Goal: Task Accomplishment & Management: Complete application form

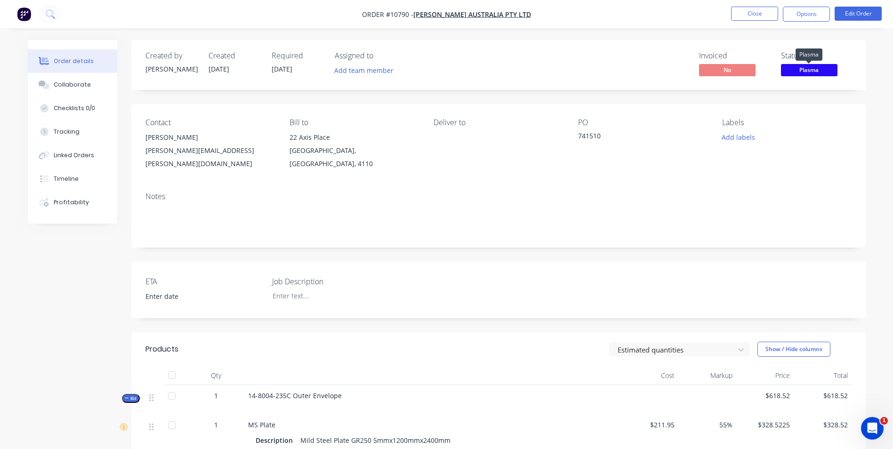
click at [818, 65] on span "Plasma" at bounding box center [809, 70] width 56 height 12
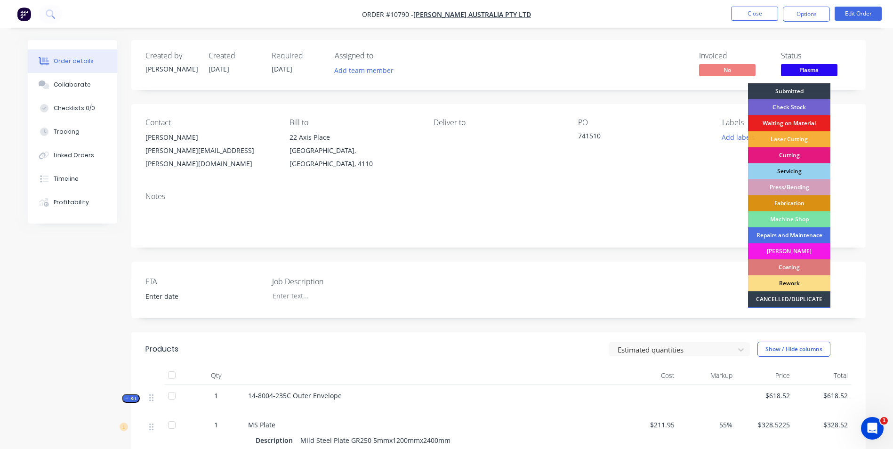
click at [799, 187] on div "Press/Bending" at bounding box center [789, 187] width 82 height 16
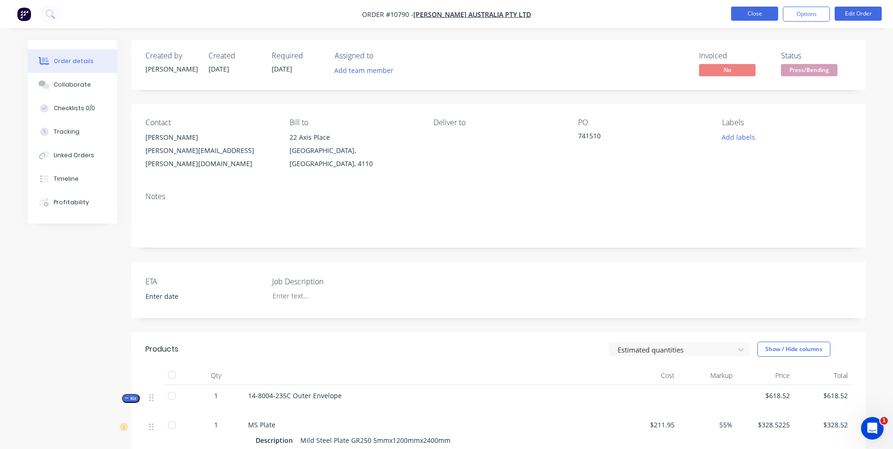
click at [765, 9] on button "Close" at bounding box center [754, 14] width 47 height 14
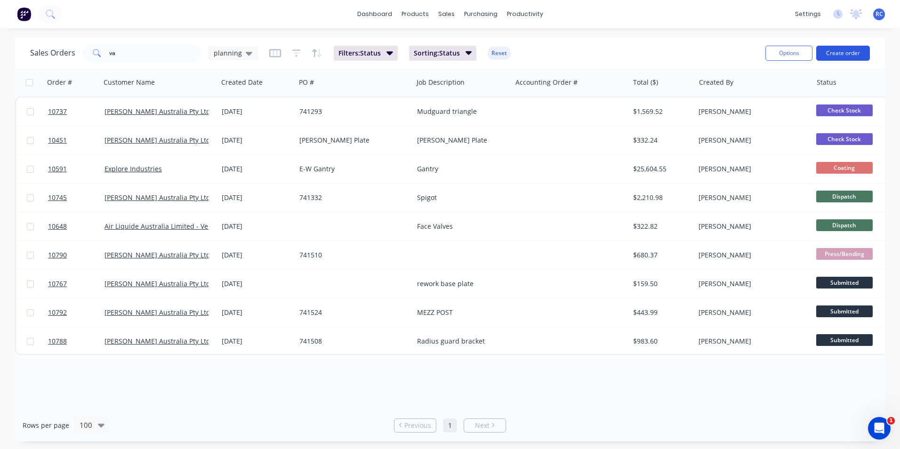
click at [834, 55] on button "Create order" at bounding box center [843, 53] width 54 height 15
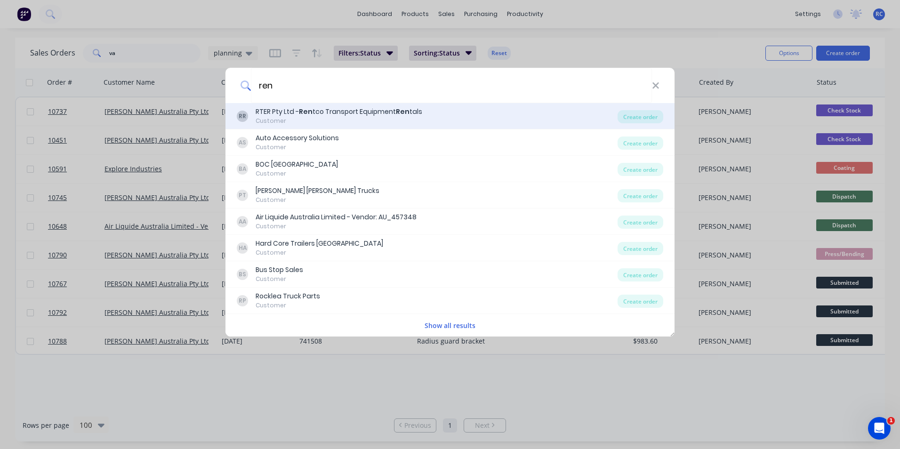
type input "ren"
click at [377, 117] on div "Customer" at bounding box center [339, 121] width 167 height 8
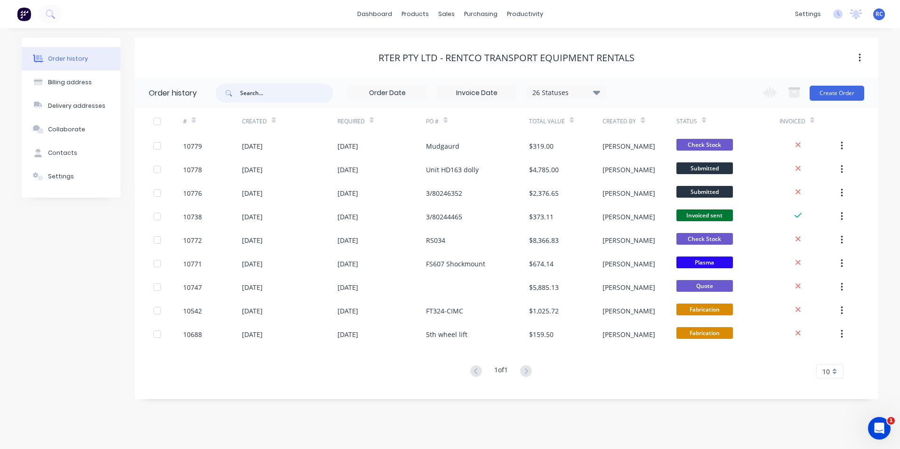
click at [286, 89] on input "text" at bounding box center [286, 93] width 93 height 19
click at [450, 16] on div "sales" at bounding box center [447, 14] width 26 height 14
click at [838, 96] on button "Create Order" at bounding box center [837, 93] width 55 height 15
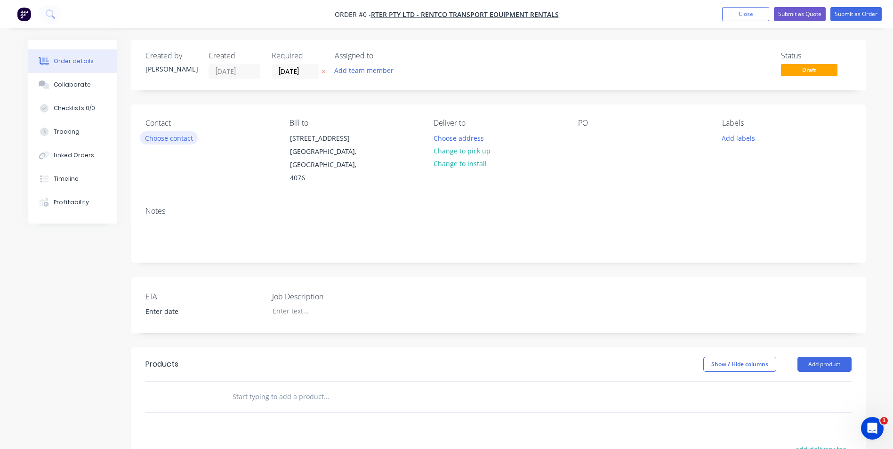
click at [168, 143] on button "Choose contact" at bounding box center [169, 137] width 58 height 13
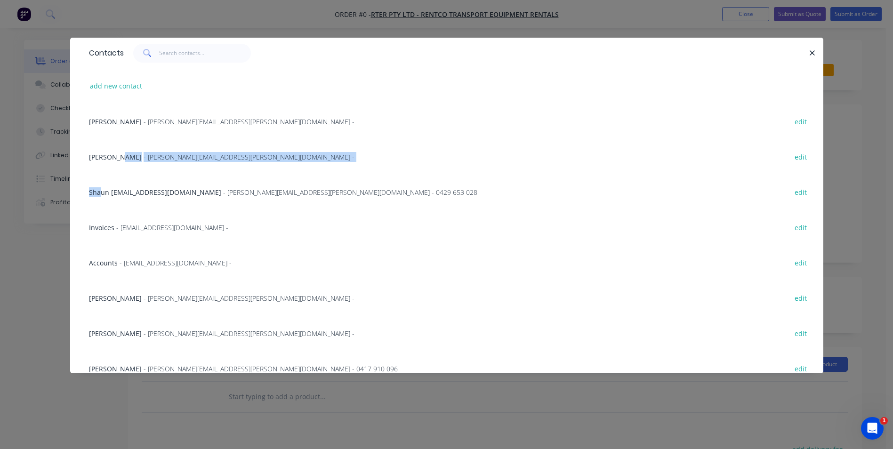
drag, startPoint x: 118, startPoint y: 155, endPoint x: 101, endPoint y: 178, distance: 29.0
click at [101, 178] on div "Paul Anthony - [EMAIL_ADDRESS][PERSON_NAME][DOMAIN_NAME] - edit [PERSON_NAME] -…" at bounding box center [446, 298] width 753 height 388
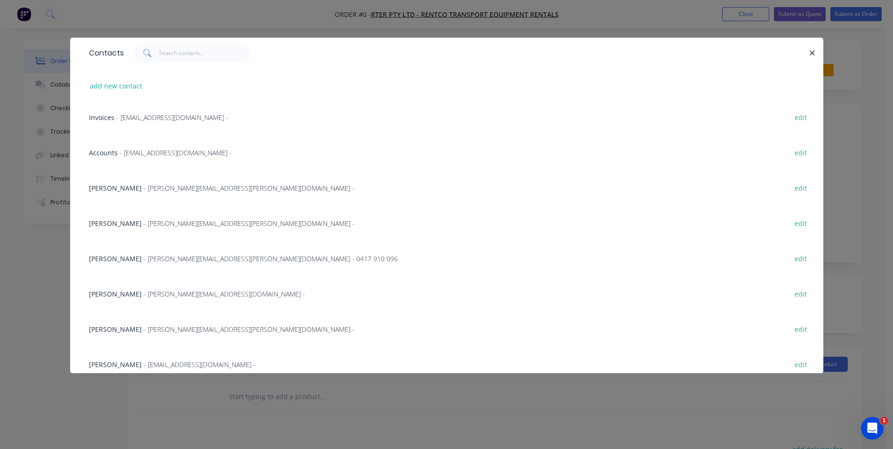
scroll to position [119, 0]
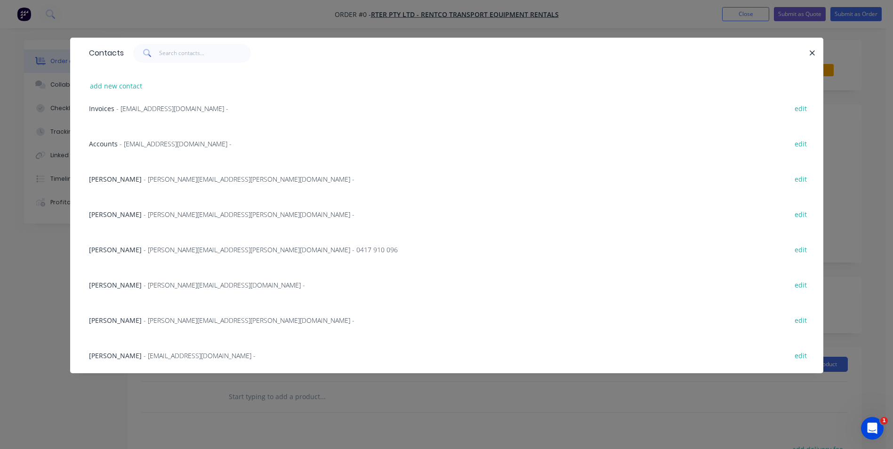
click at [149, 286] on span "- [PERSON_NAME][EMAIL_ADDRESS][DOMAIN_NAME] -" at bounding box center [224, 285] width 161 height 9
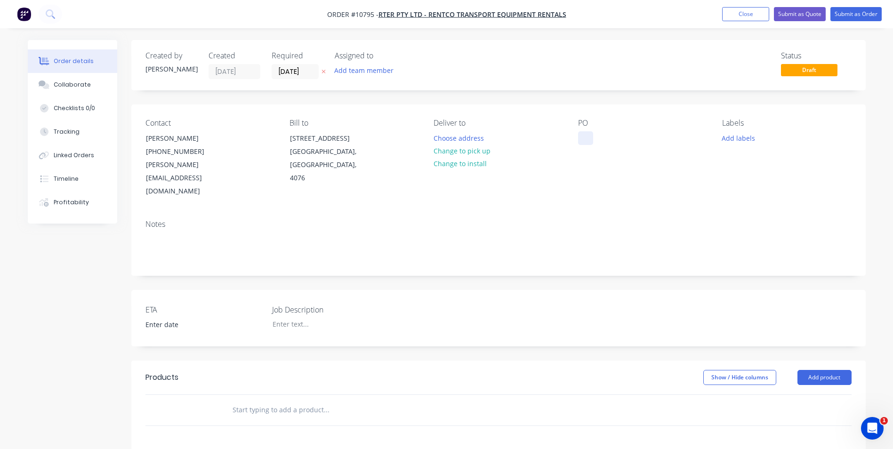
click at [581, 131] on div at bounding box center [585, 138] width 15 height 14
paste div
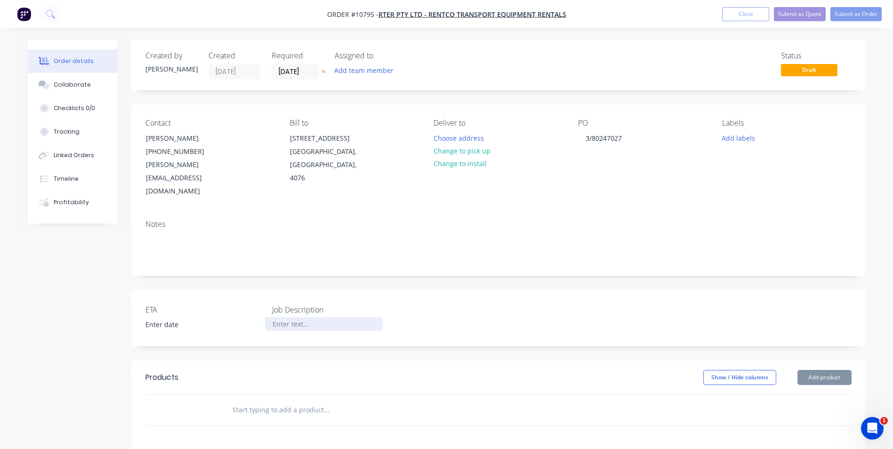
click at [285, 317] on div at bounding box center [324, 324] width 118 height 14
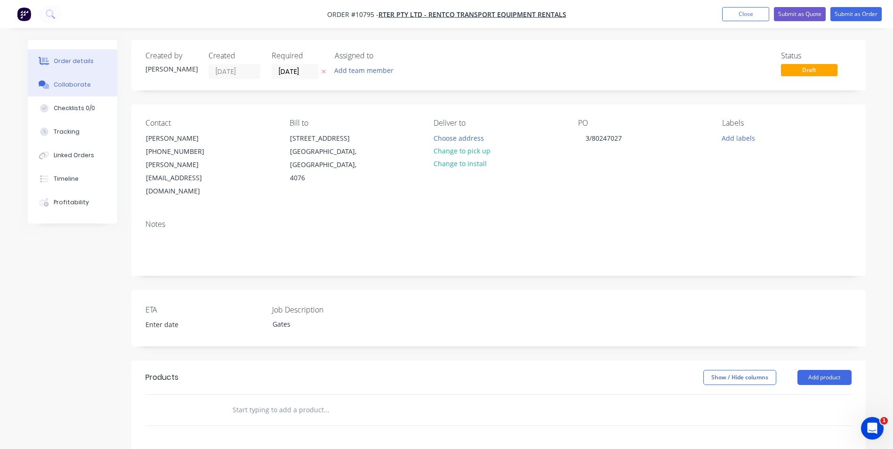
click at [56, 84] on div "Collaborate" at bounding box center [72, 84] width 37 height 8
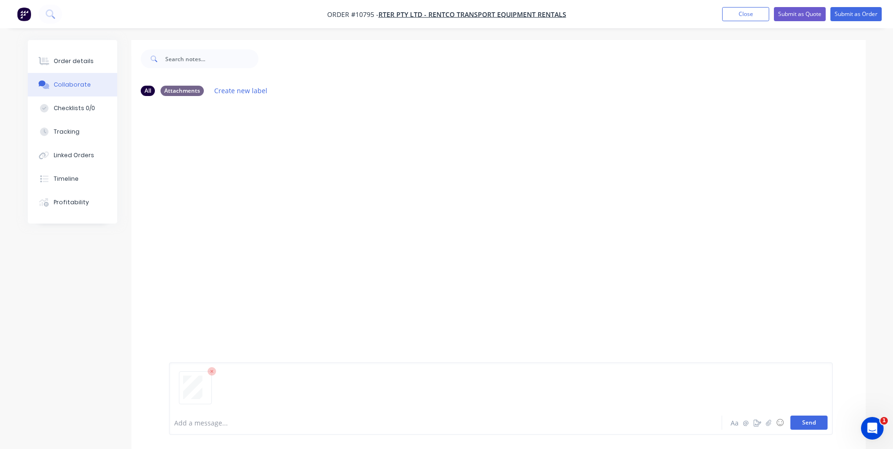
click at [813, 423] on button "Send" at bounding box center [808, 423] width 37 height 14
click at [78, 61] on div "Order details" at bounding box center [74, 61] width 40 height 8
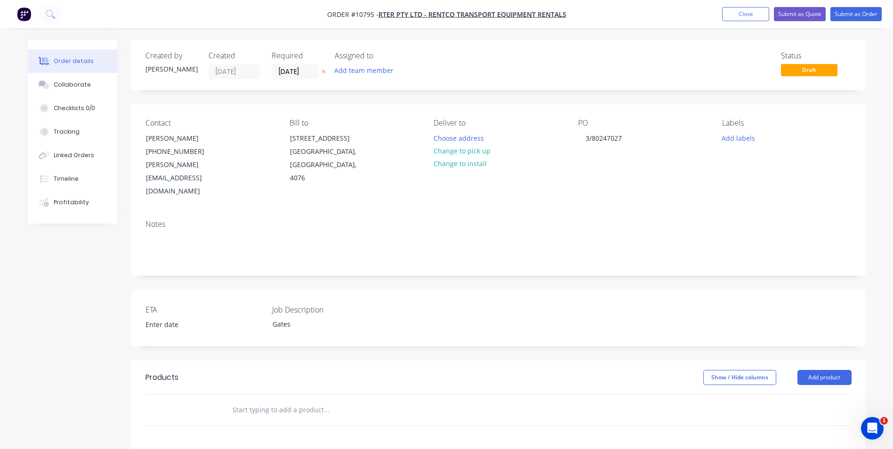
click at [274, 401] on input "text" at bounding box center [326, 410] width 188 height 19
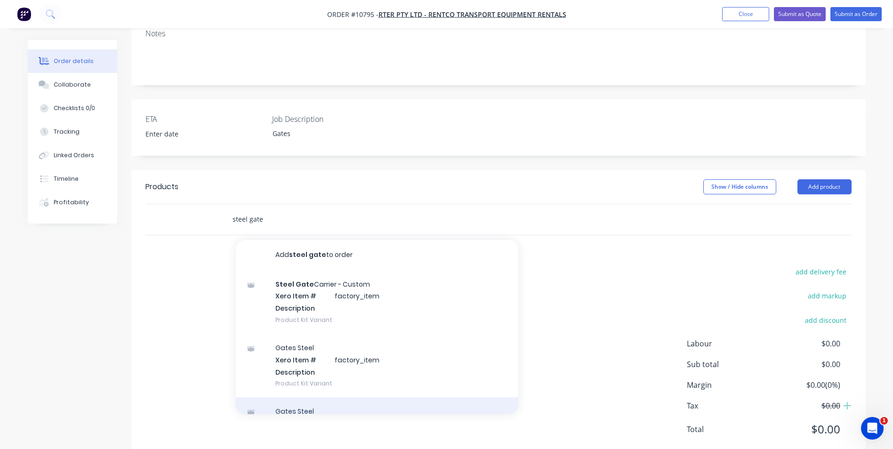
scroll to position [23, 0]
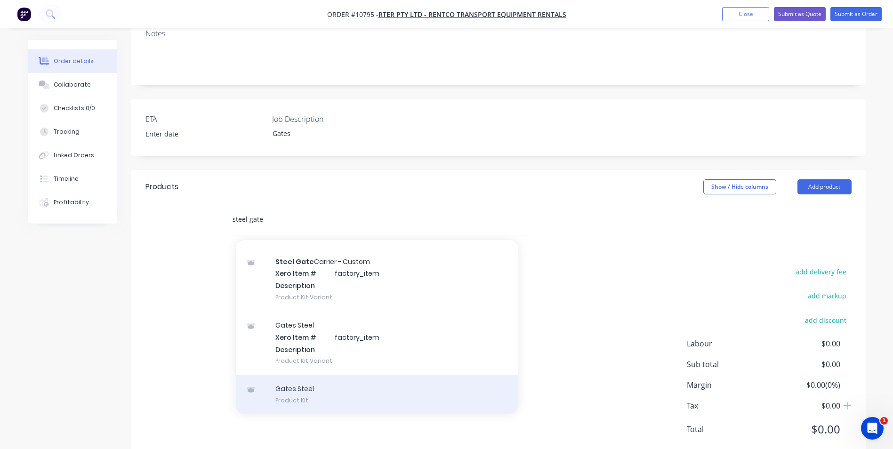
type input "steel gate"
click at [400, 375] on div "Gates Steel Product Kit" at bounding box center [377, 395] width 282 height 40
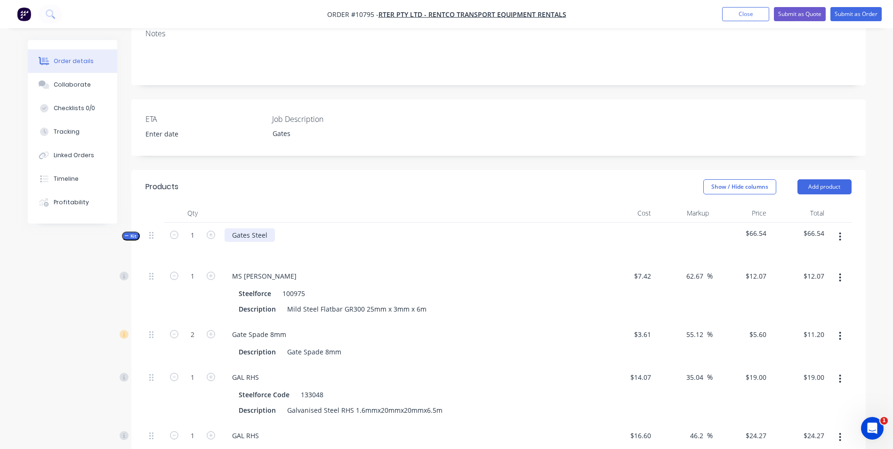
click at [267, 228] on div "Gates Steel" at bounding box center [250, 235] width 50 height 14
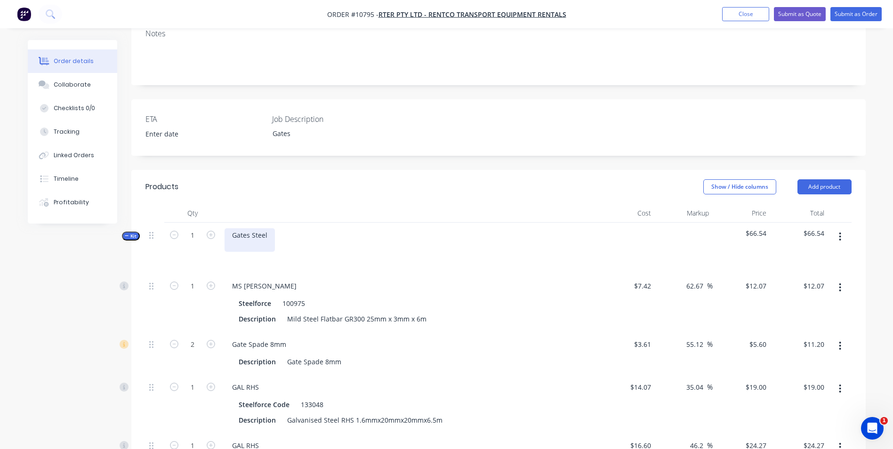
click at [264, 228] on div "Gates Steel" at bounding box center [250, 240] width 50 height 24
click at [203, 228] on input "1" at bounding box center [192, 235] width 24 height 14
type input "11"
type input "$132.77"
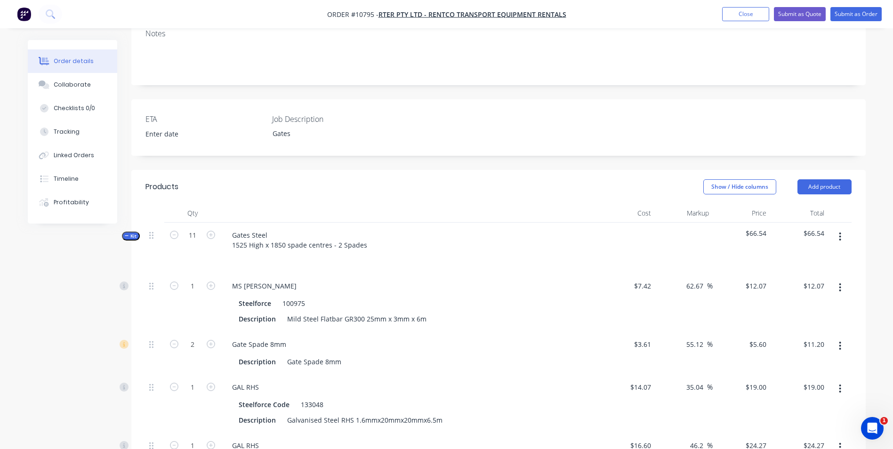
type input "22"
type input "$123.20"
type input "11"
type input "$209.00"
type input "11"
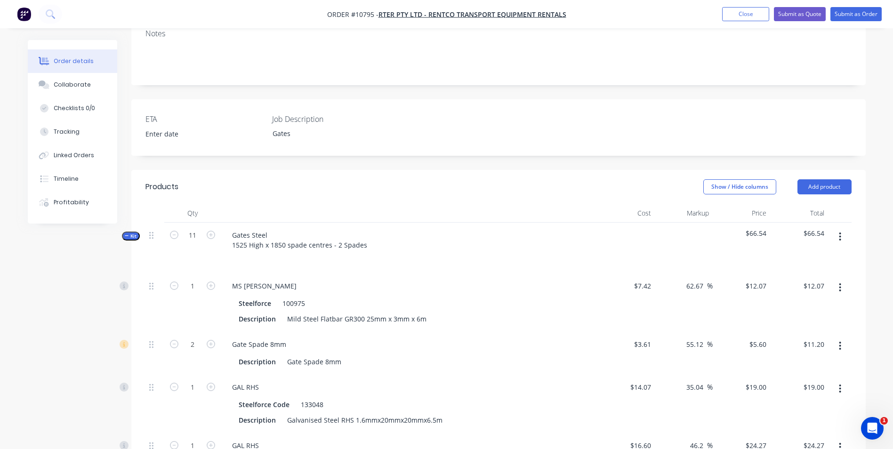
type input "$266.97"
click at [204, 231] on div "11" at bounding box center [192, 248] width 56 height 51
click at [201, 279] on input "11" at bounding box center [192, 286] width 24 height 14
type input "6"
type input "$72.42"
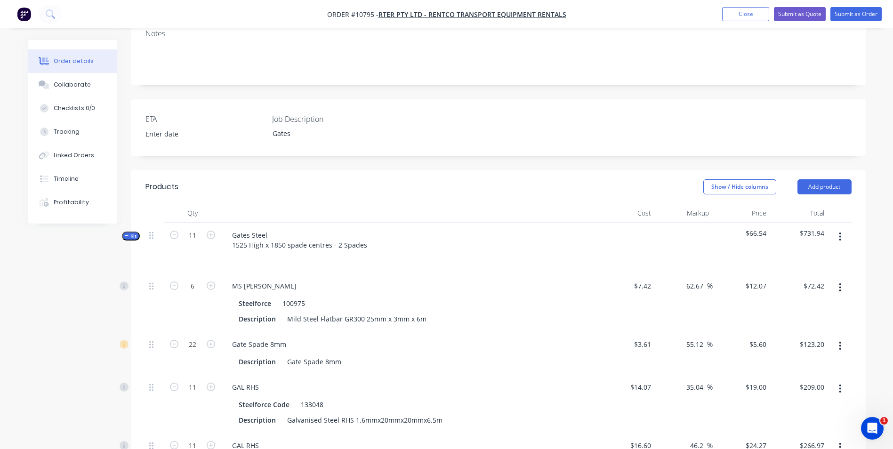
click at [166, 281] on div "6" at bounding box center [192, 302] width 56 height 58
click at [190, 338] on input "22" at bounding box center [192, 345] width 24 height 14
click at [167, 375] on div "11" at bounding box center [192, 404] width 56 height 58
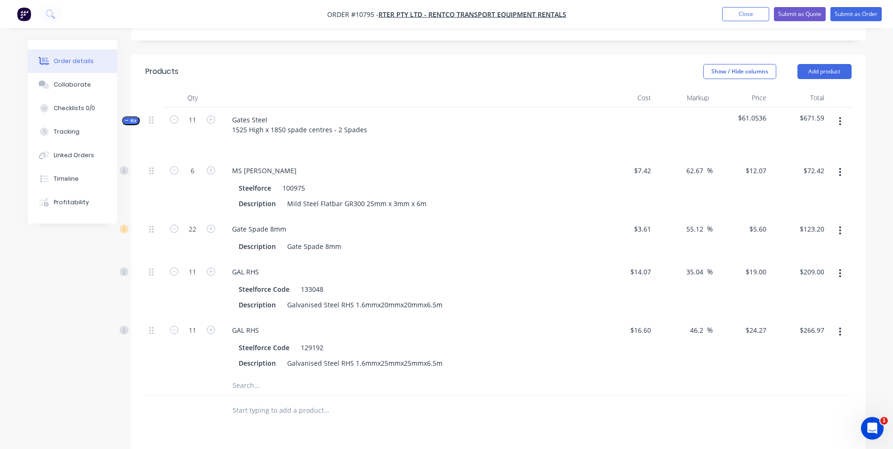
scroll to position [332, 0]
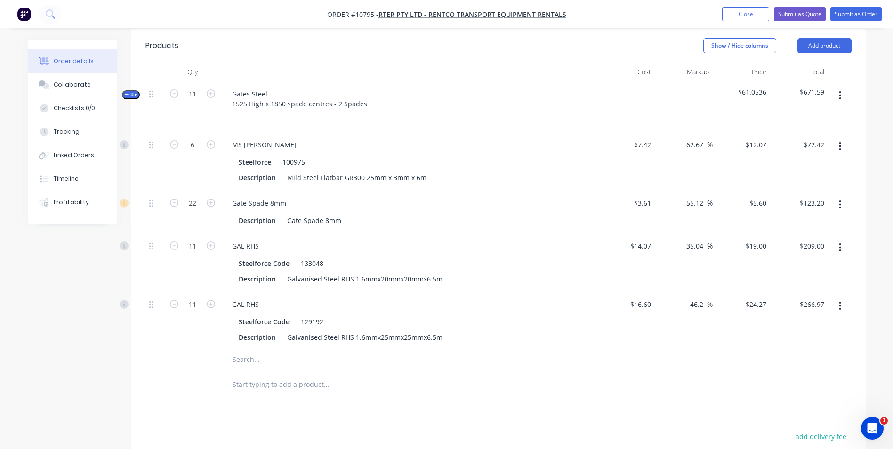
click at [176, 322] on div "11" at bounding box center [192, 321] width 56 height 58
click at [197, 239] on input "11" at bounding box center [192, 246] width 24 height 14
type input "22"
type input "$418.00"
click at [185, 236] on div "22" at bounding box center [192, 262] width 56 height 58
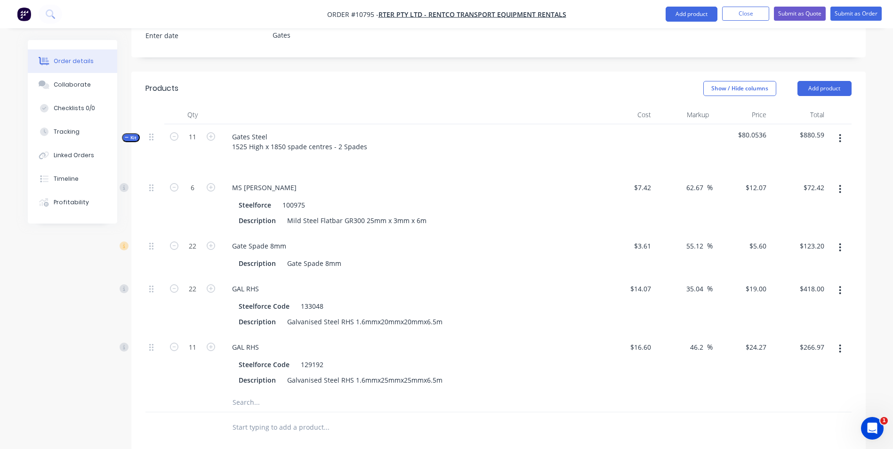
scroll to position [450, 0]
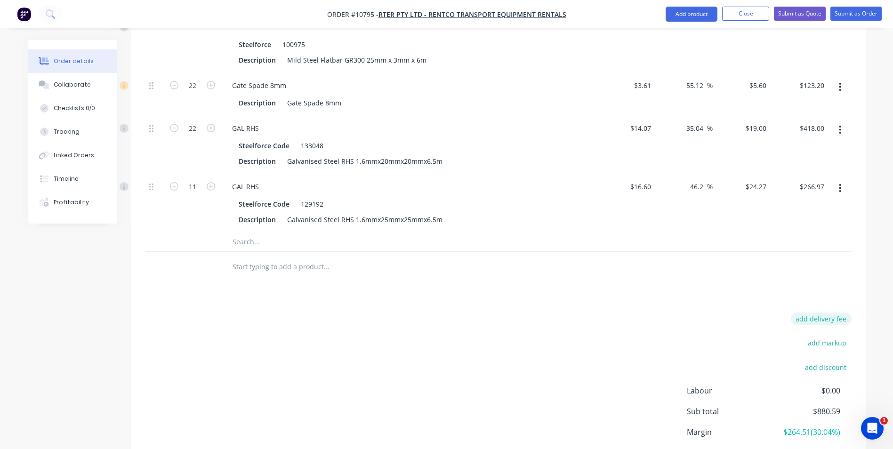
click at [804, 313] on button "add delivery fee" at bounding box center [821, 319] width 61 height 13
type input "16.80"
click at [652, 313] on div "Delivery fee Delivery fee Delivery fee name (Optional) 16.80 16.80 $0 add marku…" at bounding box center [498, 402] width 706 height 179
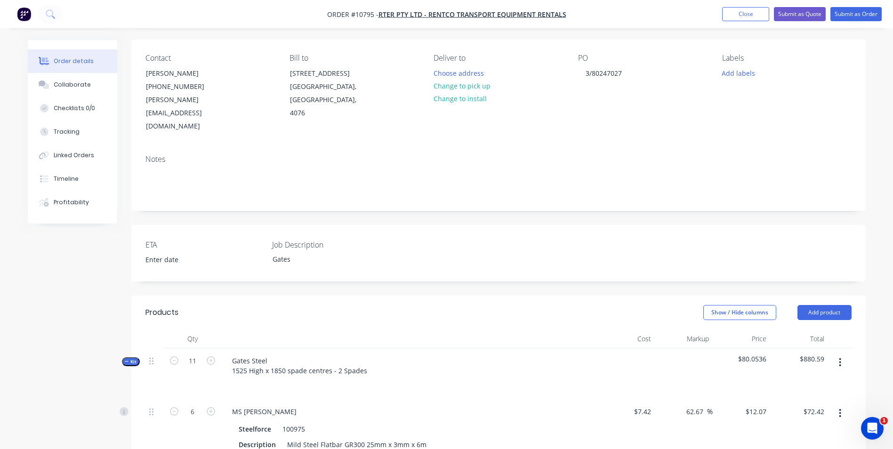
scroll to position [21, 0]
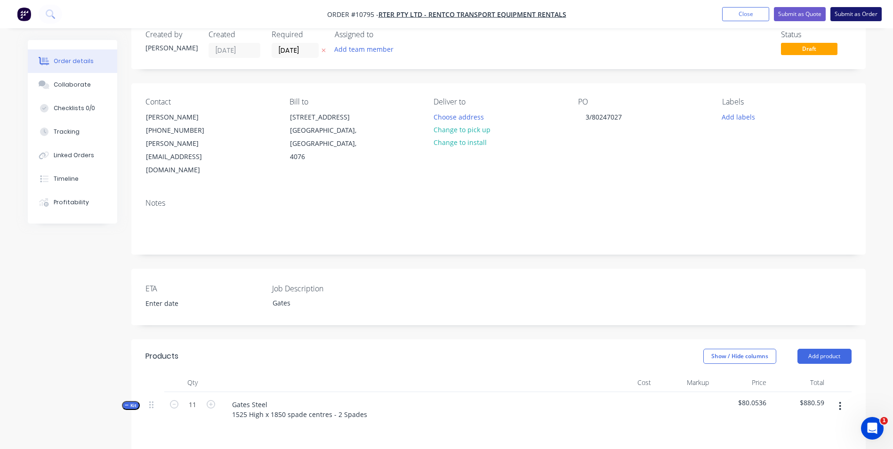
click at [834, 16] on button "Submit as Order" at bounding box center [855, 14] width 51 height 14
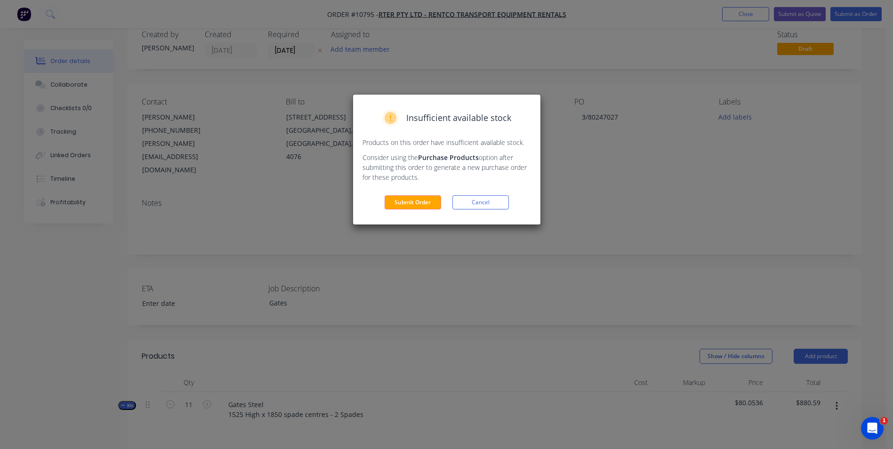
click at [410, 213] on div "Insufficient available stock Products on this order have insufficient available…" at bounding box center [446, 160] width 187 height 130
click at [410, 207] on button "Submit Order" at bounding box center [413, 202] width 56 height 14
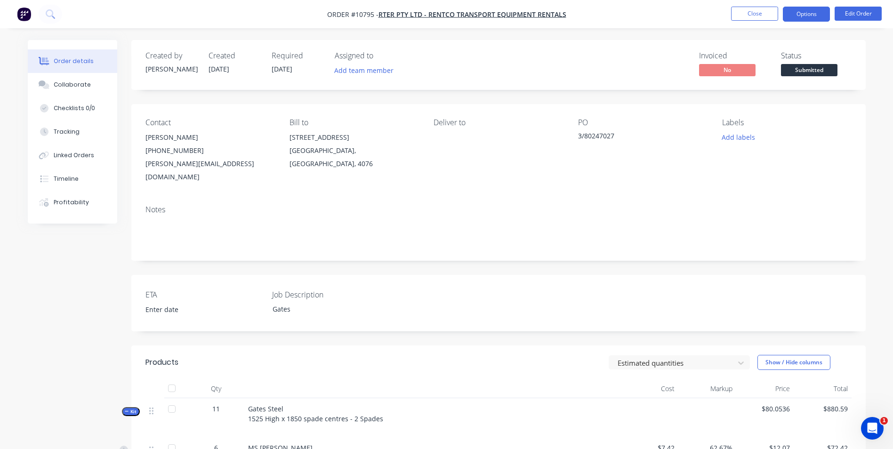
click at [822, 9] on button "Options" at bounding box center [806, 14] width 47 height 15
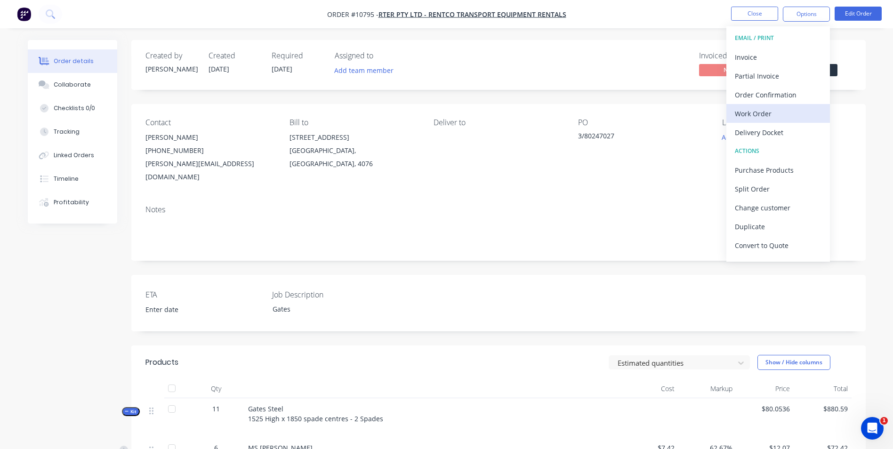
click at [779, 115] on div "Work Order" at bounding box center [778, 114] width 87 height 14
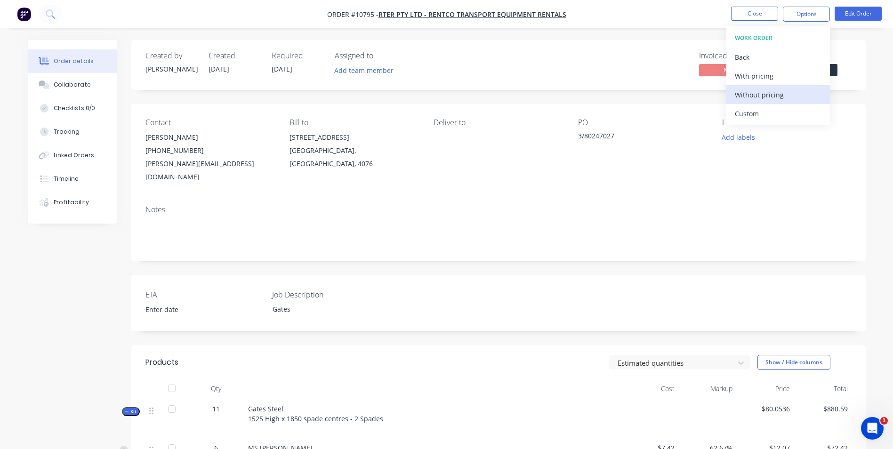
click at [766, 94] on div "Without pricing" at bounding box center [778, 95] width 87 height 14
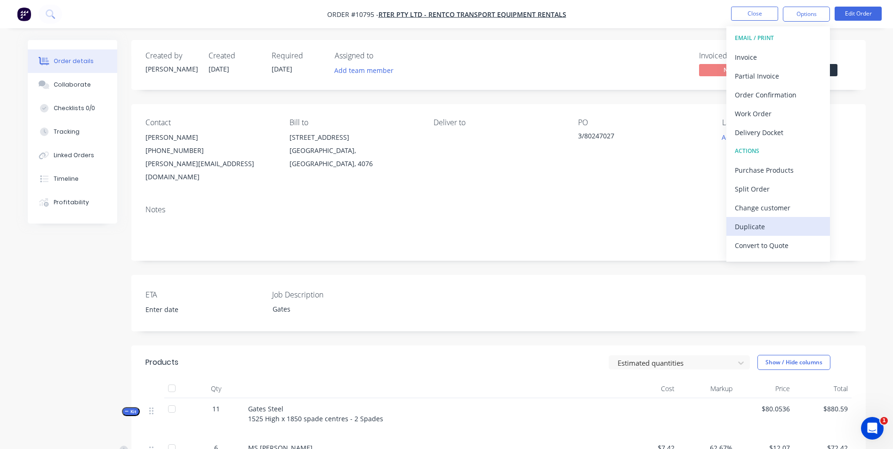
click at [778, 225] on div "Duplicate" at bounding box center [778, 227] width 87 height 14
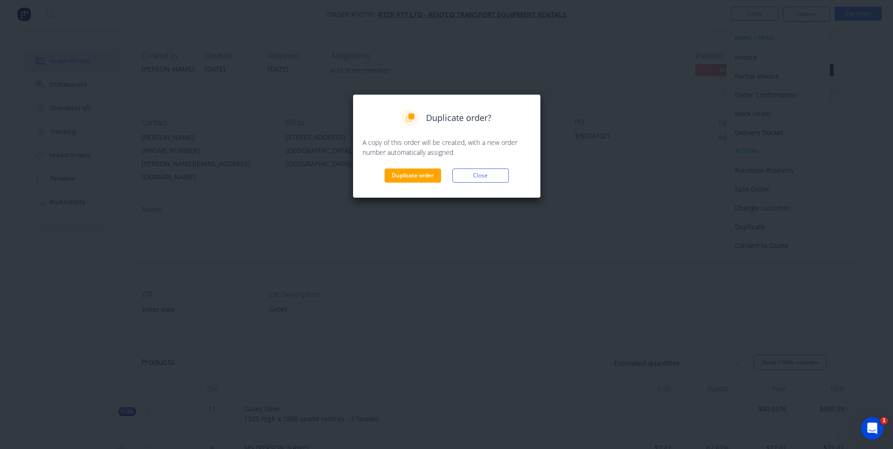
click at [422, 163] on div "Duplicate order? A copy of this order will be created, with a new order number …" at bounding box center [446, 146] width 169 height 73
drag, startPoint x: 422, startPoint y: 163, endPoint x: 408, endPoint y: 178, distance: 21.0
click at [408, 178] on button "Duplicate order" at bounding box center [413, 176] width 56 height 14
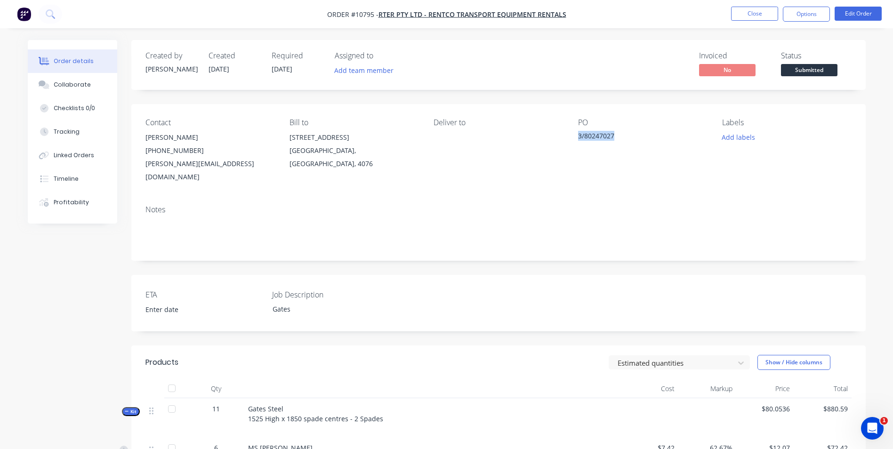
drag, startPoint x: 616, startPoint y: 131, endPoint x: 577, endPoint y: 130, distance: 39.1
click at [577, 130] on div "Contact [PERSON_NAME] [PHONE_NUMBER] [PERSON_NAME][EMAIL_ADDRESS][DOMAIN_NAME] …" at bounding box center [498, 151] width 734 height 94
click at [763, 14] on button "Close" at bounding box center [754, 14] width 47 height 14
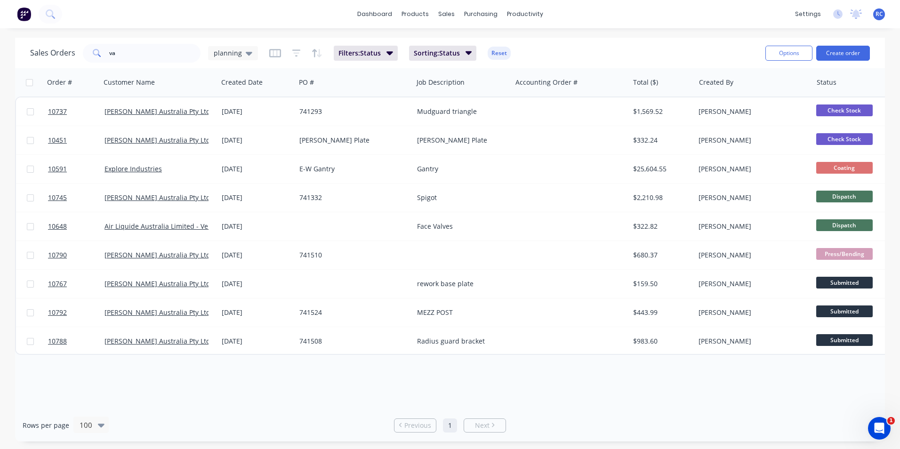
click at [218, 60] on div "Sales Orders va planning" at bounding box center [144, 53] width 228 height 19
click at [221, 55] on span "planning" at bounding box center [228, 53] width 28 height 10
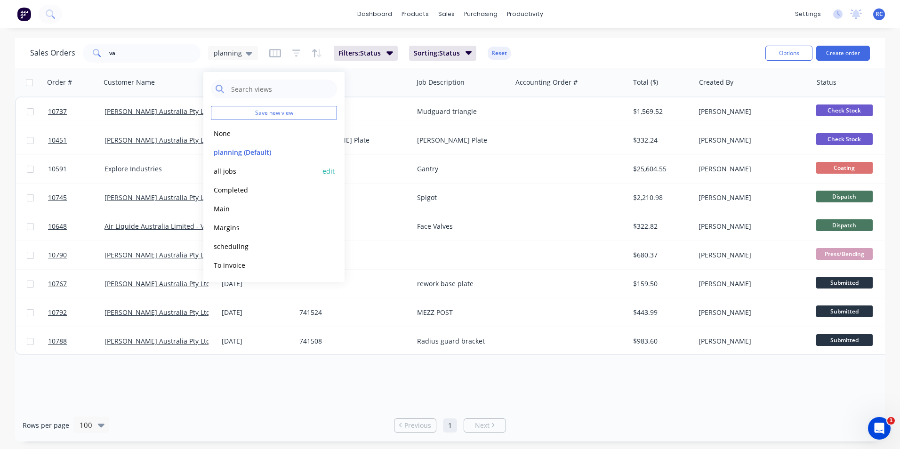
click at [228, 170] on button "all jobs" at bounding box center [264, 171] width 107 height 11
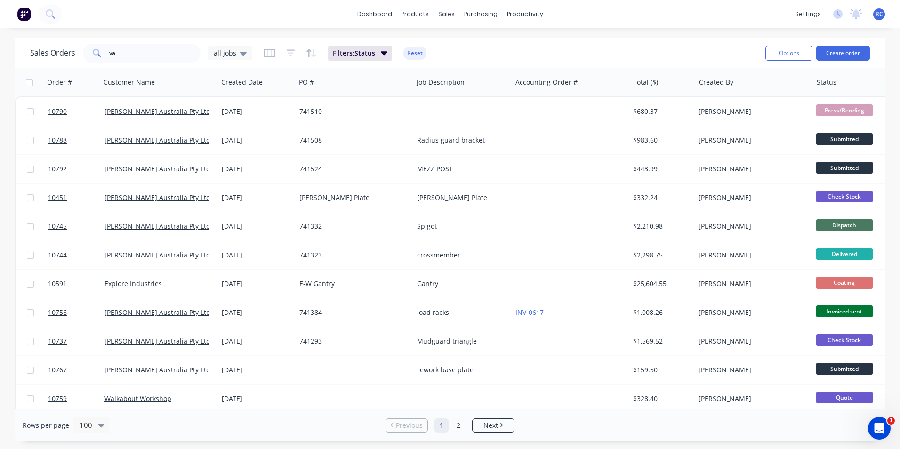
click at [863, 86] on div at bounding box center [858, 82] width 82 height 19
drag, startPoint x: 129, startPoint y: 46, endPoint x: 28, endPoint y: 35, distance: 101.4
click at [48, 35] on div "dashboard products sales purchasing productivity dashboard products Product Cat…" at bounding box center [450, 224] width 900 height 449
type input "rentco"
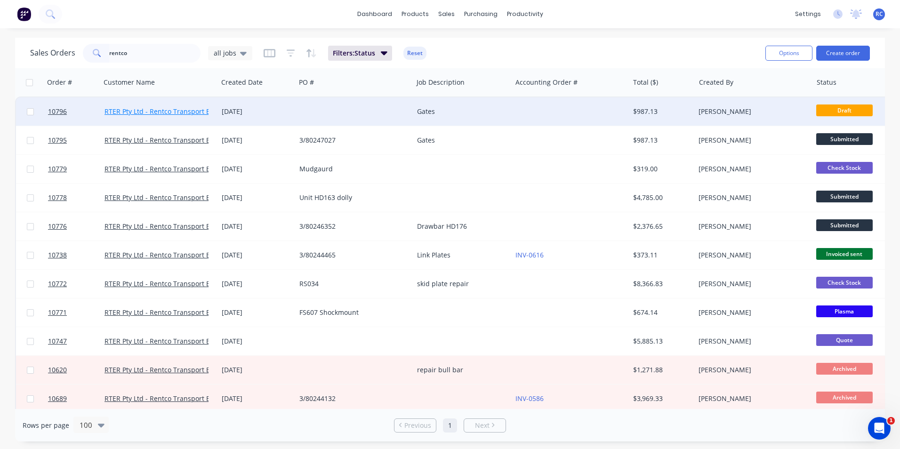
click at [171, 107] on link "RTER Pty Ltd - Rentco Transport Equipment Rentals" at bounding box center [186, 111] width 162 height 9
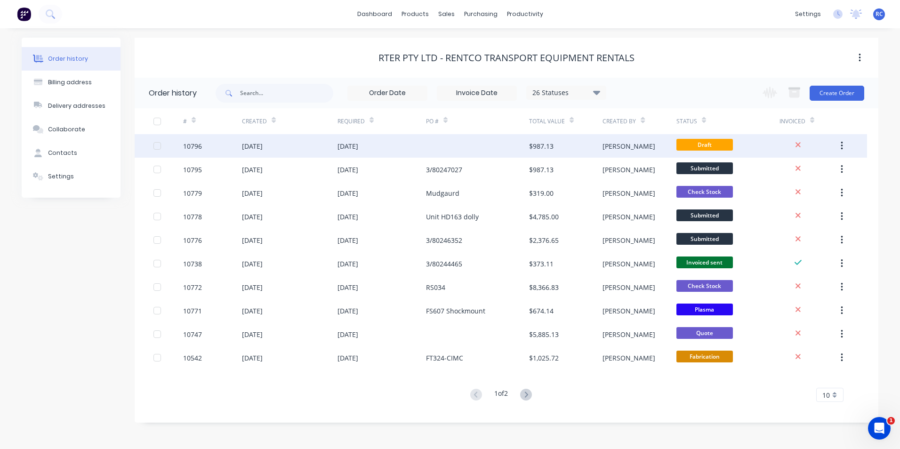
click at [406, 143] on div "[DATE]" at bounding box center [382, 146] width 88 height 24
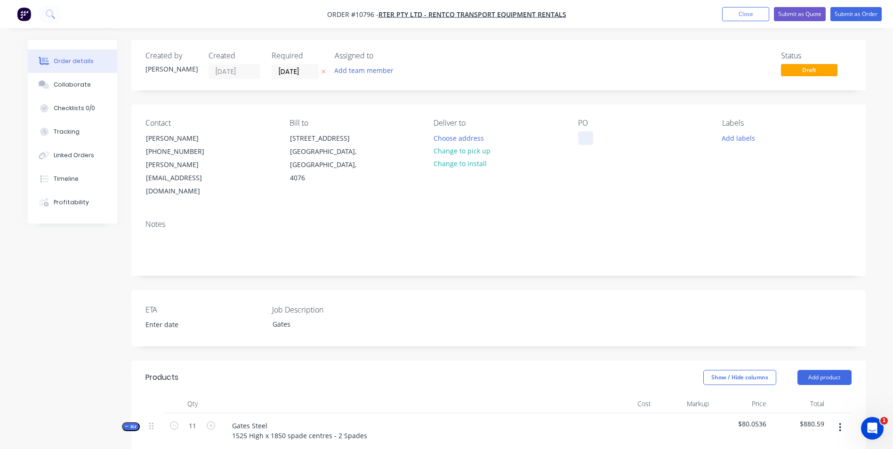
click at [591, 134] on div at bounding box center [585, 138] width 15 height 14
paste div
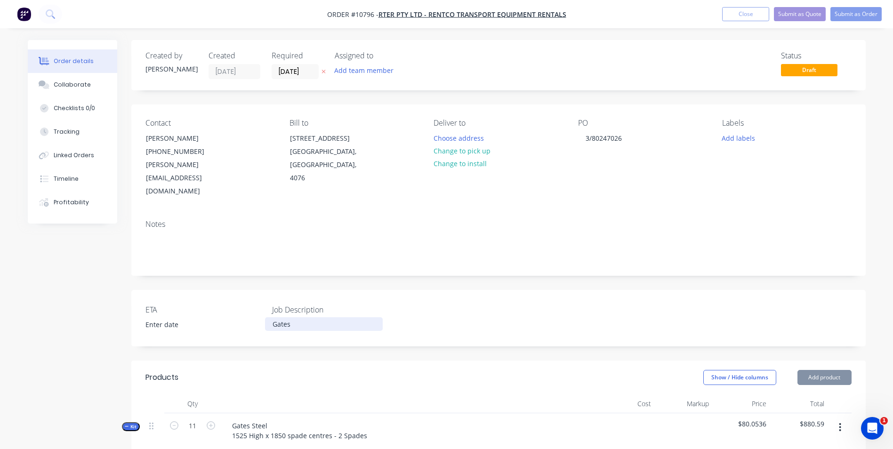
click at [273, 317] on div "Gates" at bounding box center [324, 324] width 118 height 14
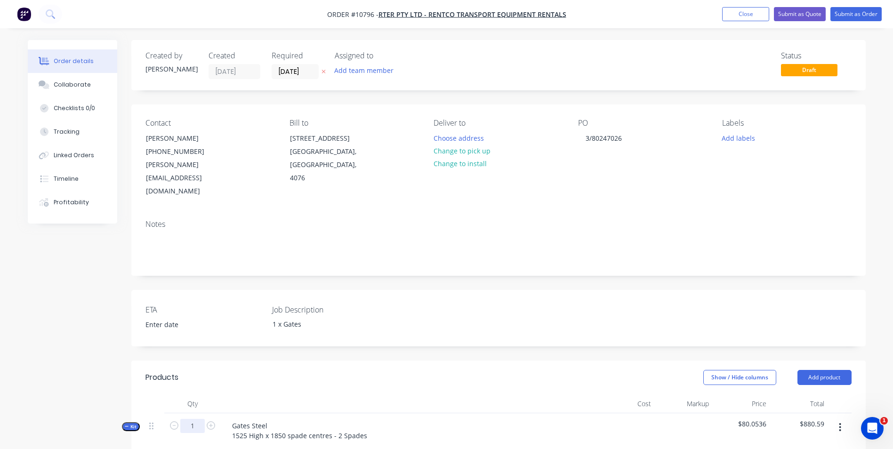
type input "1"
type input "0.5455"
type input "$6.58"
type input "2"
type input "$11.20"
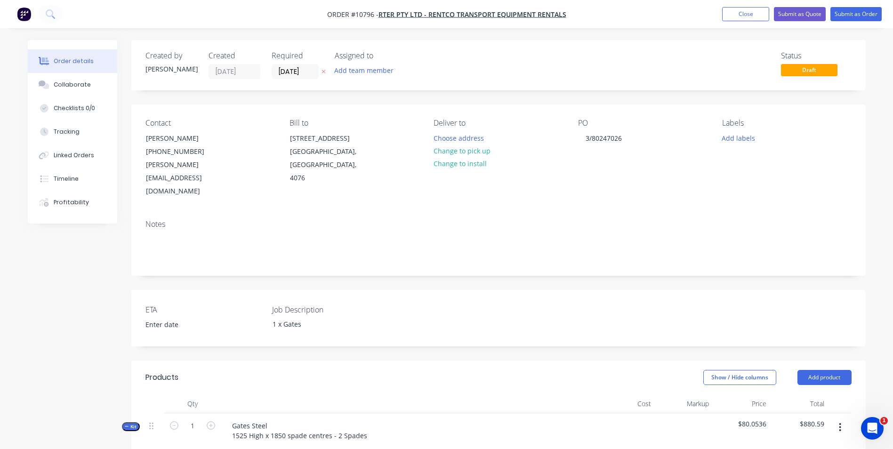
type input "2"
type input "$38.00"
type input "1"
type input "$24.27"
click at [288, 442] on div at bounding box center [409, 449] width 369 height 14
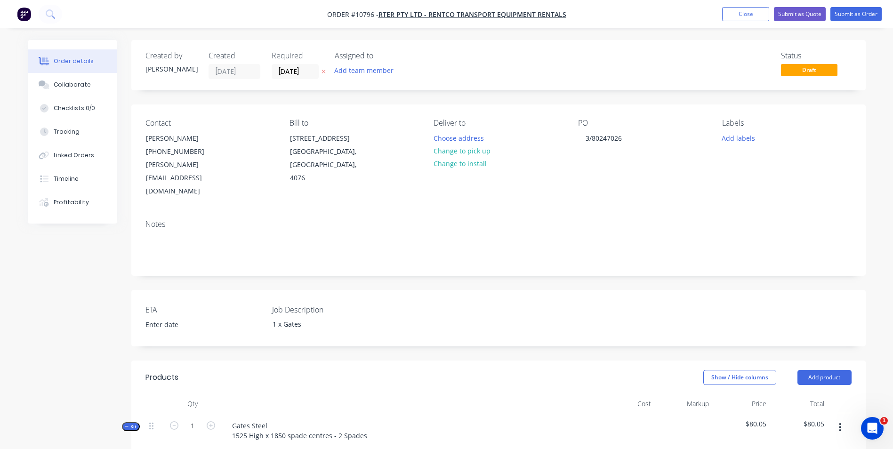
click at [403, 413] on div "Gates Steel 1525 High x 1850 spade centres - 2 Spades" at bounding box center [409, 438] width 377 height 51
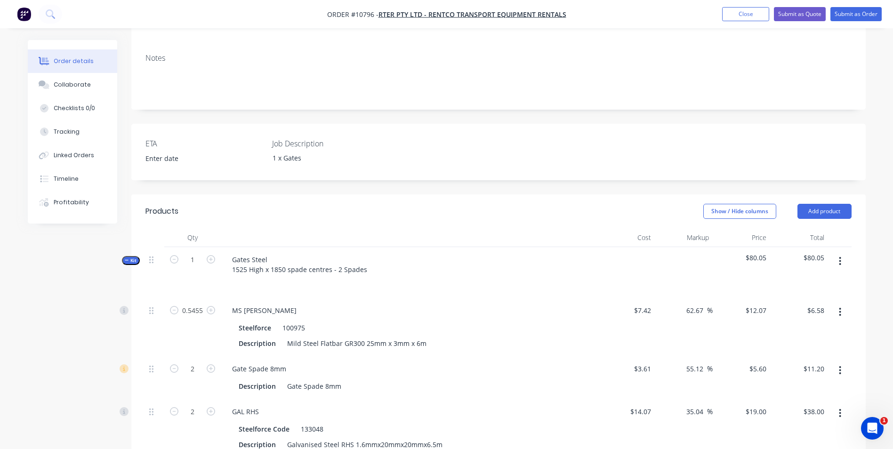
scroll to position [188, 0]
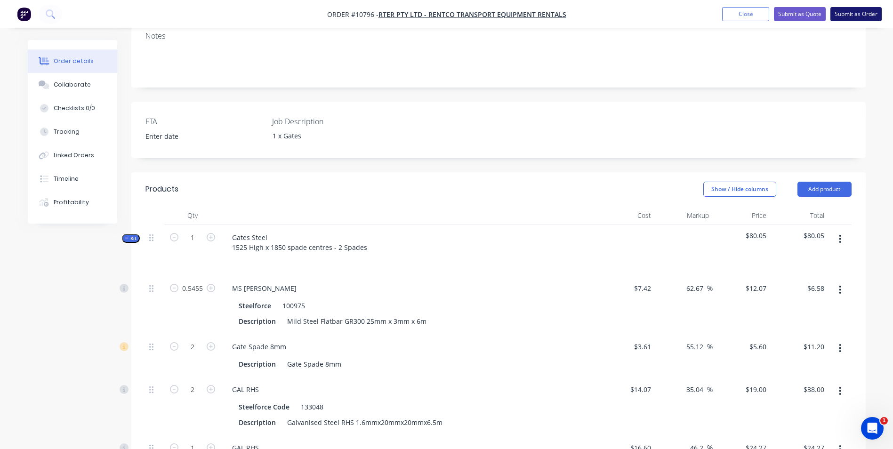
click at [856, 15] on button "Submit as Order" at bounding box center [855, 14] width 51 height 14
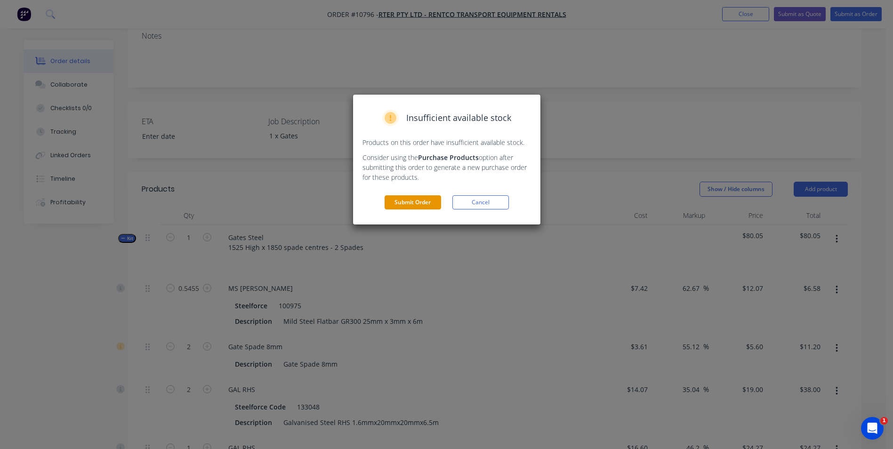
drag, startPoint x: 397, startPoint y: 193, endPoint x: 398, endPoint y: 198, distance: 4.9
click at [397, 196] on div "Insufficient available stock Products on this order have insufficient available…" at bounding box center [446, 160] width 187 height 130
click at [401, 203] on button "Submit Order" at bounding box center [413, 202] width 56 height 14
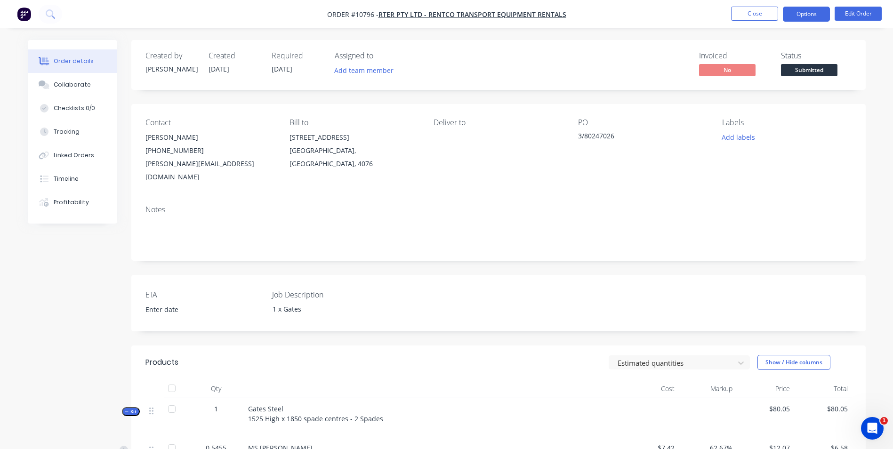
click at [806, 11] on button "Options" at bounding box center [806, 14] width 47 height 15
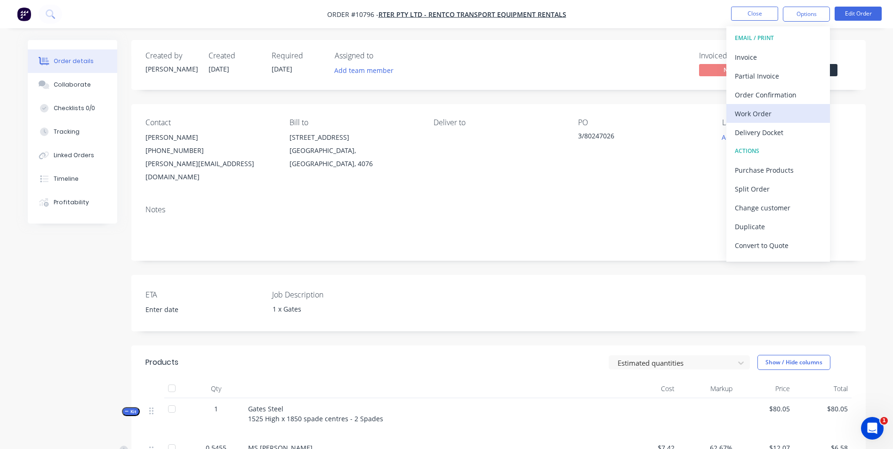
click at [766, 113] on div "Work Order" at bounding box center [778, 114] width 87 height 14
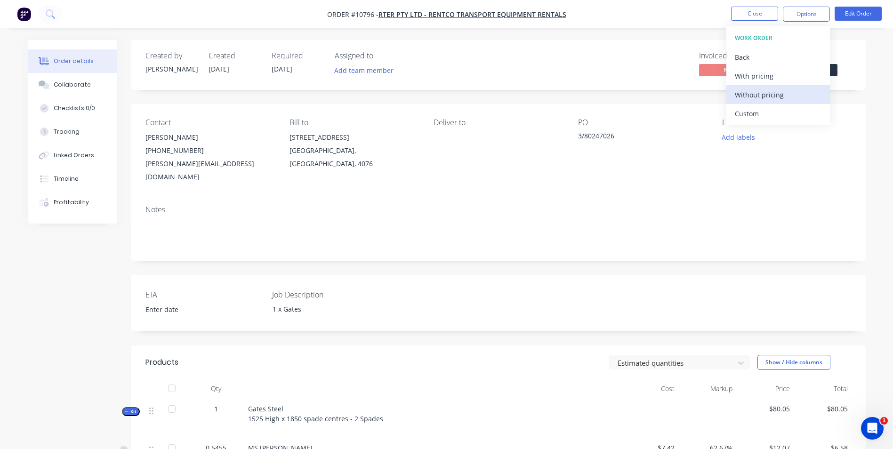
click at [763, 92] on div "Without pricing" at bounding box center [778, 95] width 87 height 14
click at [704, 52] on div "Invoiced" at bounding box center [734, 55] width 71 height 9
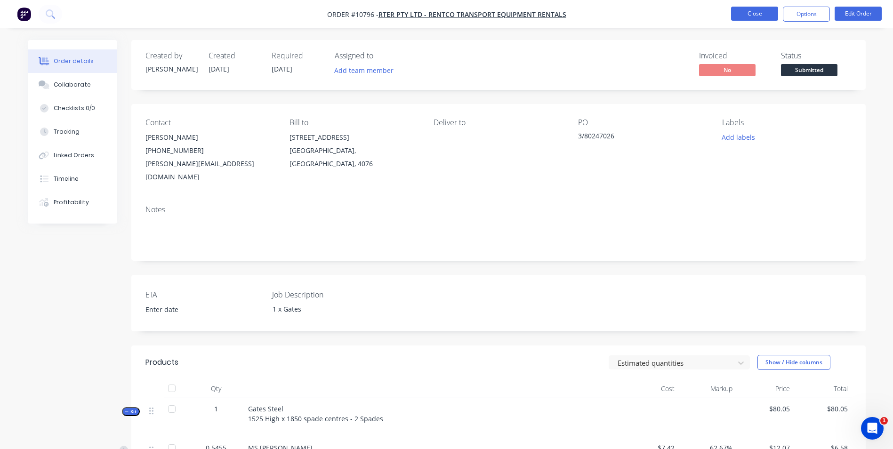
click at [750, 7] on button "Close" at bounding box center [754, 14] width 47 height 14
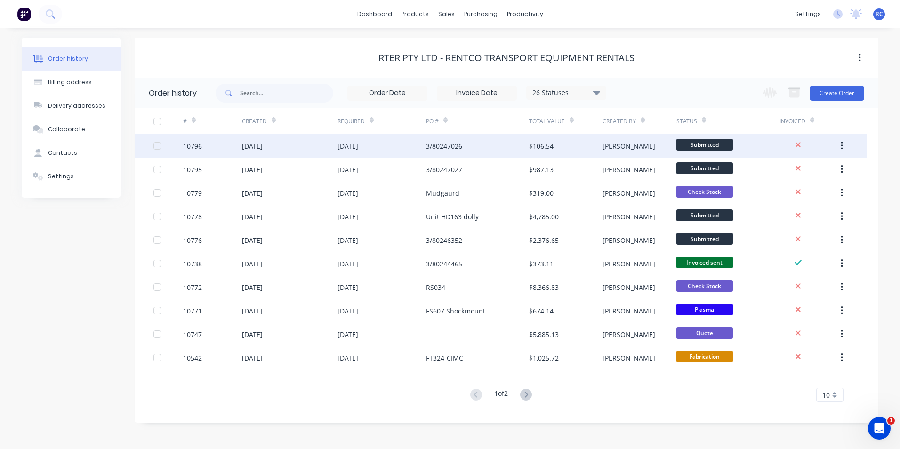
click at [700, 144] on span "Submitted" at bounding box center [704, 145] width 56 height 12
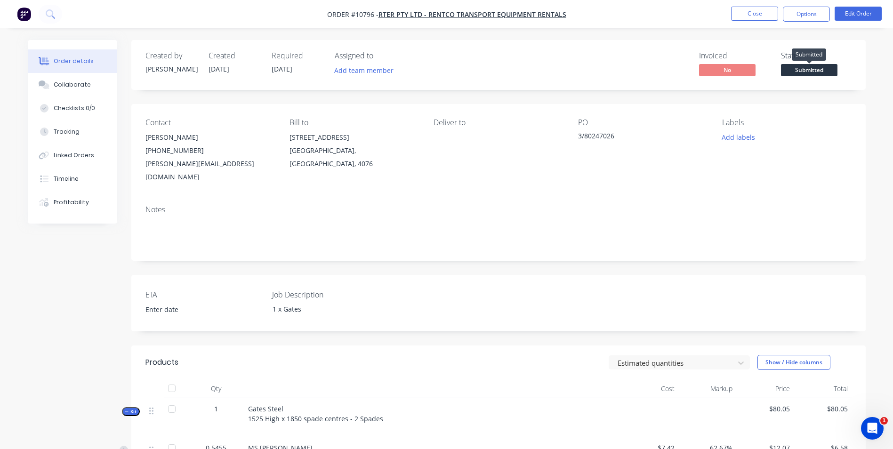
click at [817, 73] on span "Submitted" at bounding box center [809, 70] width 56 height 12
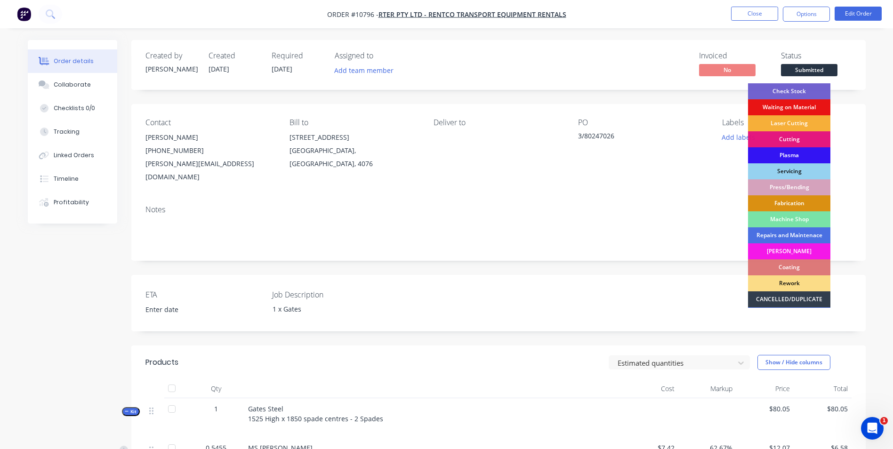
click at [807, 104] on div "Waiting on Material" at bounding box center [789, 107] width 82 height 16
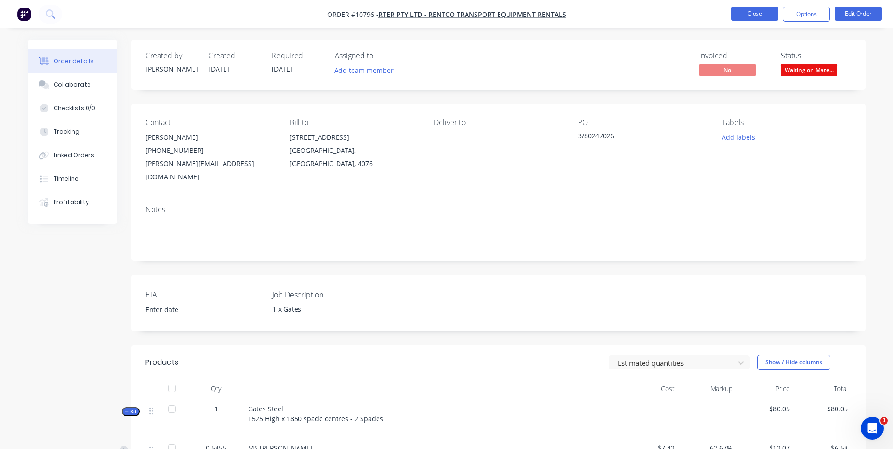
click at [766, 15] on button "Close" at bounding box center [754, 14] width 47 height 14
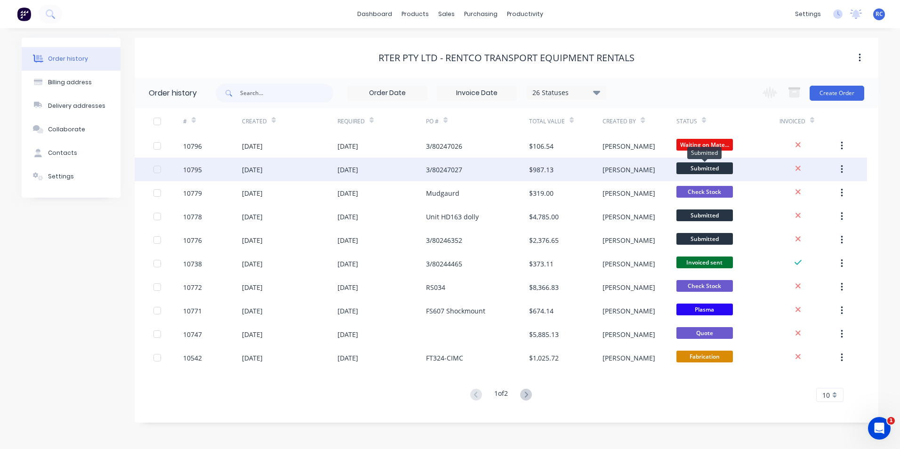
click at [729, 169] on span "Submitted" at bounding box center [704, 168] width 56 height 12
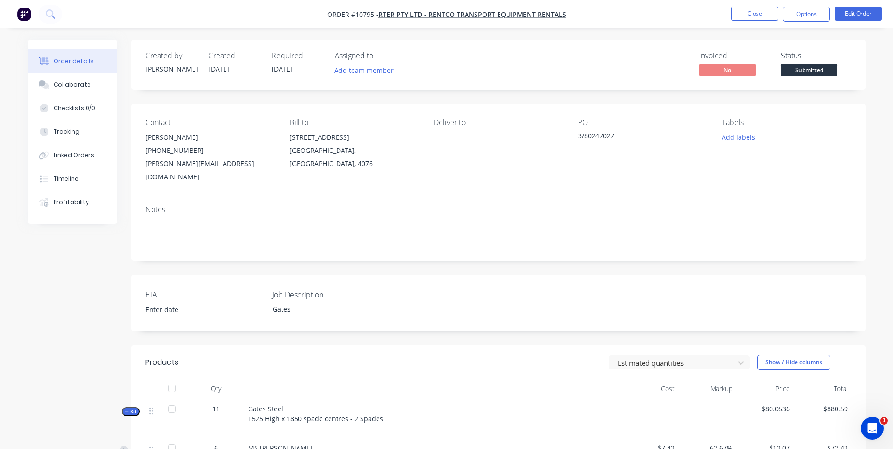
click at [795, 72] on span "Submitted" at bounding box center [809, 70] width 56 height 12
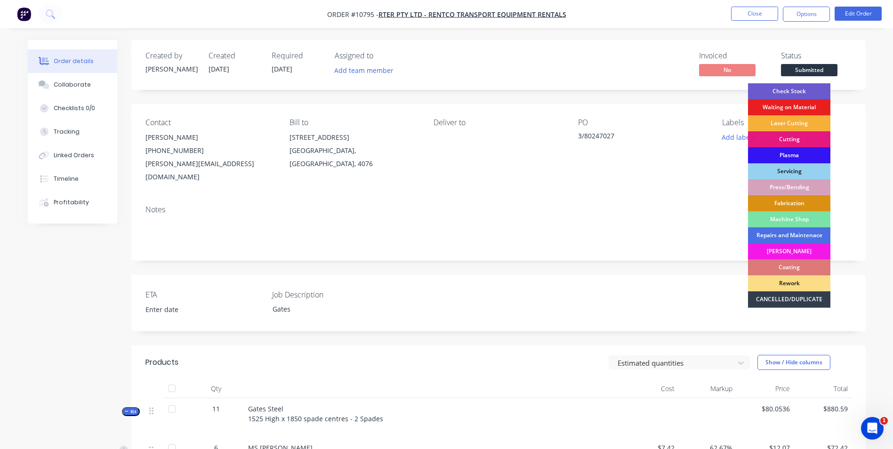
click at [795, 89] on div "Check Stock" at bounding box center [789, 91] width 82 height 16
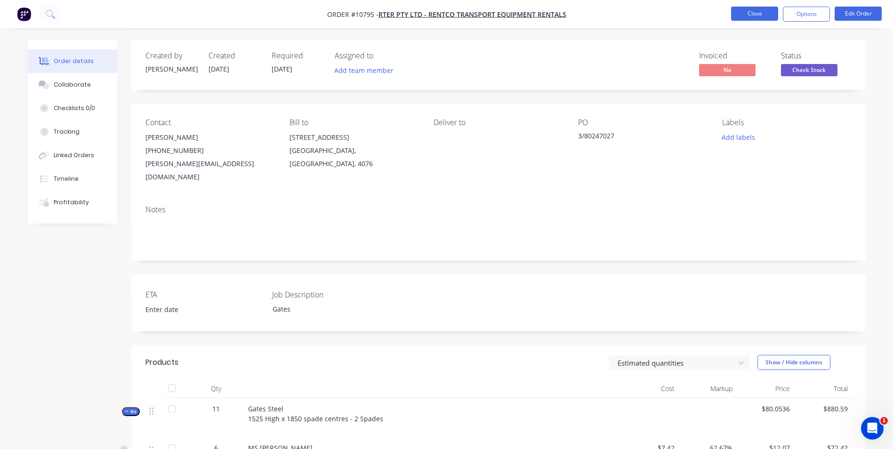
click at [760, 14] on button "Close" at bounding box center [754, 14] width 47 height 14
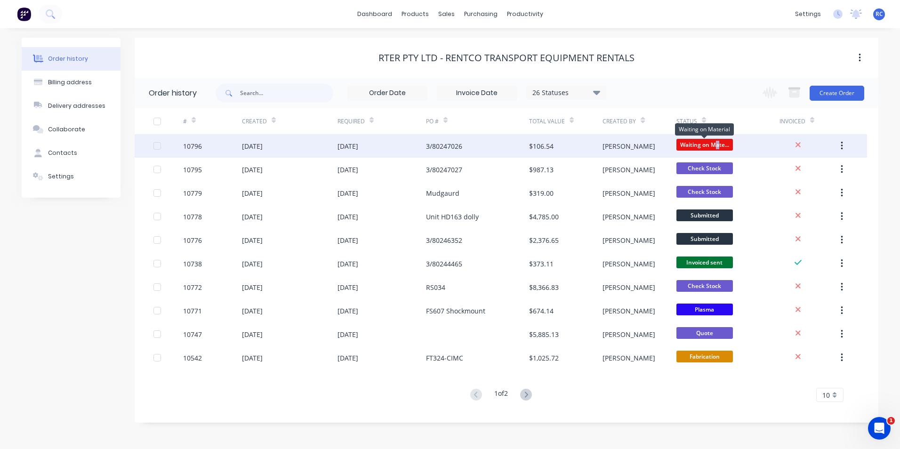
click at [719, 146] on span "Waiting on Mate..." at bounding box center [704, 145] width 56 height 12
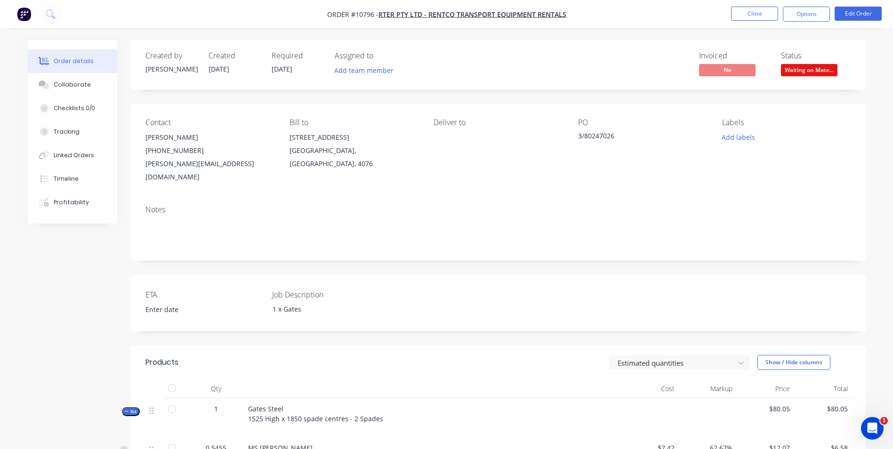
click at [810, 79] on div "Created by [PERSON_NAME] Created [DATE] Required [DATE] Assigned to Add team me…" at bounding box center [498, 65] width 734 height 50
click at [816, 70] on span "Waiting on Mate..." at bounding box center [809, 70] width 56 height 12
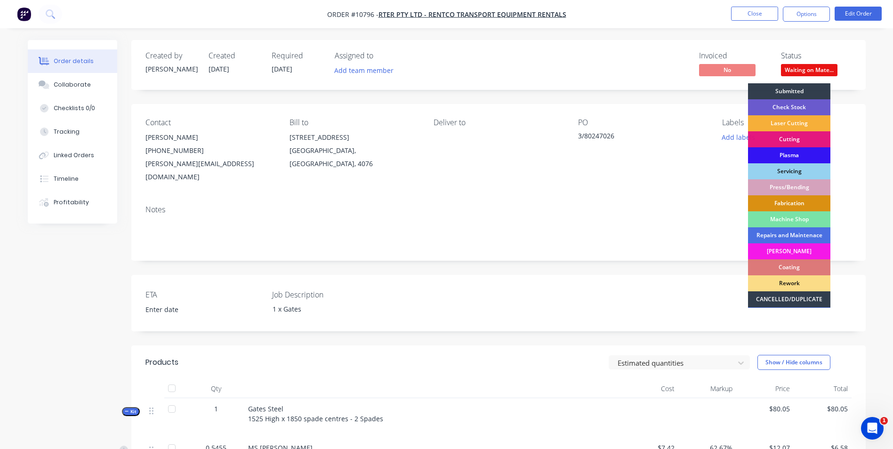
click at [811, 105] on div "Check Stock" at bounding box center [789, 107] width 82 height 16
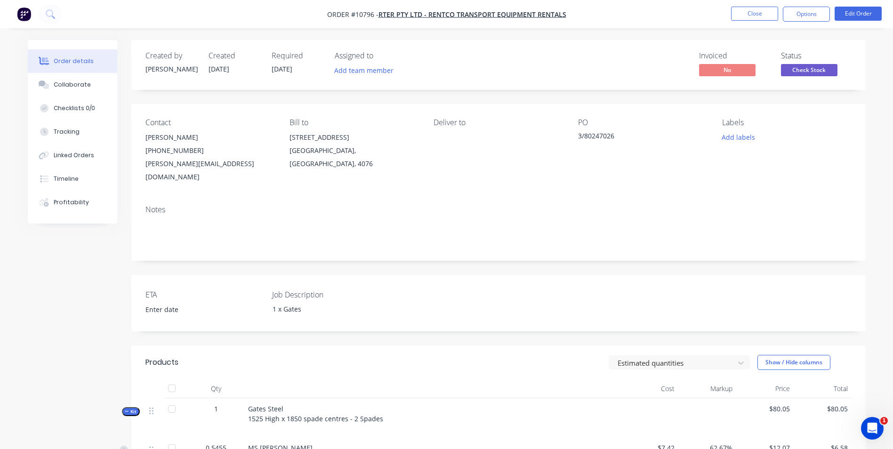
click at [866, 121] on div "Order details Collaborate Checklists 0/0 Tracking Linked Orders Timeline Profit…" at bounding box center [446, 434] width 857 height 788
click at [755, 9] on button "Close" at bounding box center [754, 14] width 47 height 14
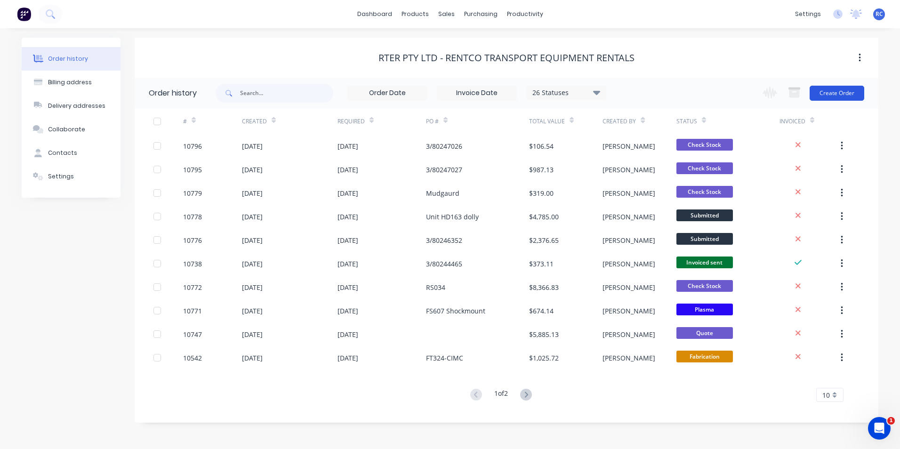
click at [830, 96] on button "Create Order" at bounding box center [837, 93] width 55 height 15
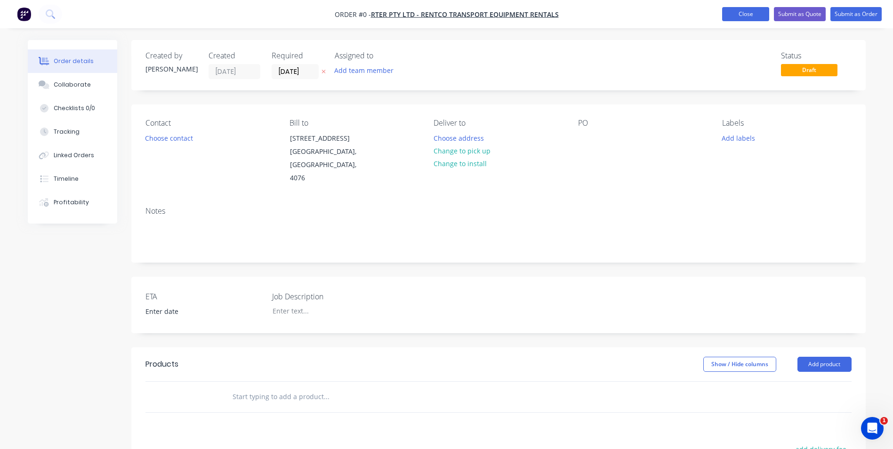
click at [737, 8] on button "Close" at bounding box center [745, 14] width 47 height 14
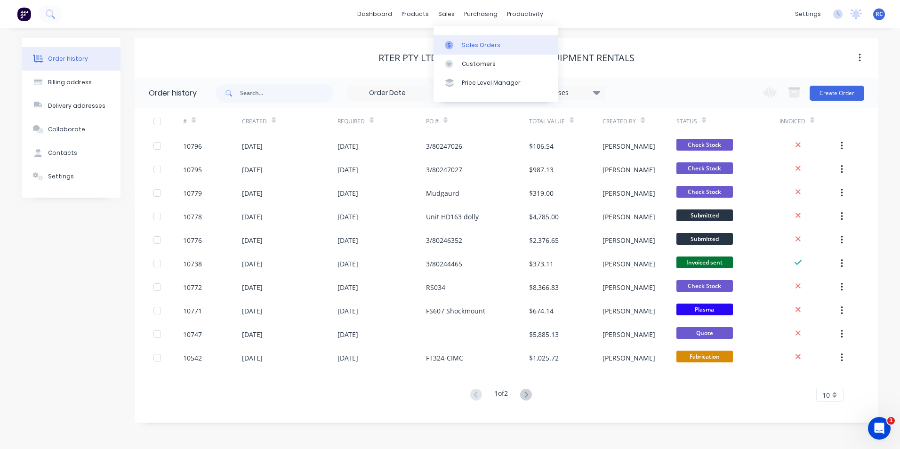
click at [458, 48] on div at bounding box center [452, 45] width 14 height 8
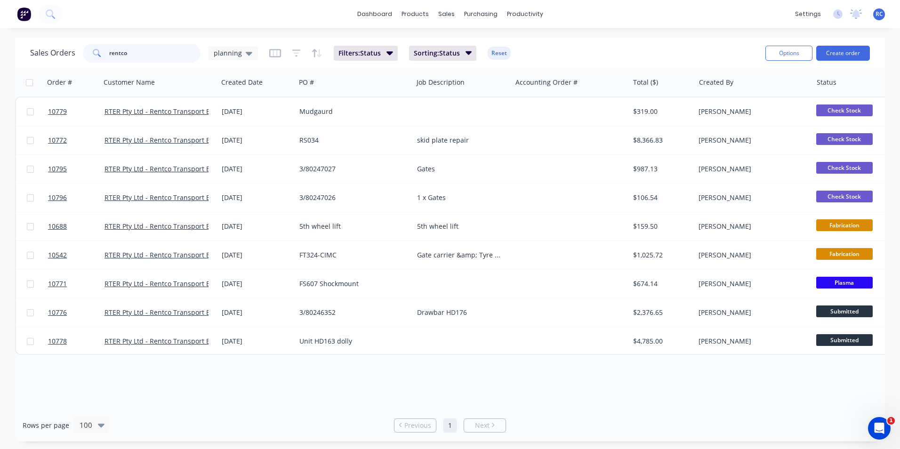
drag, startPoint x: 157, startPoint y: 52, endPoint x: 59, endPoint y: 34, distance: 100.0
click at [59, 34] on div "dashboard products sales purchasing productivity dashboard products Product Cat…" at bounding box center [450, 224] width 900 height 449
type input "h"
type input "dhl"
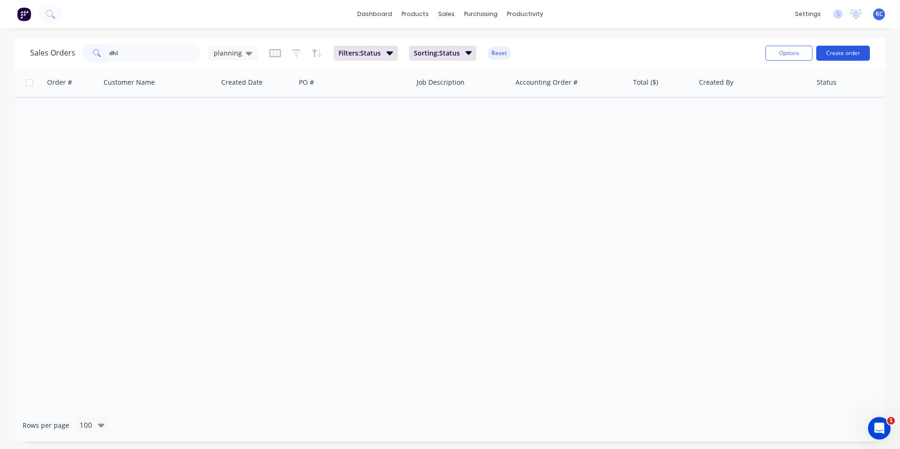
drag, startPoint x: 835, startPoint y: 61, endPoint x: 829, endPoint y: 53, distance: 10.1
click at [834, 59] on div "Options Create order" at bounding box center [816, 52] width 108 height 23
click at [826, 46] on button "Create order" at bounding box center [843, 53] width 54 height 15
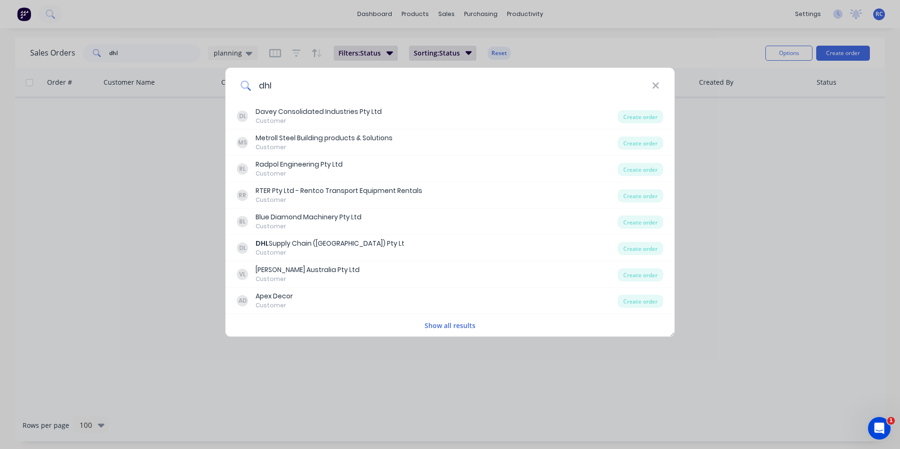
type input "dhl"
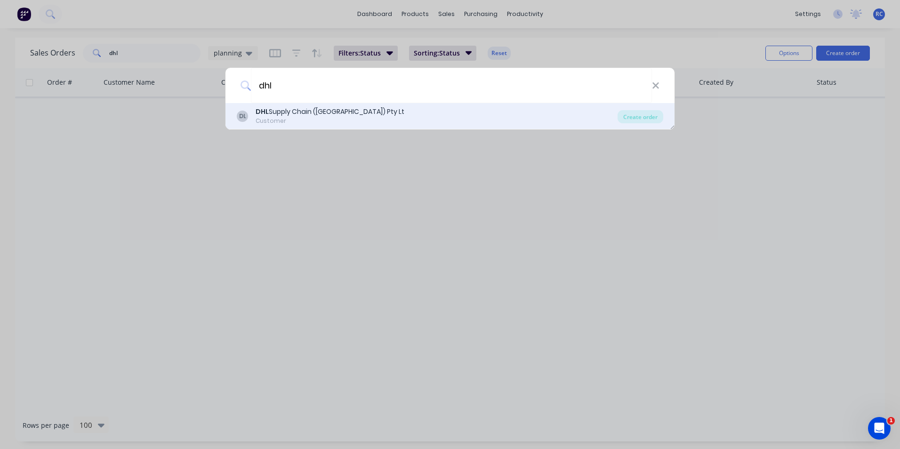
click at [310, 117] on div "DHL Supply Chain ([GEOGRAPHIC_DATA]) Pty Lt" at bounding box center [330, 112] width 149 height 10
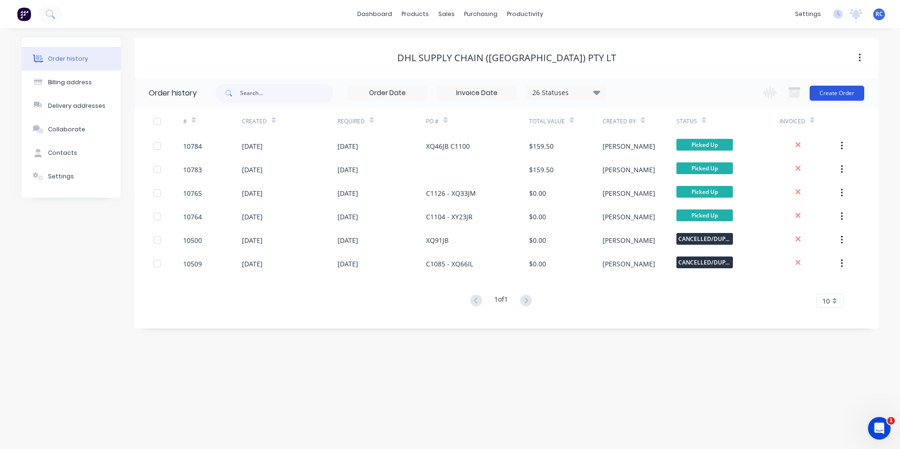
click at [833, 90] on button "Create Order" at bounding box center [837, 93] width 55 height 15
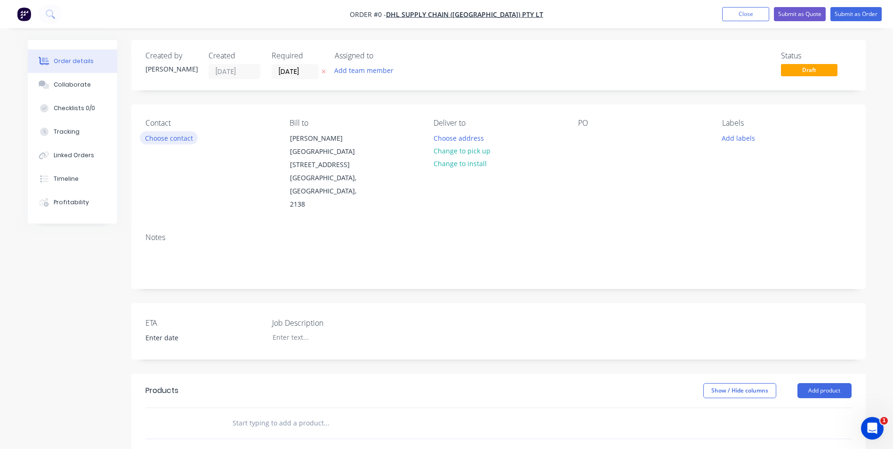
click at [165, 132] on button "Choose contact" at bounding box center [169, 137] width 58 height 13
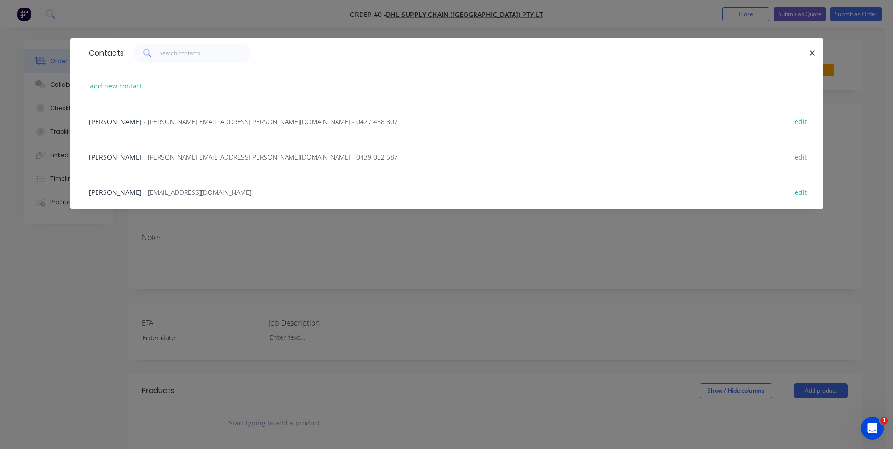
click at [132, 120] on span "[PERSON_NAME]" at bounding box center [115, 121] width 53 height 9
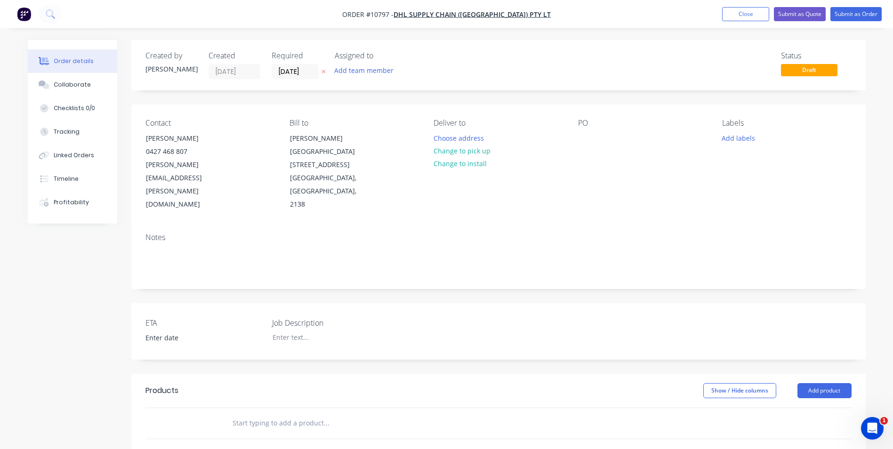
click at [573, 133] on div "Contact [PERSON_NAME] [PHONE_NUMBER] [PERSON_NAME][EMAIL_ADDRESS][PERSON_NAME][…" at bounding box center [498, 165] width 734 height 121
click at [585, 137] on div at bounding box center [585, 138] width 15 height 14
click at [595, 196] on div "Contact [PERSON_NAME] [PHONE_NUMBER] [PERSON_NAME][EMAIL_ADDRESS][PERSON_NAME][…" at bounding box center [498, 165] width 734 height 121
click at [267, 414] on input "text" at bounding box center [326, 423] width 188 height 19
type input "template"
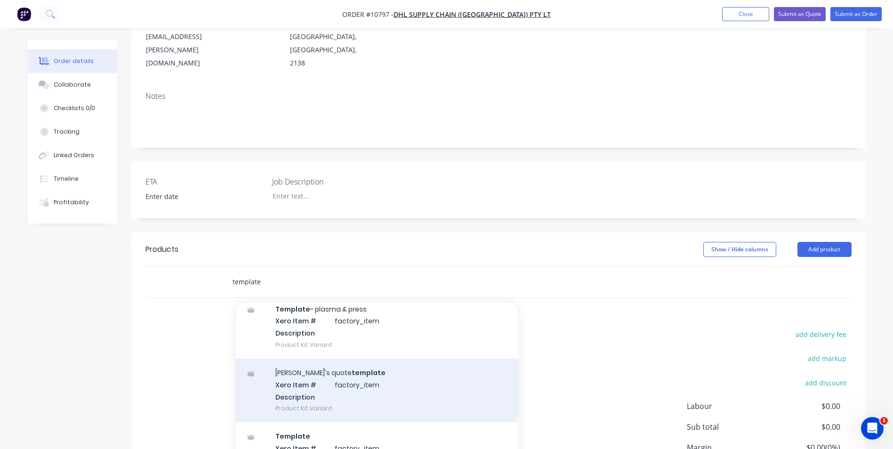
scroll to position [188, 0]
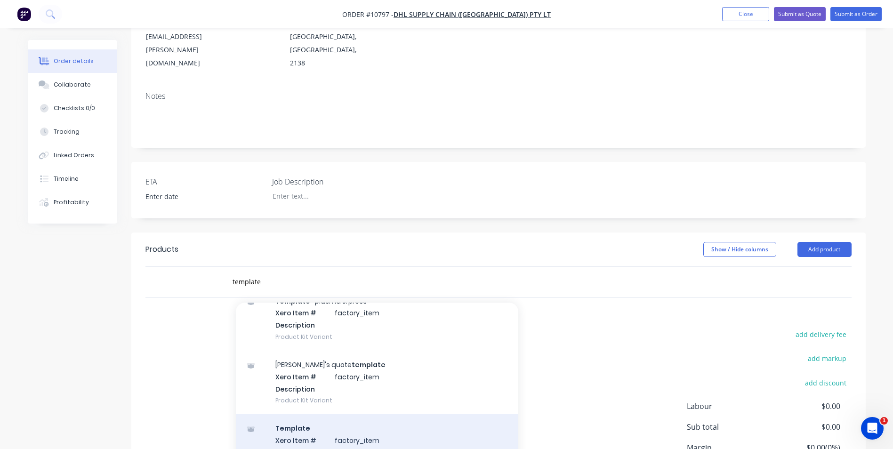
click at [388, 422] on div "Template Xero Item # factory_item Description Product Kit Variant" at bounding box center [377, 446] width 282 height 64
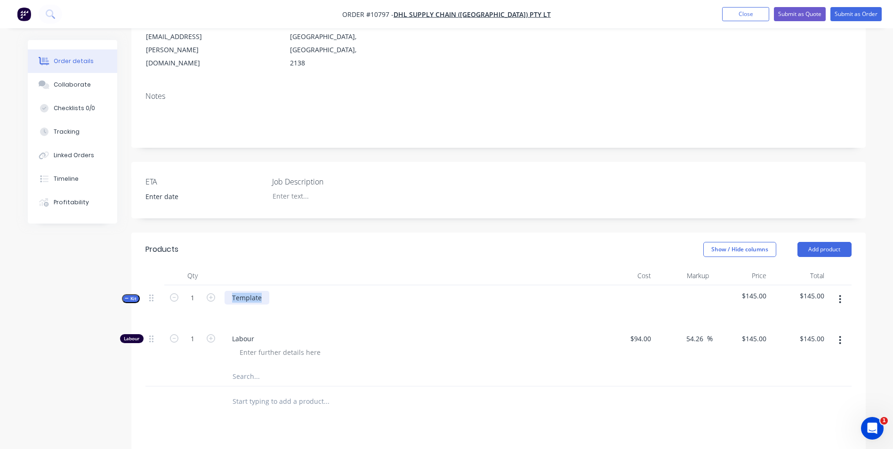
drag, startPoint x: 263, startPoint y: 269, endPoint x: 227, endPoint y: 251, distance: 40.4
click at [227, 266] on div "Qty Cost Markup Price Total Kit 1 Template $145.00 $145.00 Labour 1 Labour $94.…" at bounding box center [498, 326] width 706 height 120
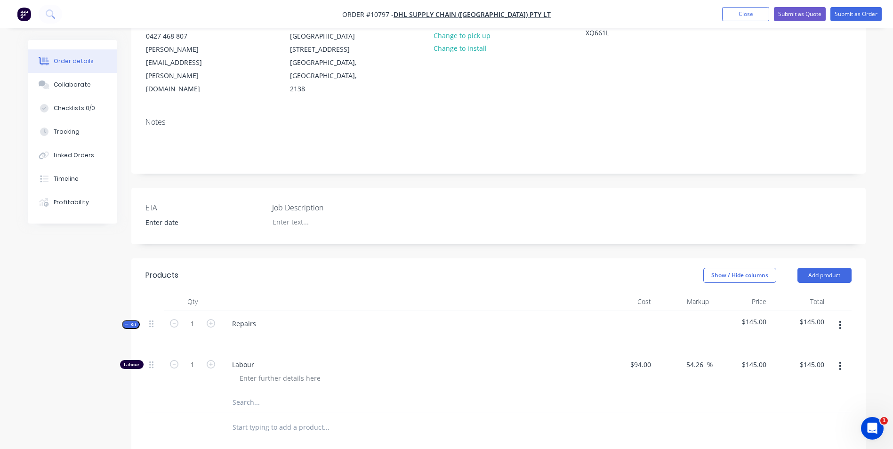
scroll to position [94, 0]
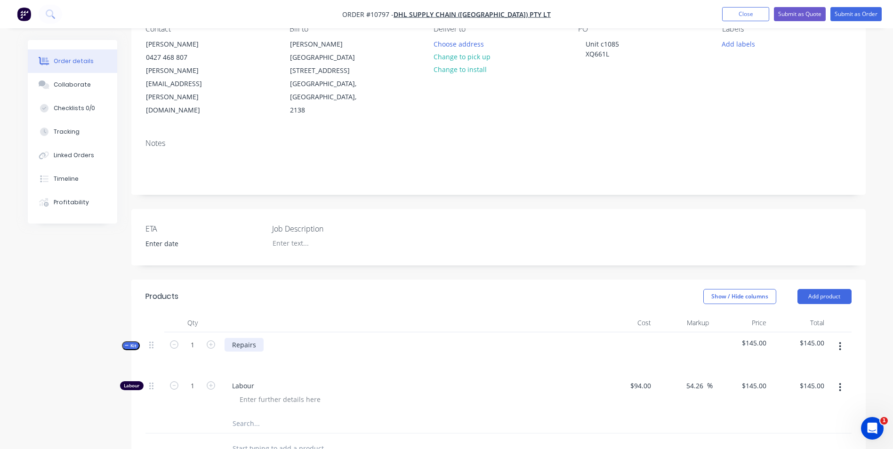
click at [258, 338] on div "Repairs" at bounding box center [244, 345] width 39 height 14
click at [255, 338] on div "Repairsto Unit C1085 [PERSON_NAME] XQ66L - Odo 348894" at bounding box center [325, 345] width 201 height 14
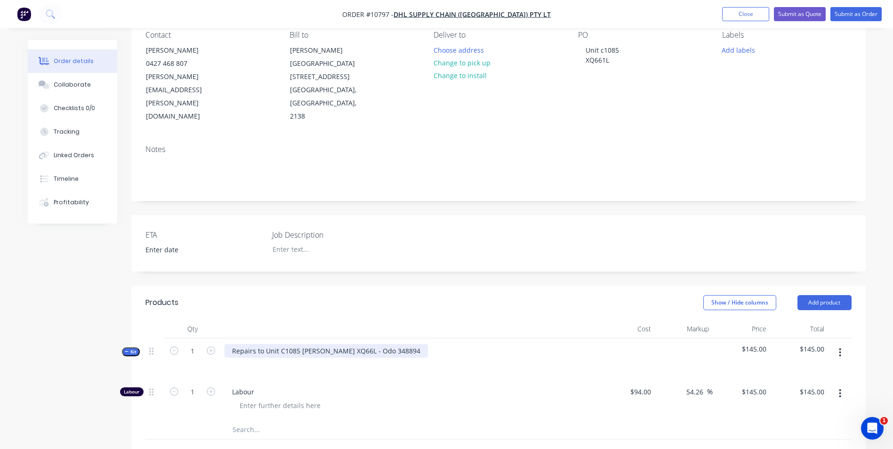
scroll to position [47, 0]
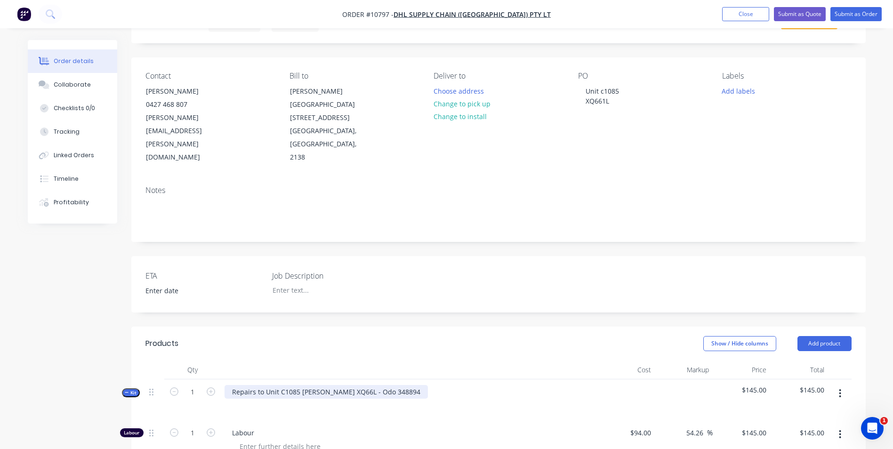
click at [297, 385] on div "Repairs to Unit C1085 [PERSON_NAME] XQ66L - Odo 348894" at bounding box center [326, 392] width 203 height 14
click at [289, 399] on div at bounding box center [409, 406] width 369 height 14
click at [337, 399] on div at bounding box center [409, 406] width 369 height 14
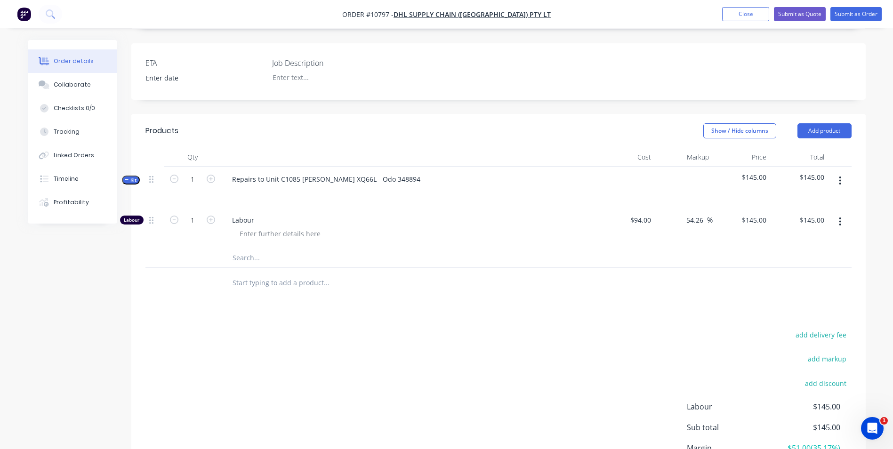
scroll to position [282, 0]
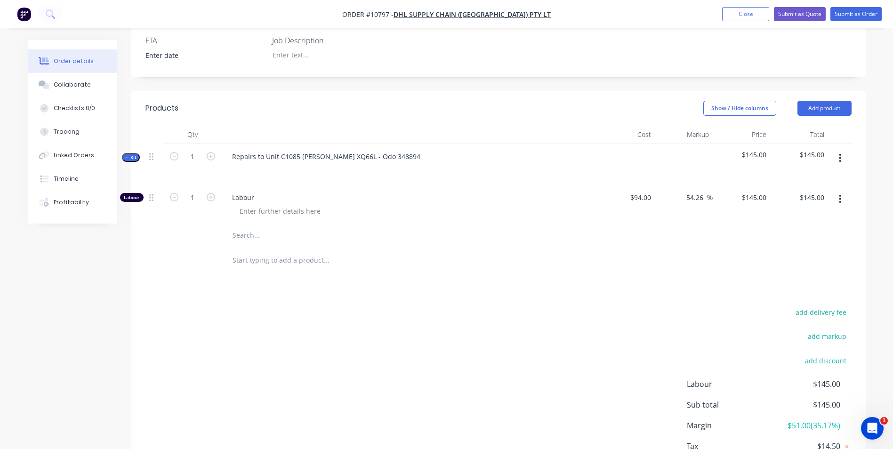
click at [270, 185] on div "Labour" at bounding box center [409, 205] width 377 height 41
click at [266, 204] on div at bounding box center [280, 211] width 96 height 14
click at [271, 163] on div at bounding box center [409, 170] width 369 height 14
click at [257, 150] on div "Repairs to Unit C1085 [PERSON_NAME] XQ66L - Odo 348894" at bounding box center [326, 157] width 203 height 14
click at [384, 150] on div "Repairs to Unit C1085 [PERSON_NAME] XQ66L - Odo 348894" at bounding box center [326, 157] width 203 height 14
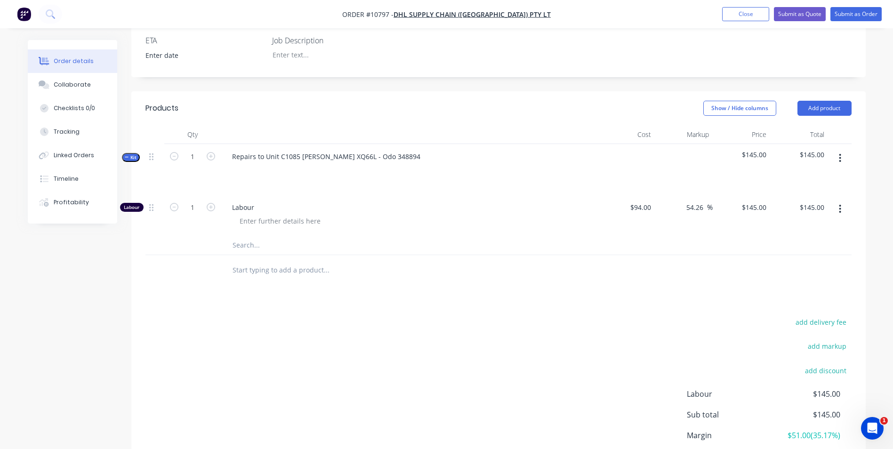
click at [840, 154] on icon "button" at bounding box center [840, 158] width 2 height 8
click at [830, 176] on div "Add product to kit" at bounding box center [807, 183] width 72 height 14
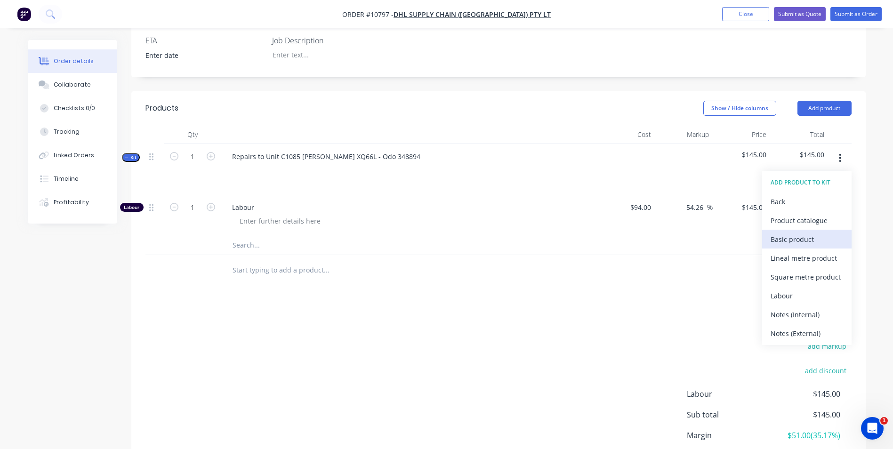
click at [797, 233] on div "Basic product" at bounding box center [807, 240] width 72 height 14
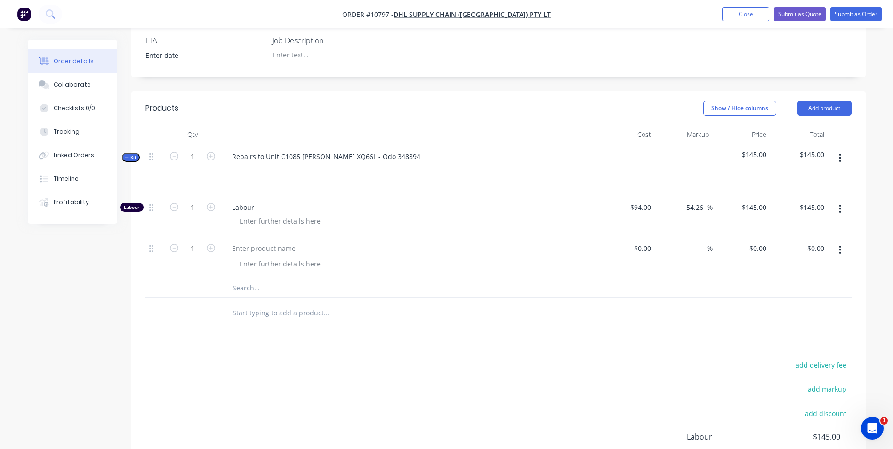
click at [297, 236] on div at bounding box center [409, 257] width 377 height 43
click at [281, 241] on div at bounding box center [264, 248] width 79 height 14
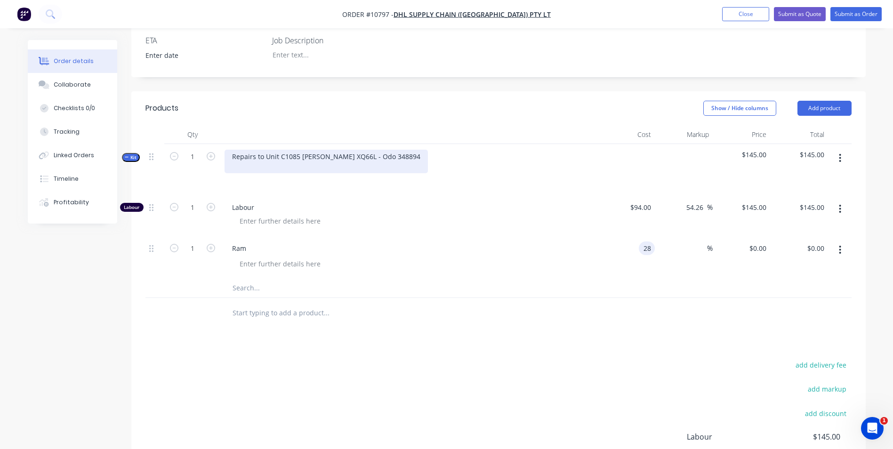
type input "$28.00"
click at [303, 150] on div "Repairs to Unit C1085 [PERSON_NAME] XQ66L - Odo 348894" at bounding box center [326, 162] width 203 height 24
click at [261, 150] on div "Repairs to Unit C1085 [PERSON_NAME] XQ66L - Odo 348894" at bounding box center [326, 162] width 203 height 24
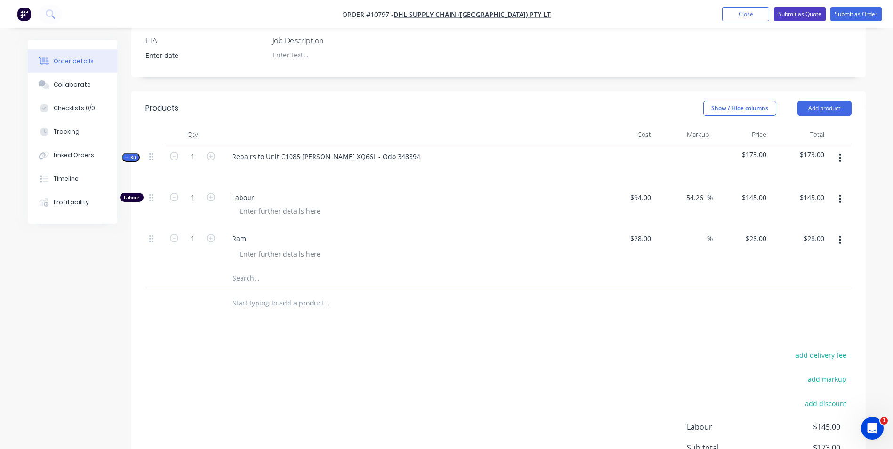
click at [794, 17] on button "Submit as Quote" at bounding box center [800, 14] width 52 height 14
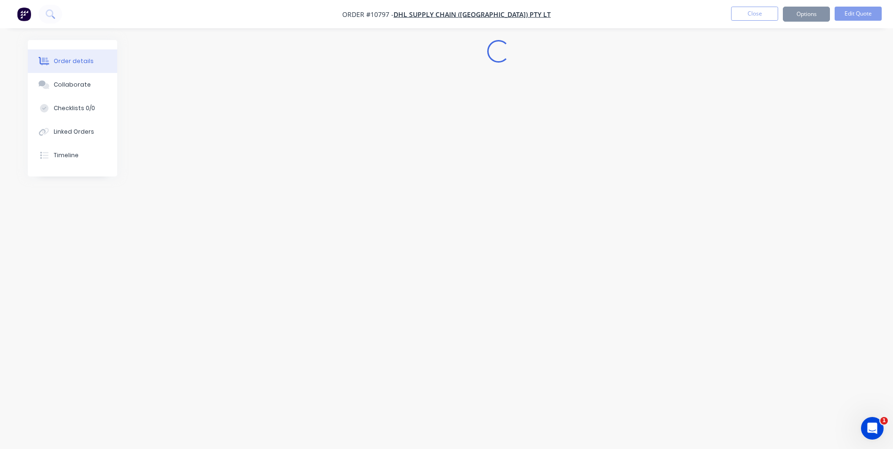
scroll to position [0, 0]
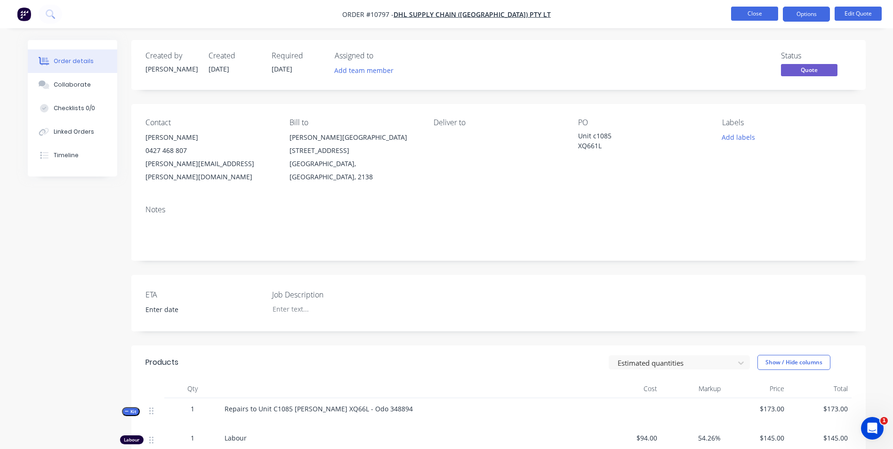
click at [760, 18] on button "Close" at bounding box center [754, 14] width 47 height 14
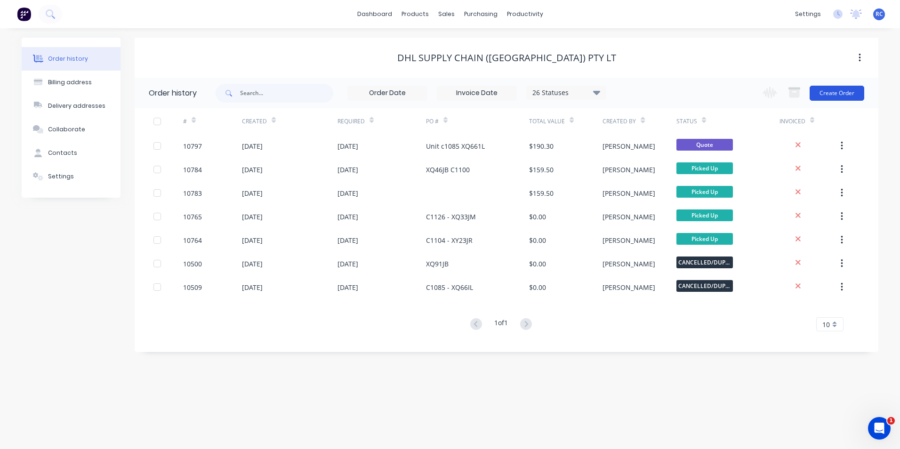
click at [847, 96] on button "Create Order" at bounding box center [837, 93] width 55 height 15
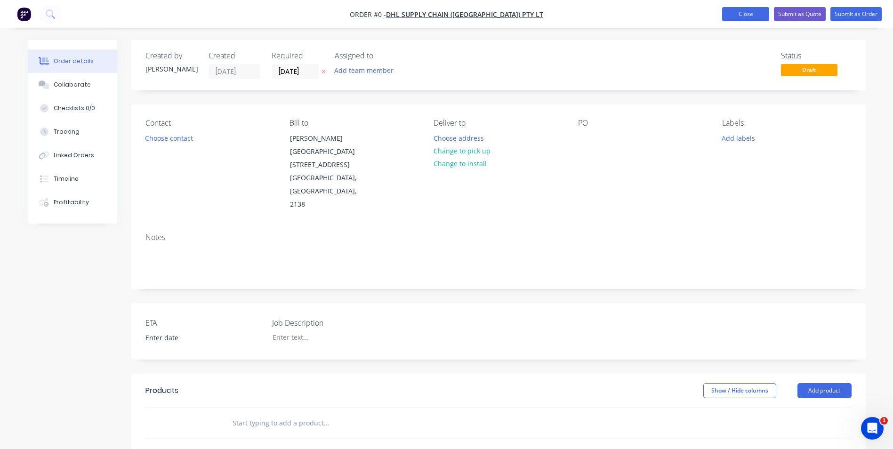
click at [728, 10] on button "Close" at bounding box center [745, 14] width 47 height 14
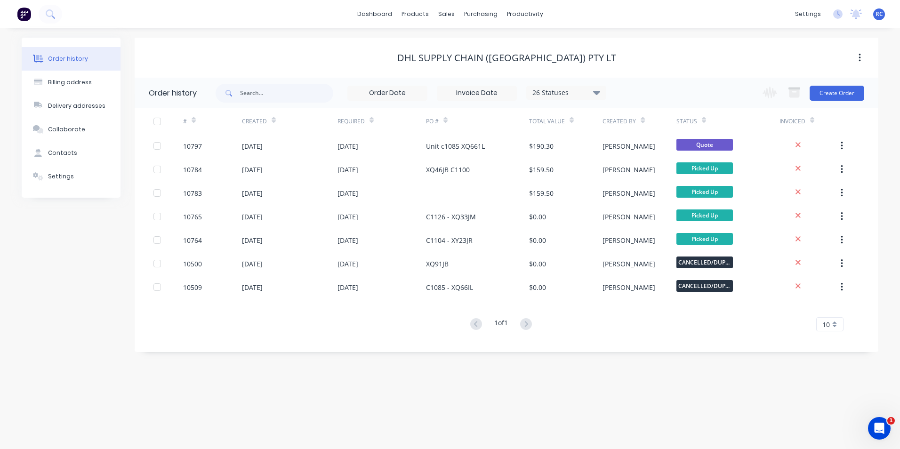
click at [663, 46] on div "DHL Supply Chain ([GEOGRAPHIC_DATA]) Pty Lt" at bounding box center [507, 58] width 744 height 40
click at [453, 16] on div "sales" at bounding box center [447, 14] width 26 height 14
click at [470, 43] on div "Sales Orders" at bounding box center [481, 45] width 39 height 8
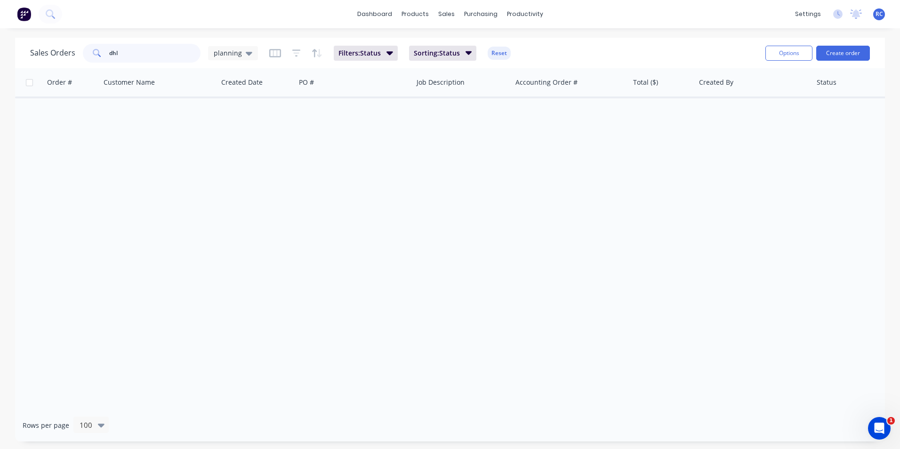
drag, startPoint x: 162, startPoint y: 44, endPoint x: 146, endPoint y: 53, distance: 18.3
click at [160, 46] on input "dhl" at bounding box center [155, 53] width 92 height 19
drag, startPoint x: 143, startPoint y: 52, endPoint x: 57, endPoint y: 26, distance: 89.5
click at [58, 26] on div "dashboard products sales purchasing productivity dashboard products Product Cat…" at bounding box center [450, 224] width 900 height 449
click at [233, 55] on span "planning" at bounding box center [228, 53] width 28 height 10
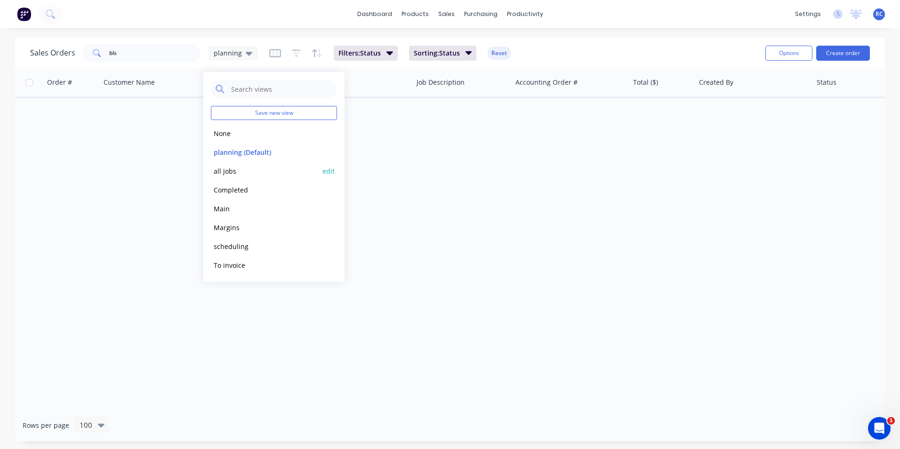
click at [229, 175] on button "all jobs" at bounding box center [264, 171] width 107 height 11
click at [122, 54] on input "bls" at bounding box center [155, 53] width 92 height 19
type input "bla"
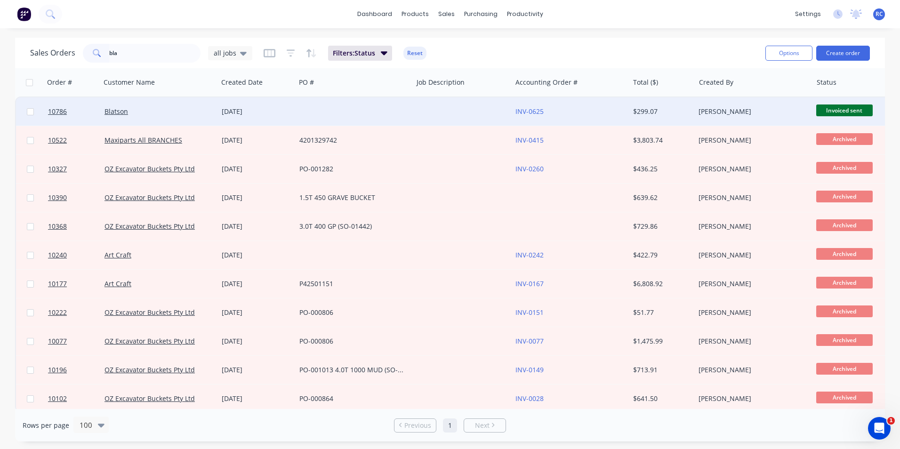
click at [131, 110] on div "Blatson" at bounding box center [157, 111] width 105 height 9
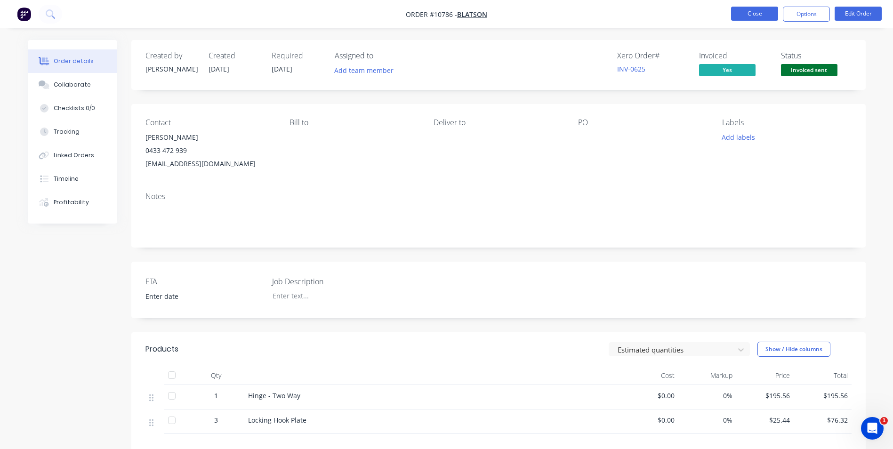
click at [760, 15] on button "Close" at bounding box center [754, 14] width 47 height 14
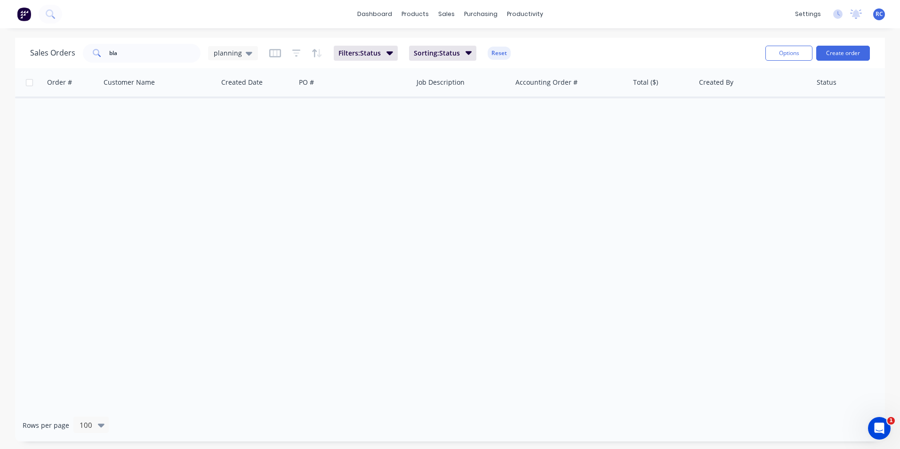
click at [174, 43] on div "Sales Orders bla planning Filters: Status Sorting: Status Reset" at bounding box center [394, 52] width 728 height 23
click at [844, 52] on button "Create order" at bounding box center [843, 53] width 54 height 15
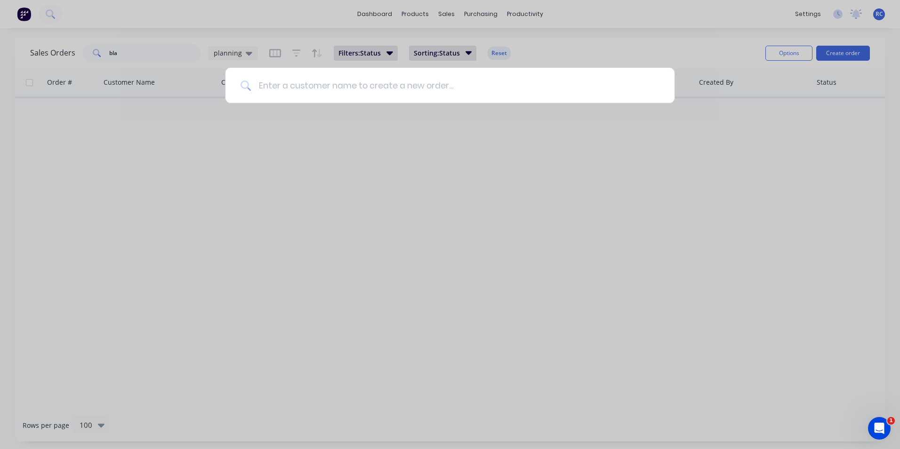
click at [284, 87] on input at bounding box center [455, 85] width 409 height 35
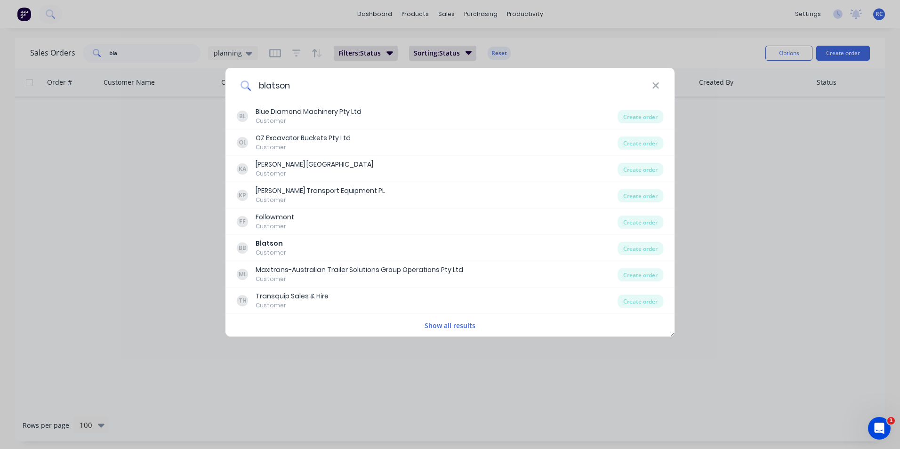
type input "blatson"
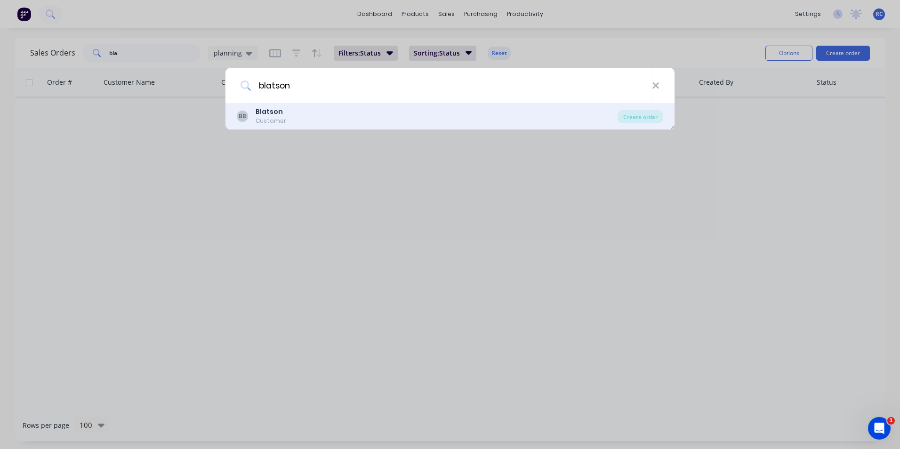
click at [331, 116] on div "BB Blatson Customer" at bounding box center [427, 116] width 381 height 18
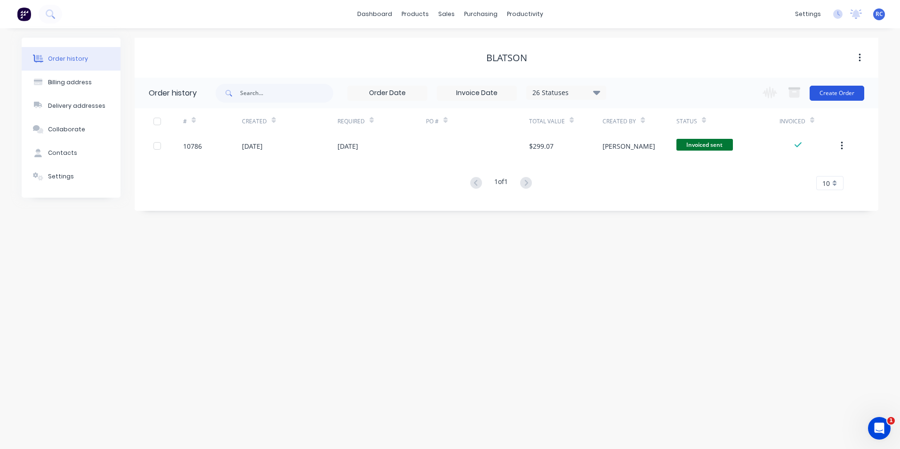
click at [833, 94] on button "Create Order" at bounding box center [837, 93] width 55 height 15
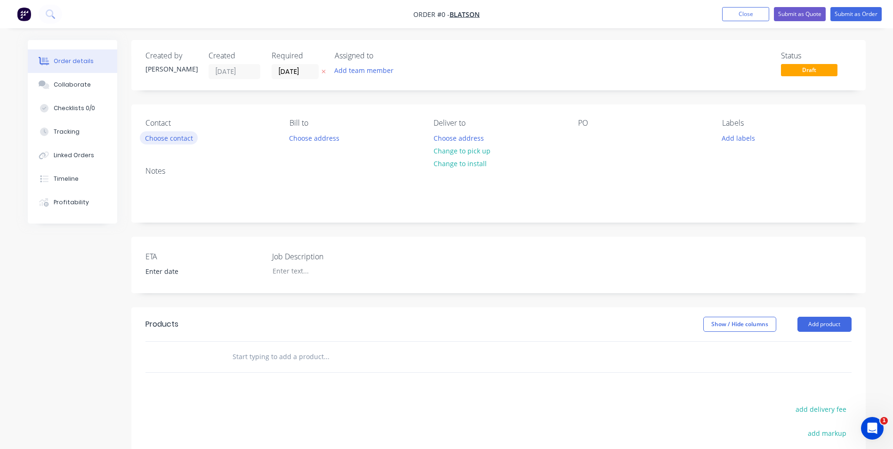
click at [183, 137] on button "Choose contact" at bounding box center [169, 137] width 58 height 13
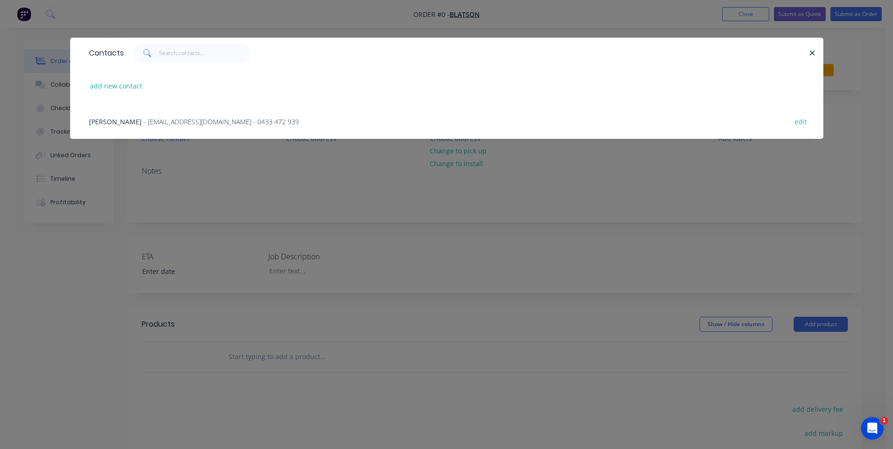
click at [144, 119] on span "- [EMAIL_ADDRESS][DOMAIN_NAME] - 0433 472 939" at bounding box center [221, 121] width 155 height 9
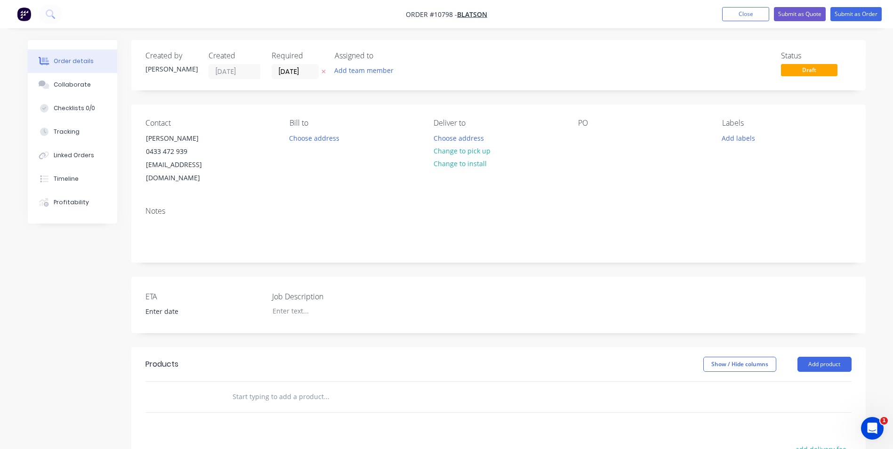
click at [281, 387] on input "text" at bounding box center [326, 396] width 188 height 19
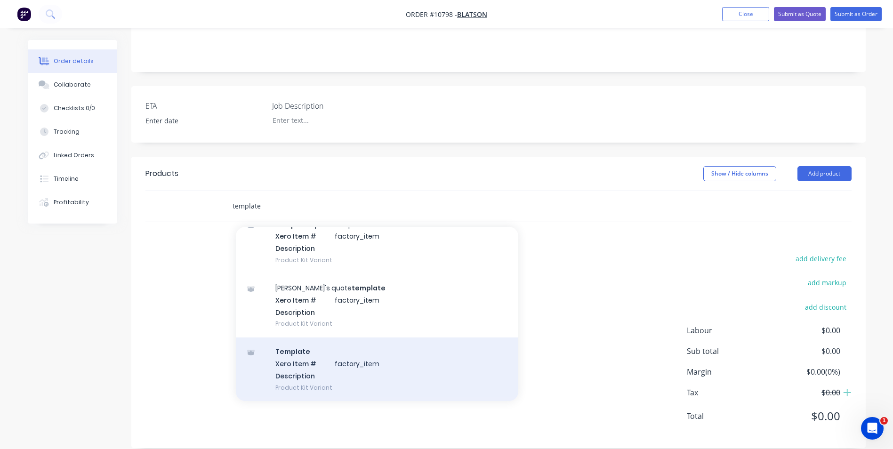
scroll to position [190, 0]
type input "template"
click at [285, 369] on div "Template Xero Item # factory_item Description Product Kit Variant" at bounding box center [377, 369] width 282 height 64
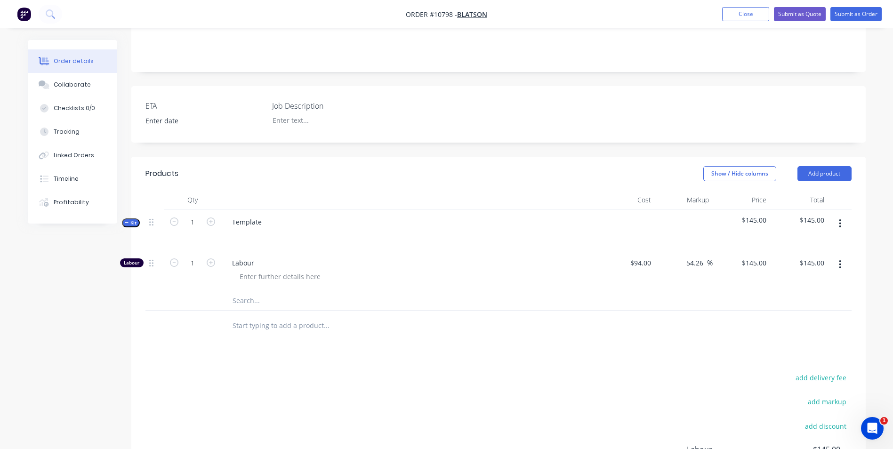
click at [249, 316] on input "text" at bounding box center [326, 325] width 188 height 19
type input "t"
drag, startPoint x: 265, startPoint y: 208, endPoint x: 203, endPoint y: 183, distance: 67.4
click at [199, 191] on div "Qty Cost Markup Price Total Kit 1 Template $145.00 $145.00 Labour 1 Labour $94.…" at bounding box center [498, 251] width 706 height 120
click at [839, 218] on icon "button" at bounding box center [840, 223] width 2 height 10
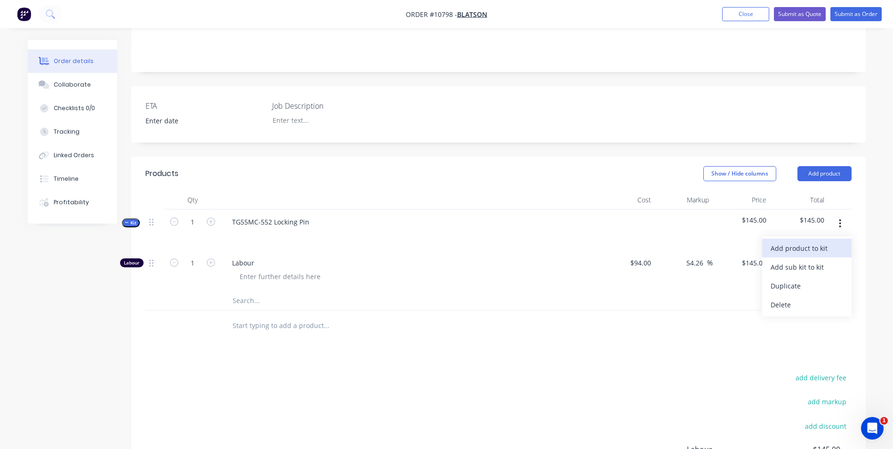
click at [823, 241] on div "Add product to kit" at bounding box center [807, 248] width 72 height 14
click at [839, 218] on icon "button" at bounding box center [840, 223] width 2 height 10
click at [818, 279] on div "Duplicate" at bounding box center [807, 286] width 72 height 14
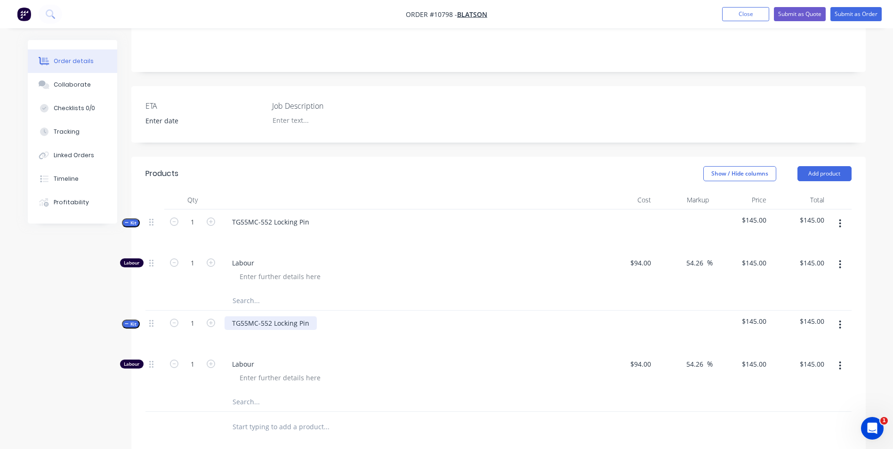
click at [266, 316] on div "TG55MC-552 Locking Pin" at bounding box center [271, 323] width 92 height 14
drag, startPoint x: 240, startPoint y: 306, endPoint x: 248, endPoint y: 313, distance: 10.7
click at [248, 316] on div "TG55MC-552 Locking Pin" at bounding box center [271, 323] width 92 height 14
drag, startPoint x: 259, startPoint y: 307, endPoint x: 269, endPoint y: 311, distance: 10.1
click at [270, 316] on div "TG60MC-552 Locking Pin" at bounding box center [271, 323] width 92 height 14
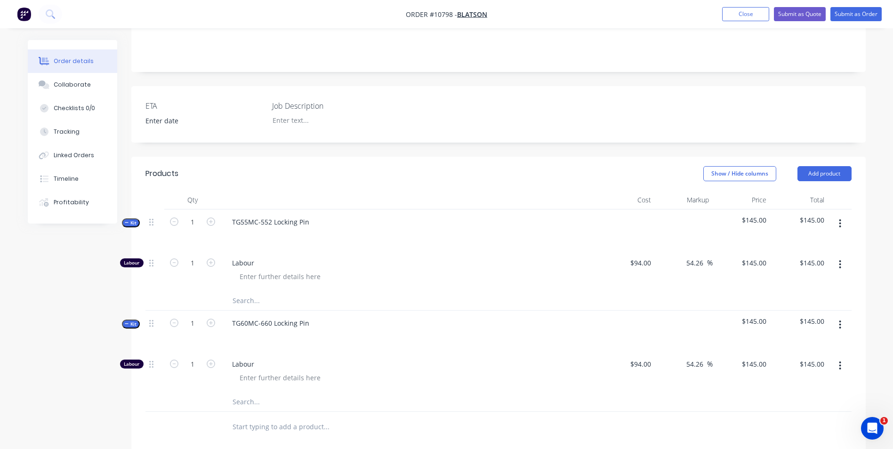
click at [292, 331] on div "TG60MC-660 Locking Pin" at bounding box center [409, 331] width 377 height 41
click at [836, 215] on button "button" at bounding box center [840, 223] width 22 height 17
click at [803, 241] on div "Add product to kit" at bounding box center [807, 248] width 72 height 14
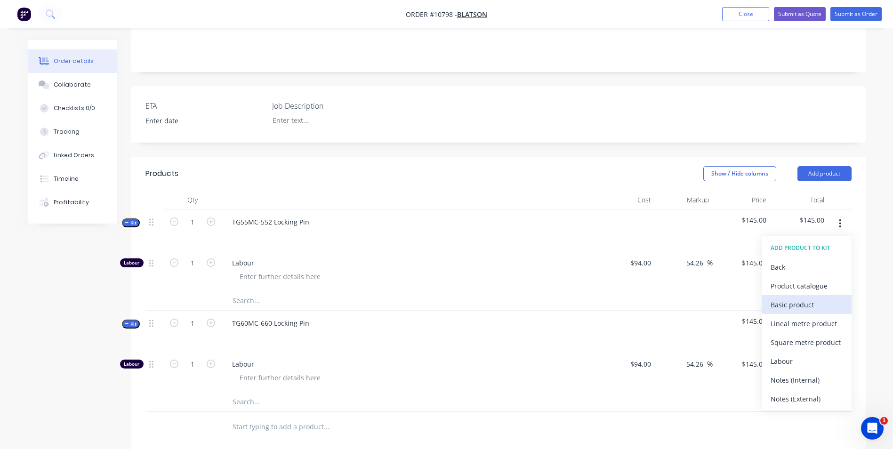
click at [798, 298] on div "Basic product" at bounding box center [807, 305] width 72 height 14
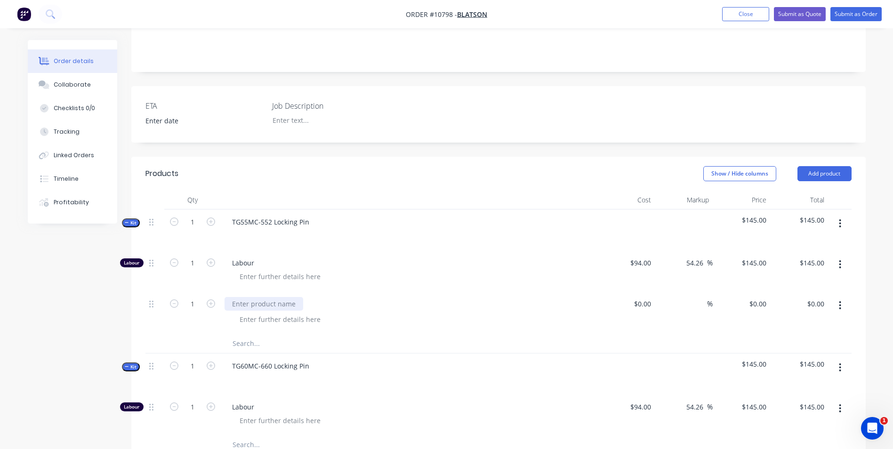
click at [260, 297] on div at bounding box center [264, 304] width 79 height 14
click at [260, 435] on input "text" at bounding box center [326, 444] width 188 height 19
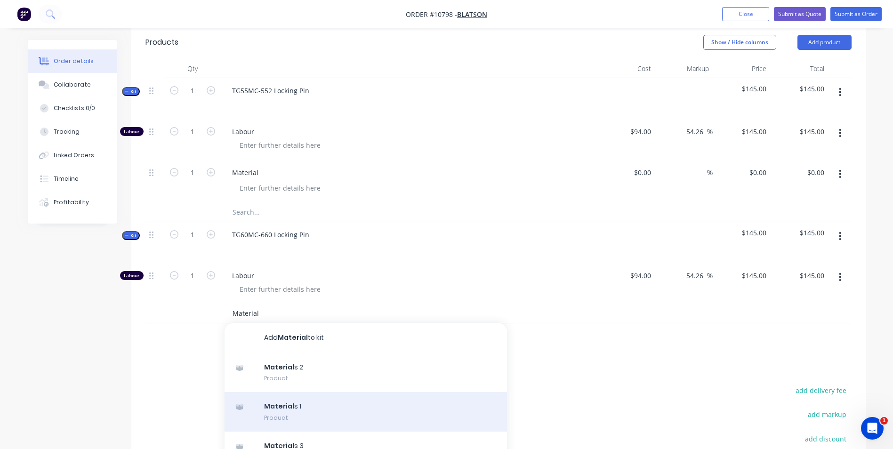
scroll to position [332, 0]
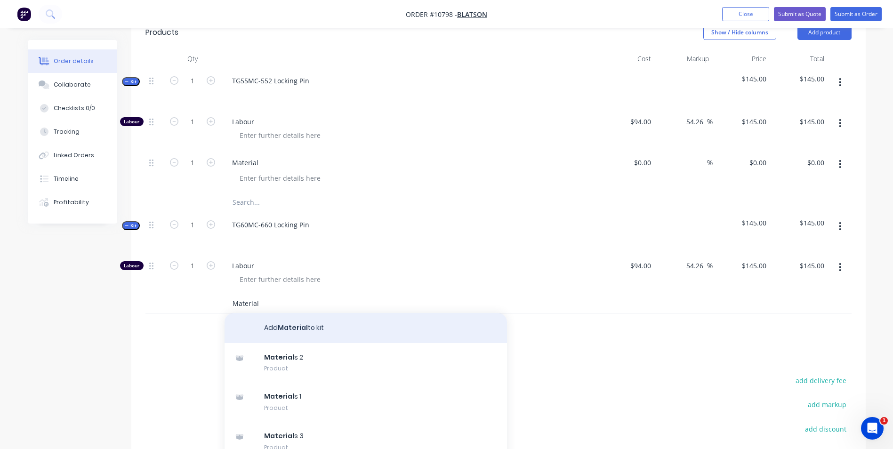
type input "Material"
click at [296, 315] on button "Add Material to kit" at bounding box center [366, 328] width 282 height 30
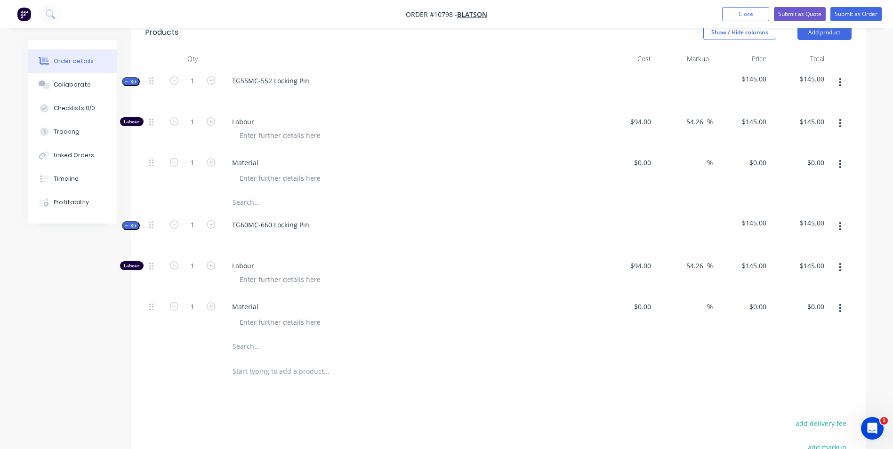
click at [547, 294] on div "Material" at bounding box center [409, 315] width 377 height 43
click at [189, 115] on input "1" at bounding box center [192, 122] width 24 height 14
type input "0.75"
type input "$108.75"
click at [651, 156] on input at bounding box center [649, 163] width 11 height 14
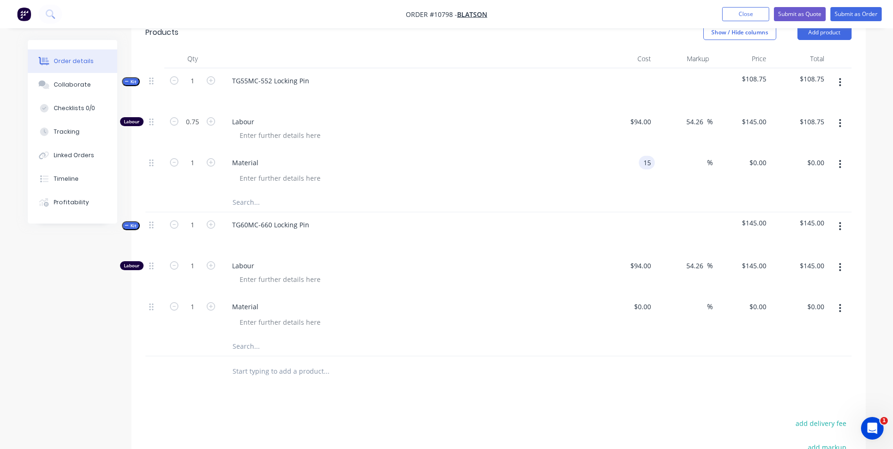
type input "$15.00"
click at [699, 156] on input at bounding box center [701, 163] width 11 height 14
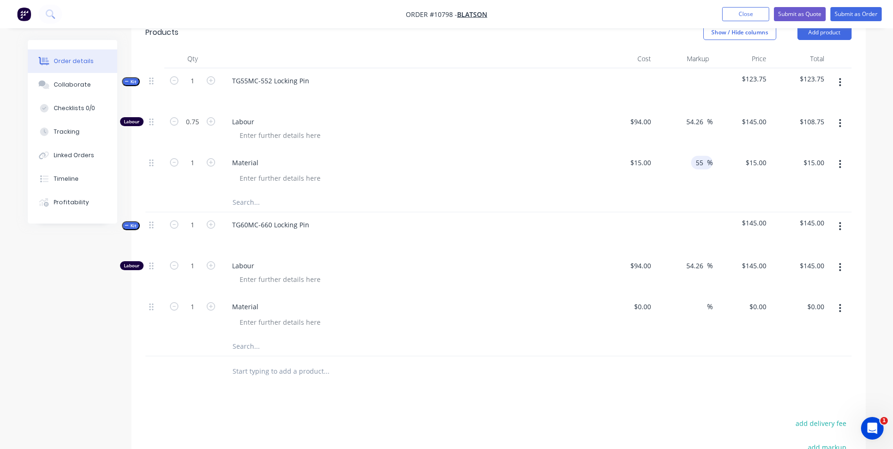
type input "55"
type input "$23.25"
click at [706, 193] on div at bounding box center [498, 202] width 706 height 19
click at [639, 152] on div "15 $15.00" at bounding box center [626, 171] width 58 height 43
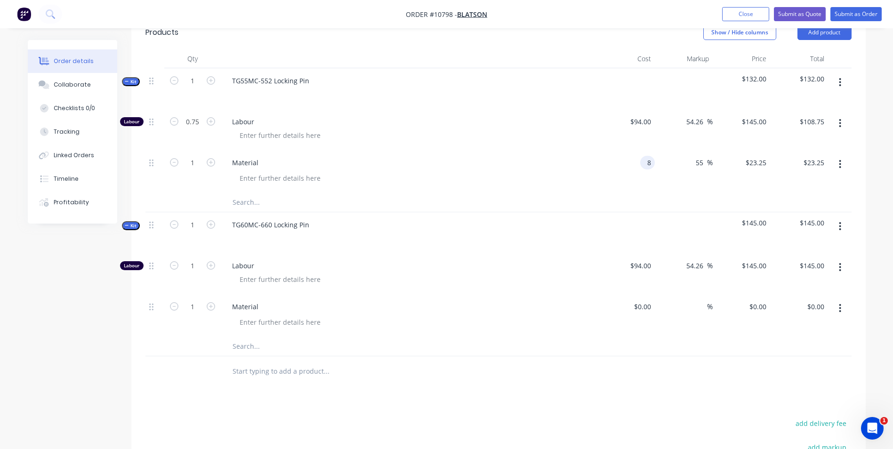
type input "$8.00"
type input "$12.40"
click at [605, 157] on div "$8.00 8" at bounding box center [626, 171] width 58 height 43
click at [638, 150] on div "8 8" at bounding box center [626, 171] width 58 height 43
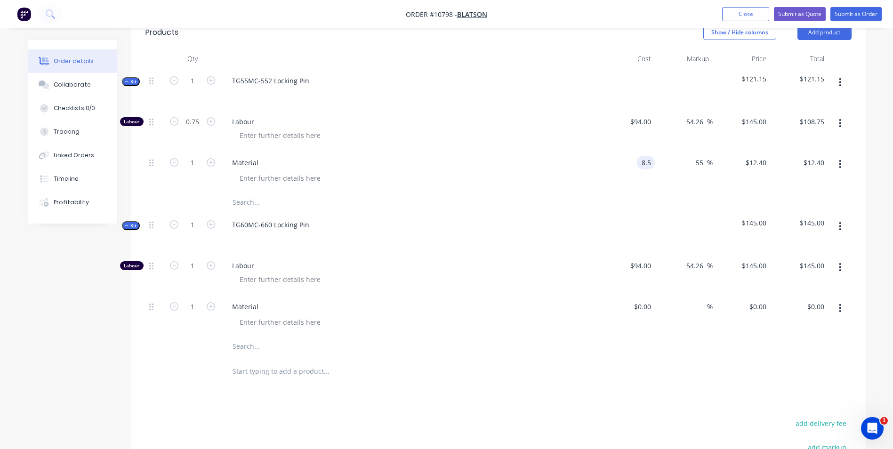
type input "$8.50"
type input "$13.175"
type input "$13.18"
click at [638, 168] on div "$8.50 $8.50" at bounding box center [626, 171] width 58 height 43
click at [745, 156] on input "13.175" at bounding box center [757, 163] width 25 height 14
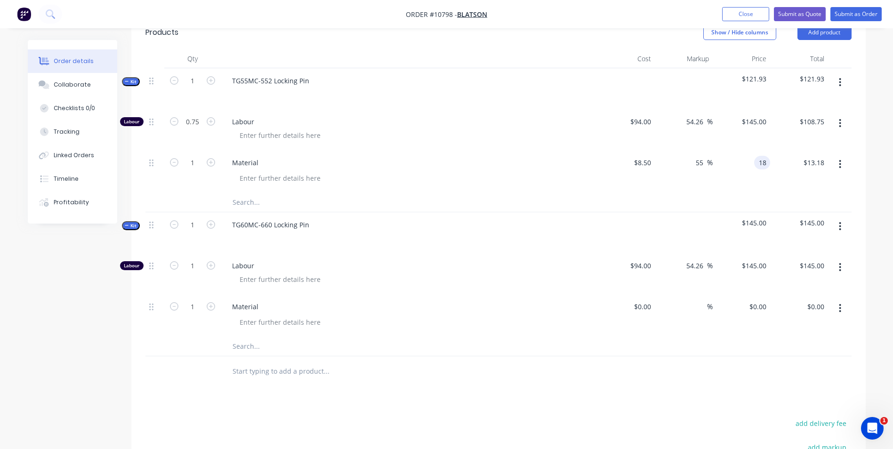
type input "18"
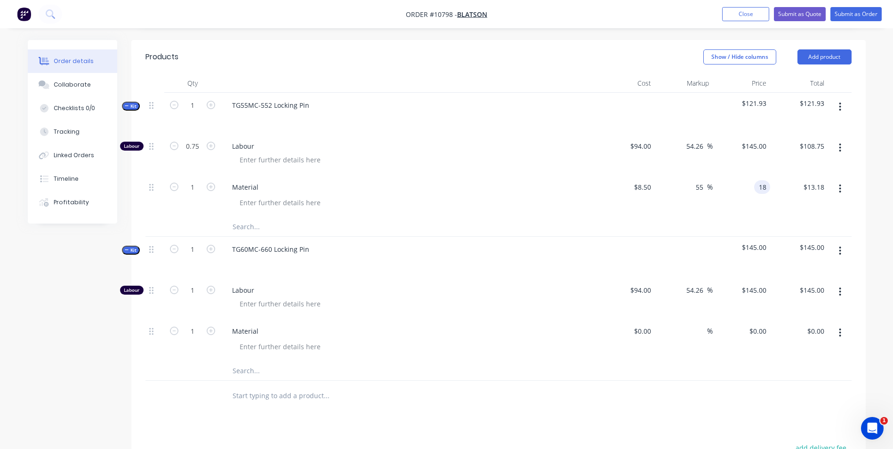
scroll to position [285, 0]
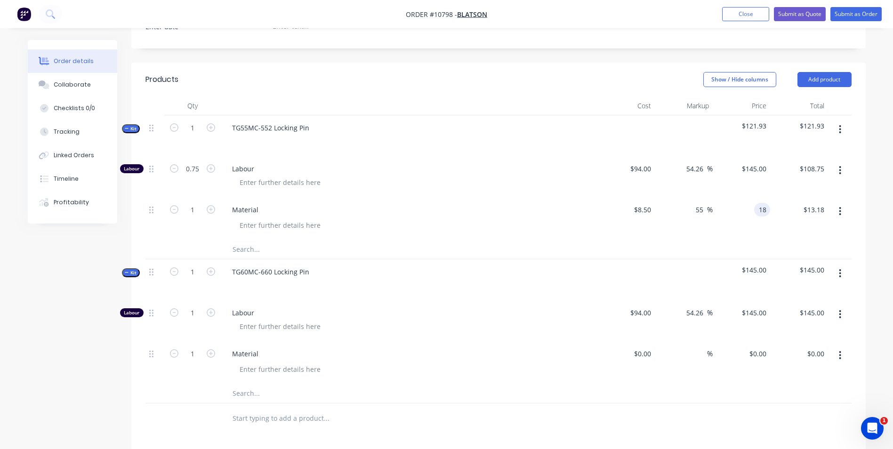
type input "111.76"
type input "$18.00"
click at [763, 134] on div "$121.93" at bounding box center [742, 135] width 58 height 41
click at [759, 203] on input "18" at bounding box center [757, 210] width 25 height 14
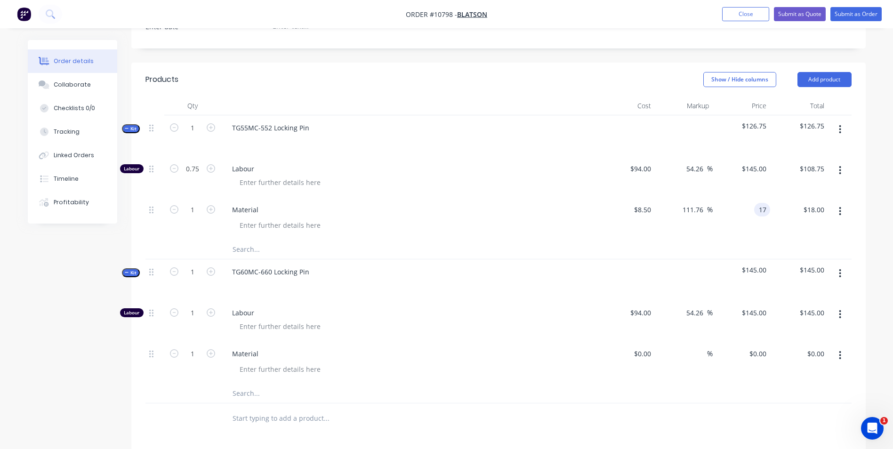
type input "17"
type input "100"
type input "$17.00"
click at [643, 115] on div at bounding box center [626, 135] width 58 height 41
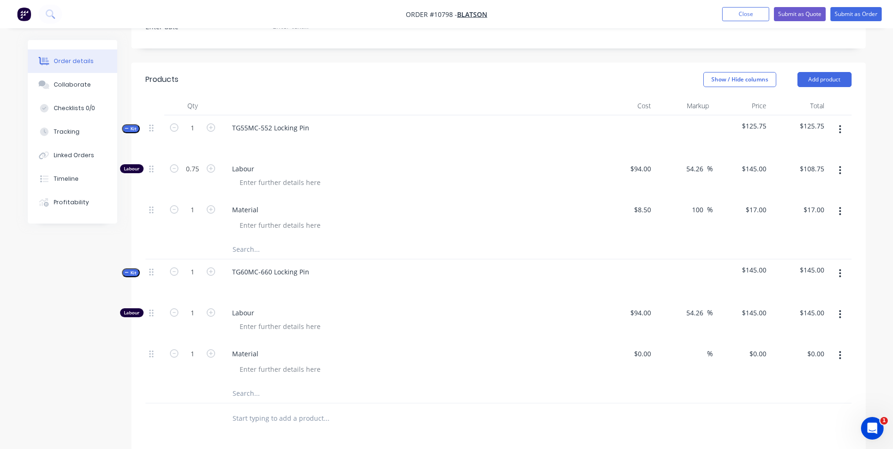
click at [681, 183] on div "54.26 54.26 %" at bounding box center [684, 176] width 58 height 41
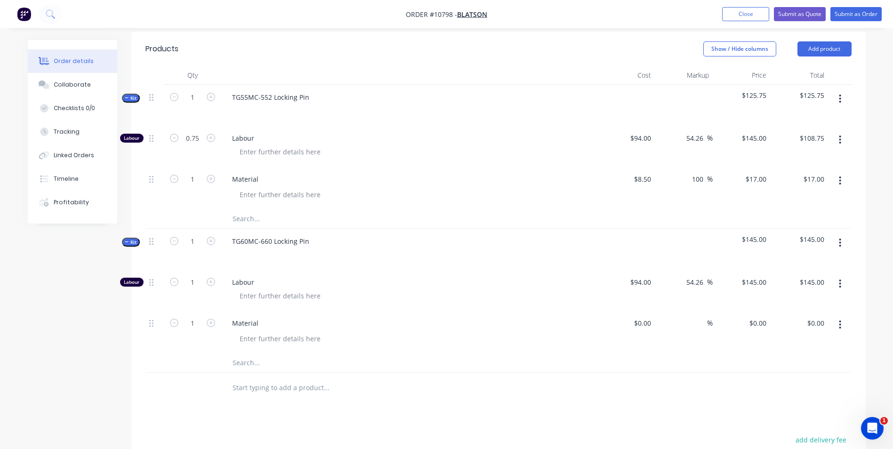
scroll to position [332, 0]
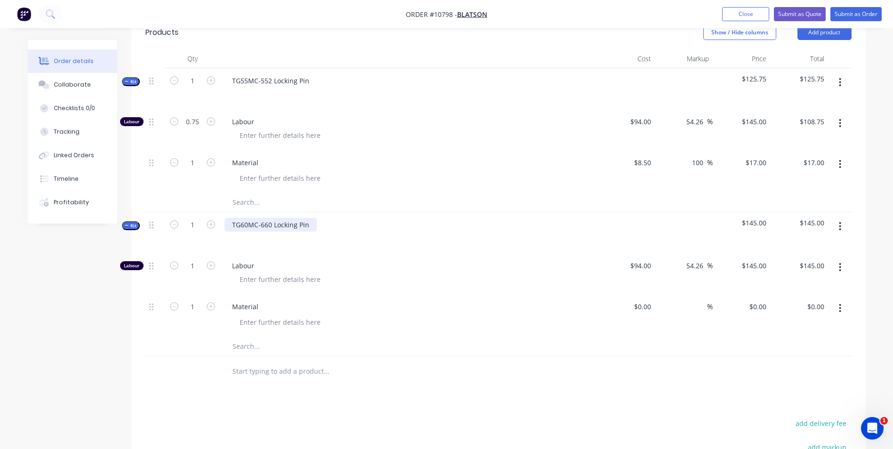
click at [277, 218] on div "TG60MC-660 Locking Pin" at bounding box center [271, 225] width 92 height 14
drag, startPoint x: 273, startPoint y: 209, endPoint x: 328, endPoint y: 217, distance: 55.1
click at [328, 216] on div "TG60MC-660 Locking Pin" at bounding box center [409, 232] width 377 height 41
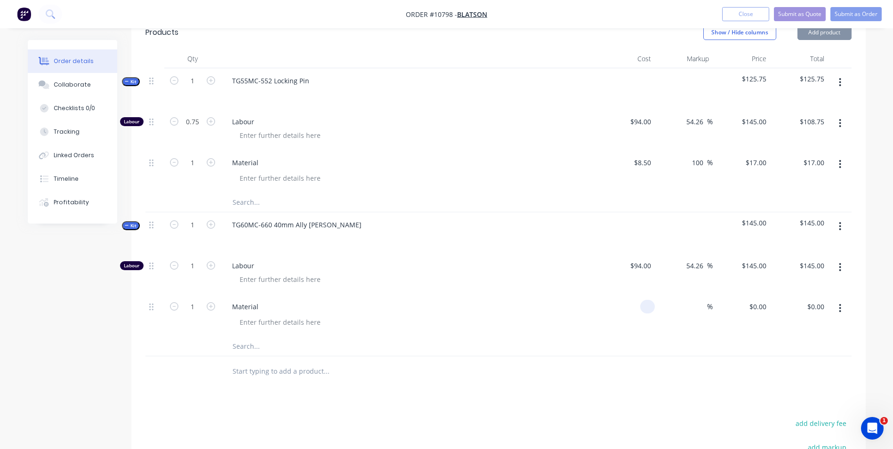
click at [637, 295] on div at bounding box center [626, 315] width 58 height 43
type input "$15.00"
type input "55"
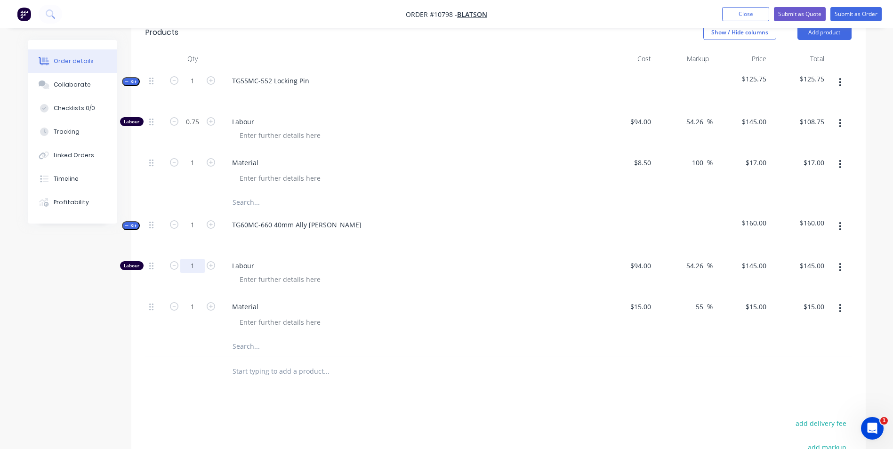
type input "$23.25"
click at [198, 259] on input "1" at bounding box center [192, 266] width 24 height 14
type input "0.5"
type input "$72.50"
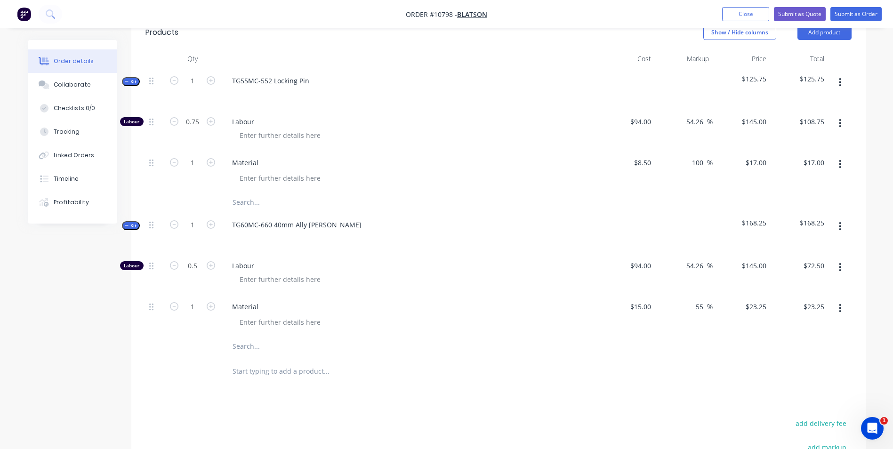
click at [213, 294] on div "1" at bounding box center [192, 315] width 56 height 43
click at [204, 259] on input "0.5" at bounding box center [192, 266] width 24 height 14
click at [641, 300] on div "15 15" at bounding box center [647, 307] width 16 height 14
type input "$8.00"
type input "$12.40"
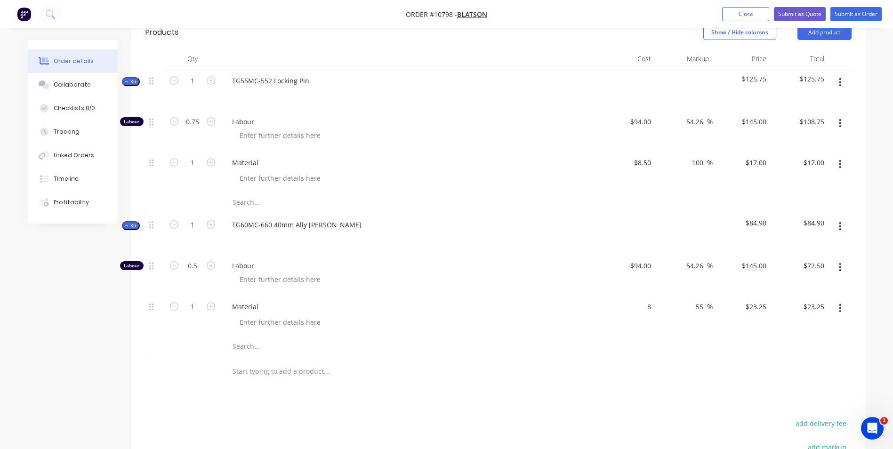
type input "$12.40"
click at [634, 274] on div "$94.00 $94.00" at bounding box center [626, 273] width 58 height 41
click at [193, 259] on input "0.5" at bounding box center [192, 266] width 24 height 14
type input "0.25"
type input "$36.25"
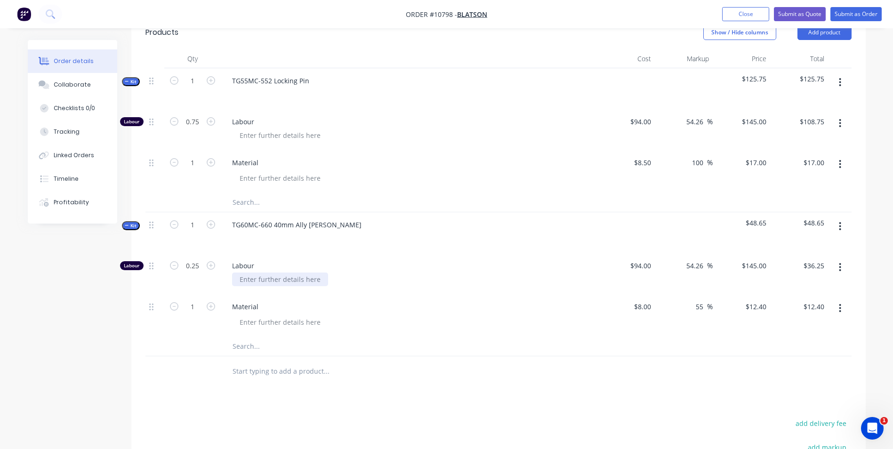
click at [262, 273] on div at bounding box center [280, 280] width 96 height 14
click at [187, 259] on input "0.25" at bounding box center [192, 266] width 24 height 14
type input "0.33"
type input "$47.85"
click at [223, 294] on div "Material" at bounding box center [409, 315] width 377 height 43
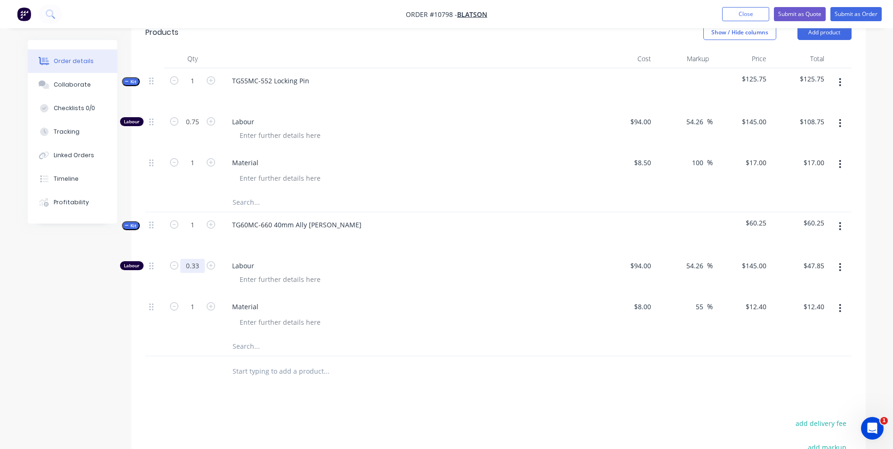
click at [198, 259] on input "0.33" at bounding box center [192, 266] width 24 height 14
type input "0.25"
type input "$36.25"
click at [679, 308] on div "55 55 %" at bounding box center [684, 315] width 58 height 43
click at [761, 300] on input "12.4" at bounding box center [761, 307] width 18 height 14
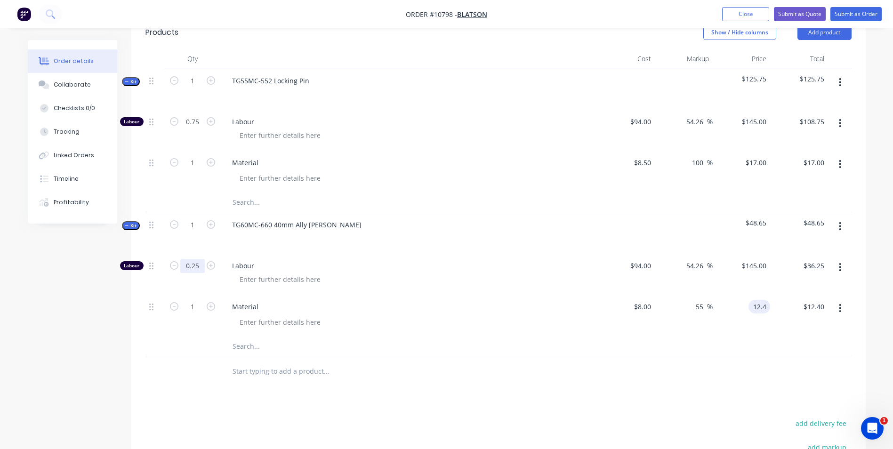
type input "$12.40"
click at [200, 259] on input "0.25" at bounding box center [192, 266] width 24 height 14
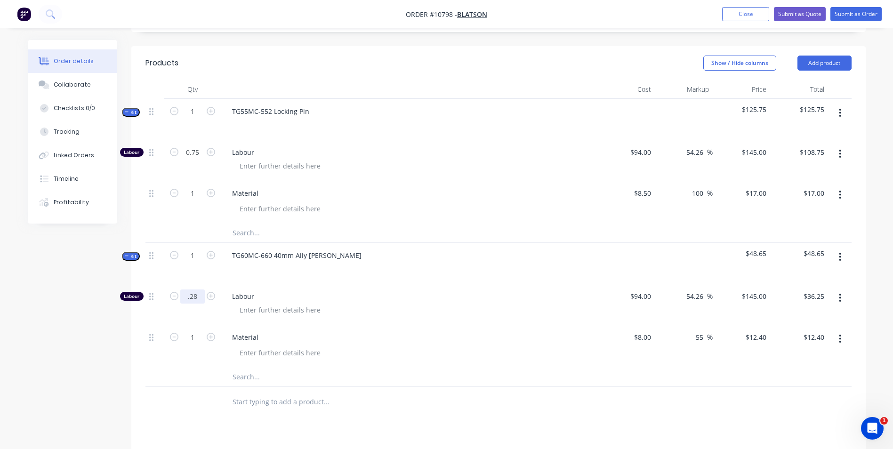
scroll to position [285, 0]
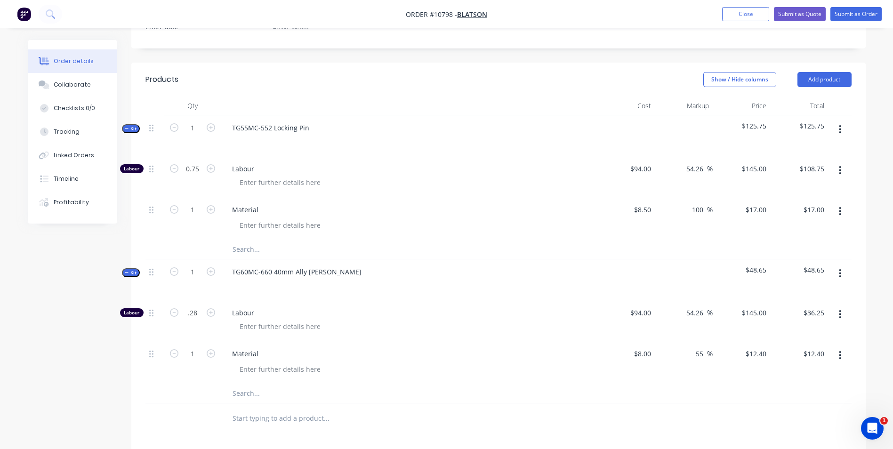
type input "0.28"
type input "$40.60"
click at [324, 320] on div at bounding box center [413, 327] width 362 height 14
click at [750, 347] on div "12.4 $12.40" at bounding box center [755, 354] width 29 height 14
type input "15"
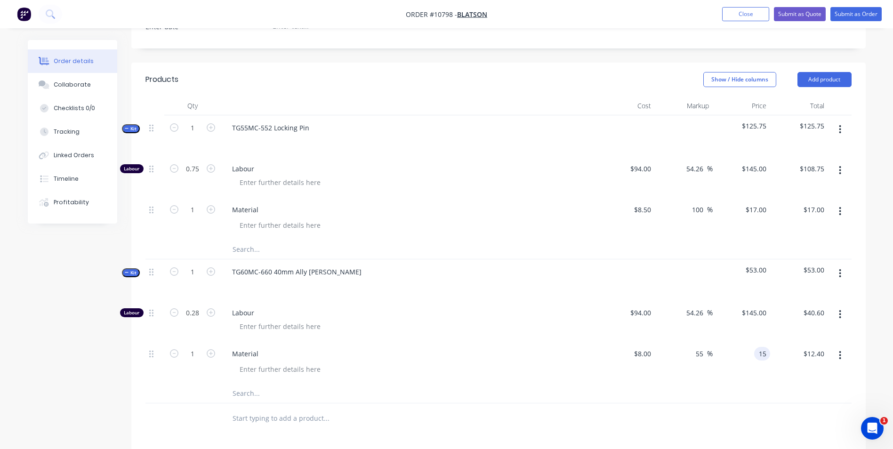
type input "87.5"
type input "$15.00"
click at [744, 341] on div "$15.00 15" at bounding box center [742, 362] width 58 height 43
click at [842, 10] on button "Submit as Order" at bounding box center [855, 14] width 51 height 14
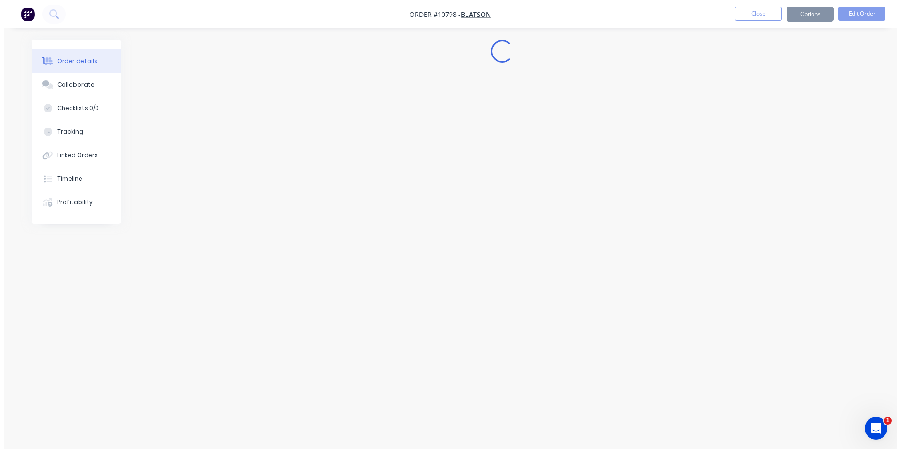
scroll to position [0, 0]
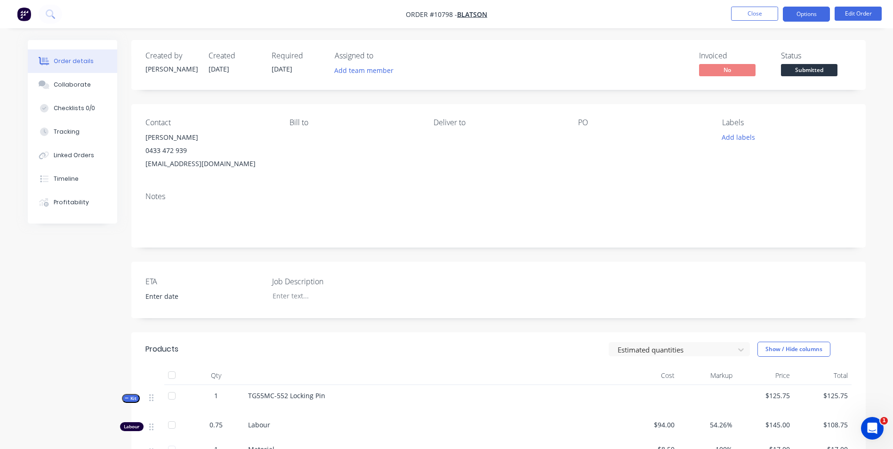
click at [811, 19] on button "Options" at bounding box center [806, 14] width 47 height 15
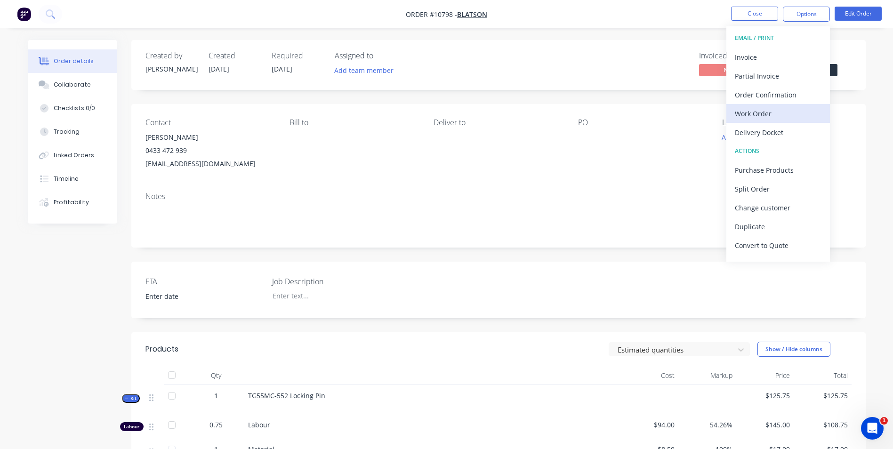
click at [780, 111] on div "Work Order" at bounding box center [778, 114] width 87 height 14
click at [779, 111] on div "Custom" at bounding box center [778, 114] width 87 height 14
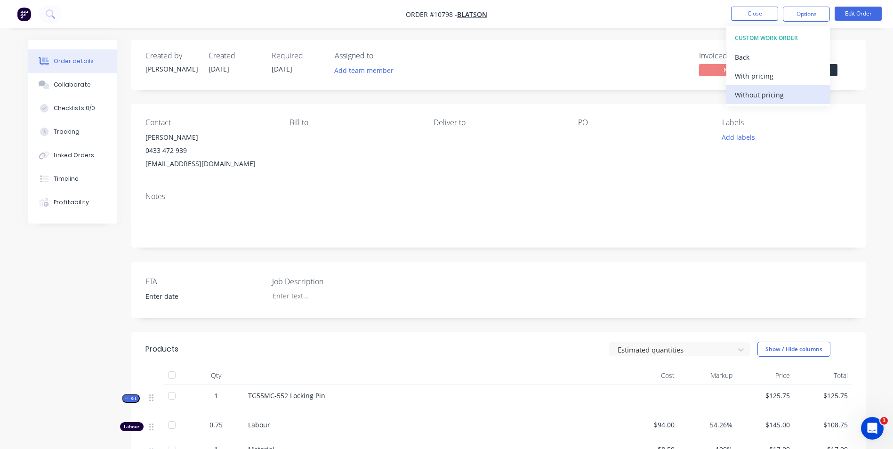
click at [774, 96] on div "Without pricing" at bounding box center [778, 95] width 87 height 14
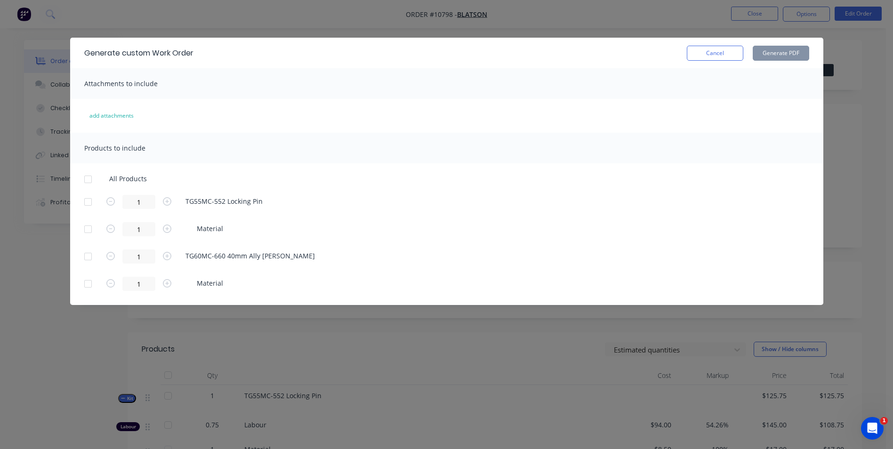
click at [524, 149] on div "Generate custom Work Order Cancel Generate PDF Attachments to include add attac…" at bounding box center [446, 171] width 753 height 267
click at [88, 187] on div at bounding box center [88, 179] width 19 height 19
click at [786, 52] on button "Generate PDF" at bounding box center [781, 53] width 56 height 15
click at [732, 58] on div "Generate custom Work Order Cancel Generate PDF" at bounding box center [446, 53] width 753 height 31
drag, startPoint x: 722, startPoint y: 62, endPoint x: 723, endPoint y: 50, distance: 11.8
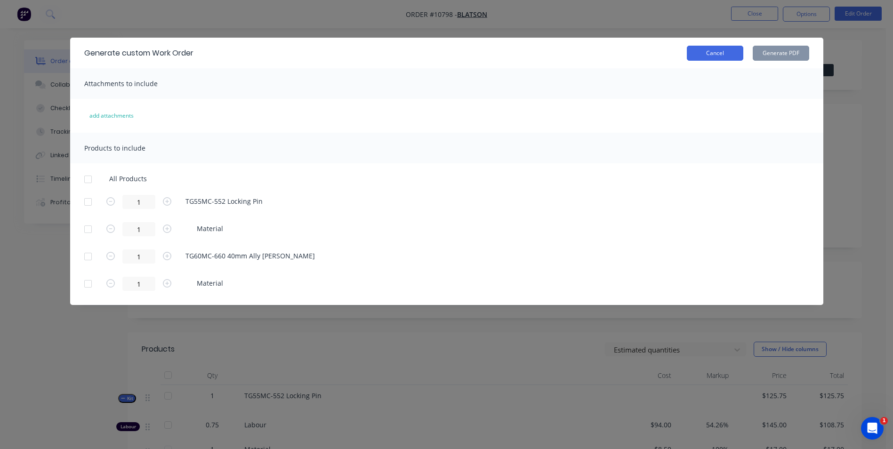
click at [722, 62] on div "Generate custom Work Order Cancel Generate PDF" at bounding box center [446, 53] width 753 height 31
click at [723, 50] on button "Cancel" at bounding box center [715, 53] width 56 height 15
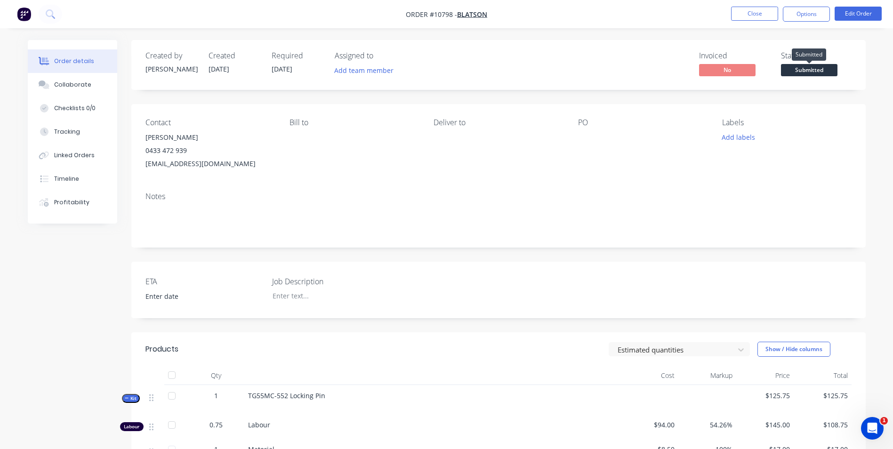
click at [806, 73] on span "Submitted" at bounding box center [809, 70] width 56 height 12
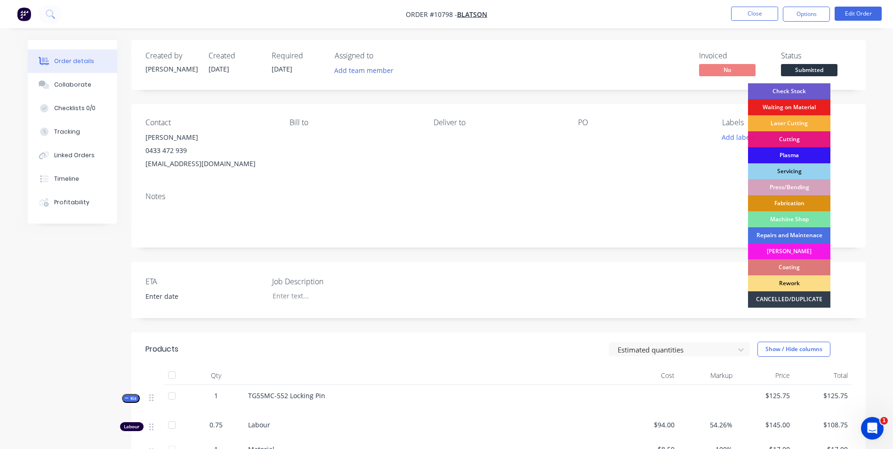
drag, startPoint x: 810, startPoint y: 92, endPoint x: 777, endPoint y: 33, distance: 67.9
click at [810, 92] on div "Check Stock" at bounding box center [789, 91] width 82 height 16
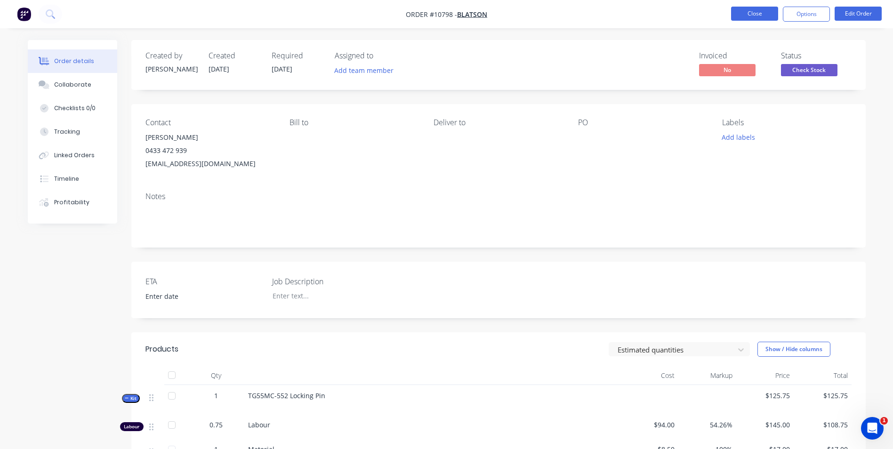
click at [769, 8] on button "Close" at bounding box center [754, 14] width 47 height 14
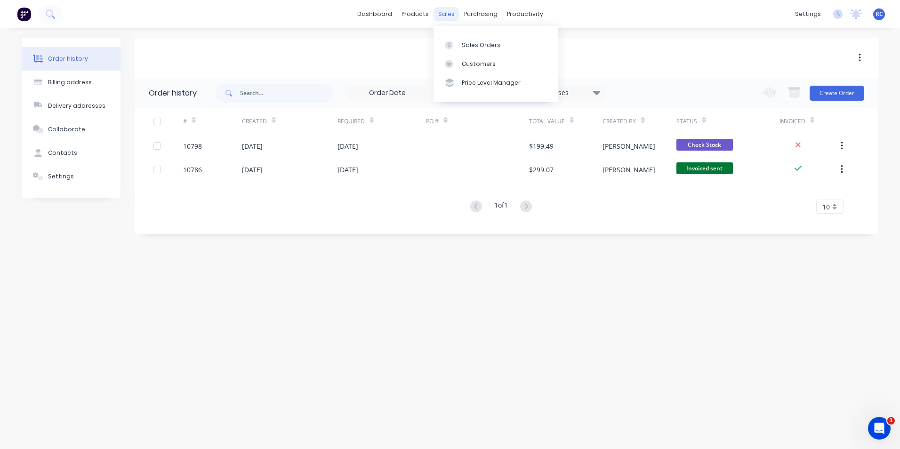
click at [454, 16] on div "sales" at bounding box center [447, 14] width 26 height 14
click at [452, 15] on div "sales" at bounding box center [447, 14] width 26 height 14
click at [446, 57] on link "Customers" at bounding box center [496, 64] width 125 height 19
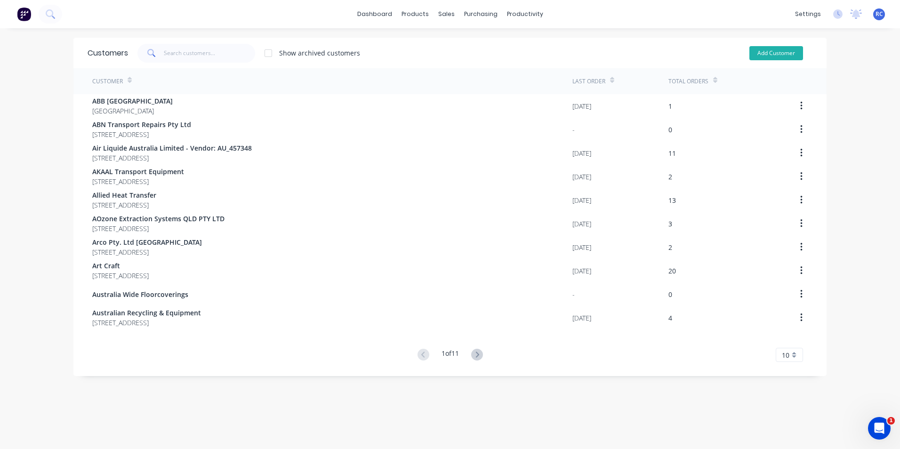
click at [778, 56] on button "Add Customer" at bounding box center [776, 53] width 54 height 14
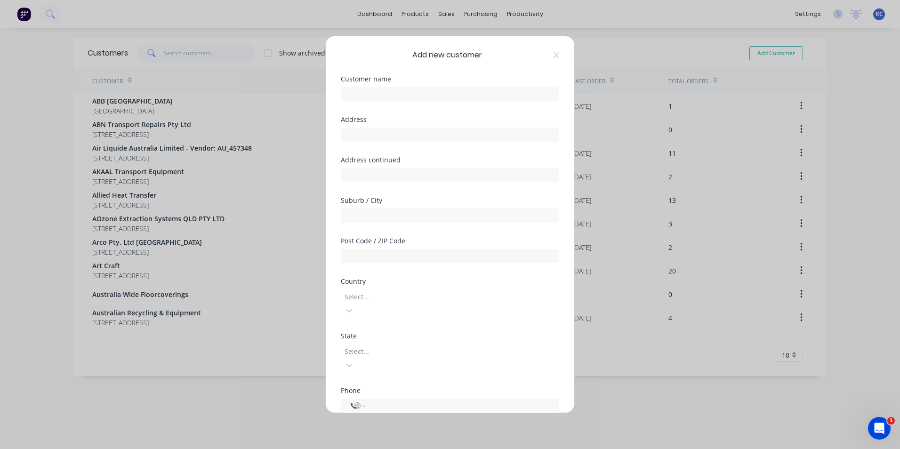
select select "AU"
click at [361, 98] on input "text" at bounding box center [450, 94] width 218 height 14
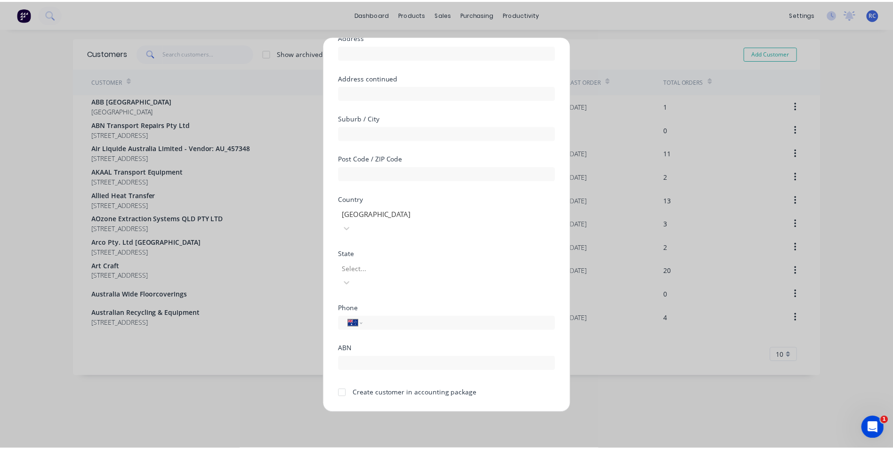
scroll to position [83, 0]
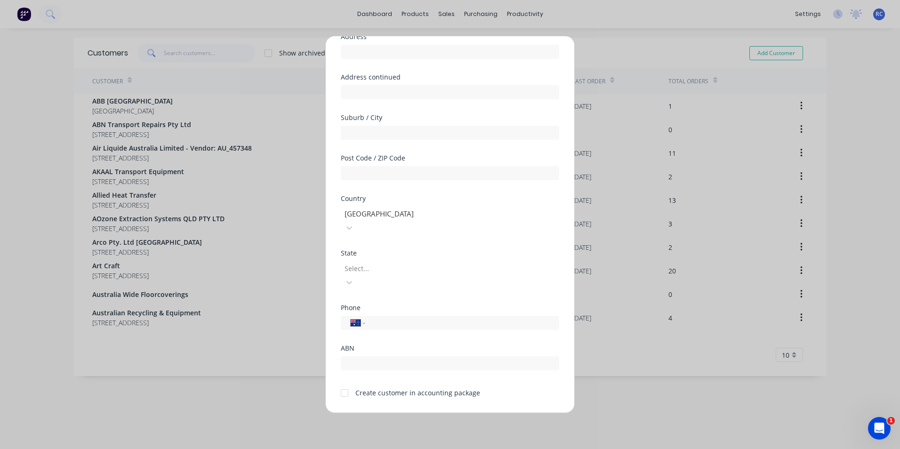
type input "[PERSON_NAME] Transport"
click at [369, 388] on div "Create customer in accounting package" at bounding box center [417, 393] width 125 height 10
click at [346, 384] on div at bounding box center [344, 393] width 19 height 19
click at [419, 413] on button "Save" at bounding box center [420, 420] width 52 height 15
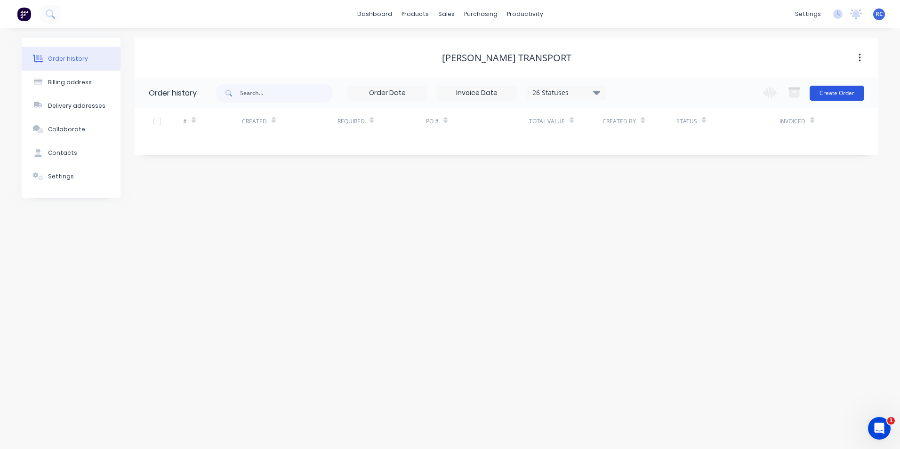
click at [827, 94] on button "Create Order" at bounding box center [837, 93] width 55 height 15
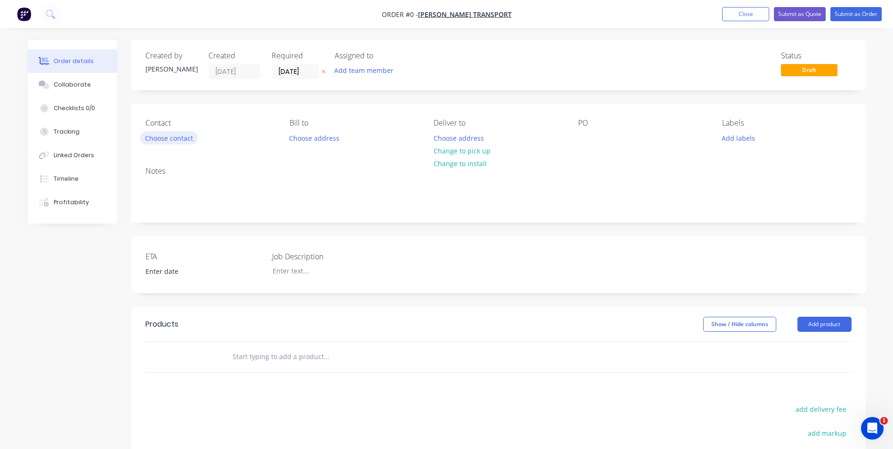
click at [166, 144] on button "Choose contact" at bounding box center [169, 137] width 58 height 13
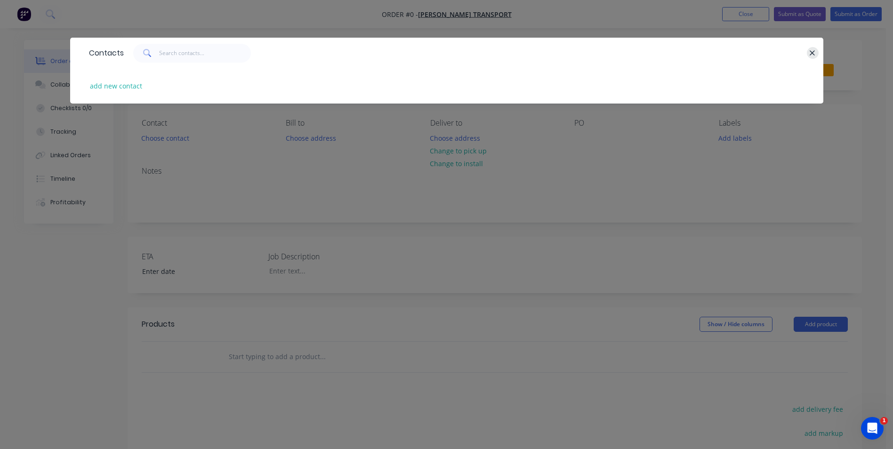
click at [814, 51] on icon "button" at bounding box center [812, 52] width 5 height 5
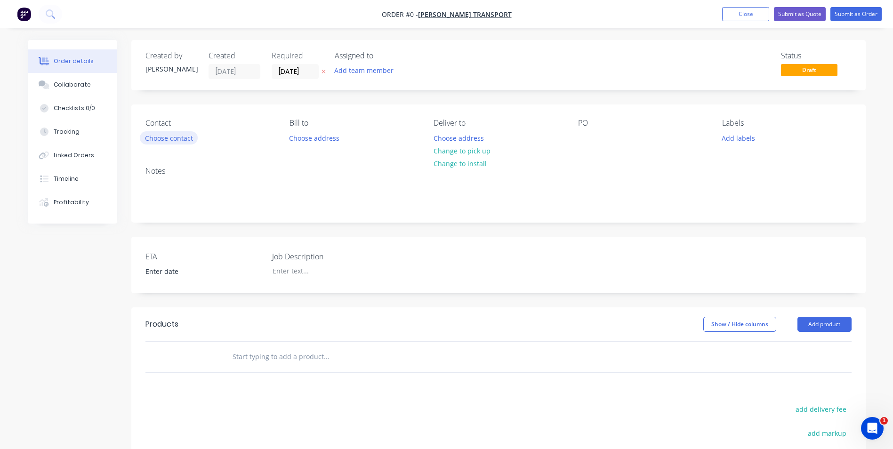
click at [147, 142] on button "Choose contact" at bounding box center [169, 137] width 58 height 13
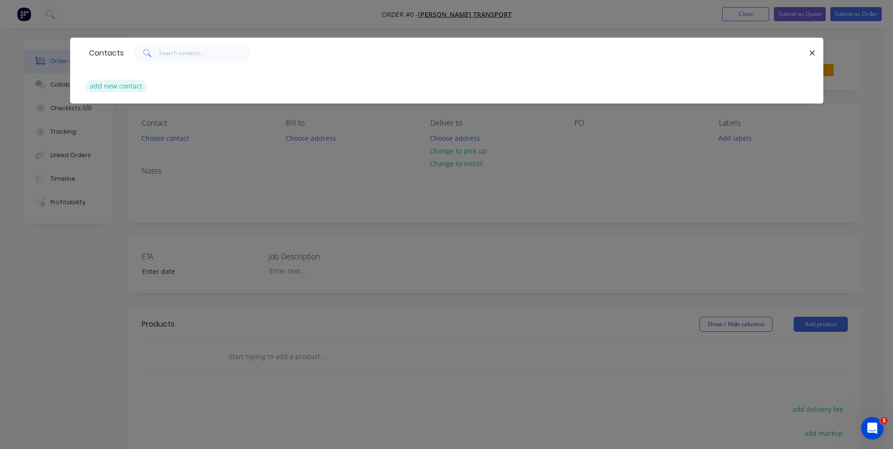
click at [142, 82] on button "add new contact" at bounding box center [116, 86] width 62 height 13
select select "AU"
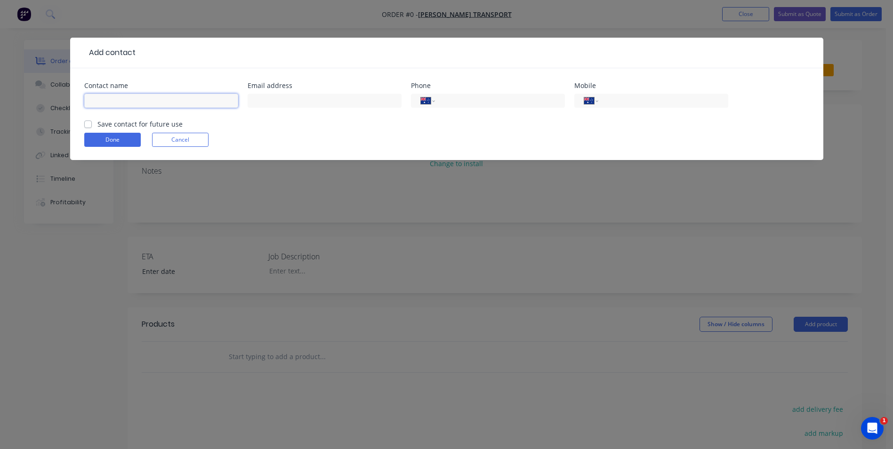
click at [142, 96] on input "text" at bounding box center [161, 101] width 154 height 14
type input "[PERSON_NAME]"
click at [633, 98] on input "tel" at bounding box center [661, 101] width 113 height 11
type input "0407 834 155"
click at [123, 127] on label "Save contact for future use" at bounding box center [139, 124] width 85 height 10
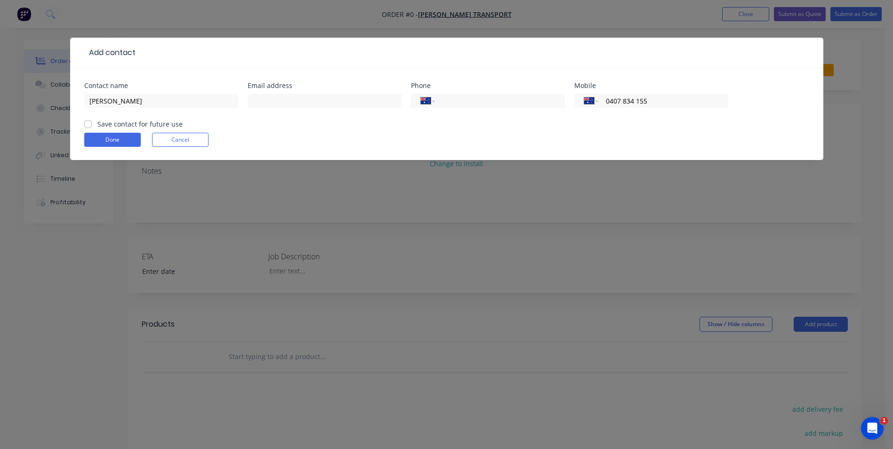
click at [92, 127] on input "Save contact for future use" at bounding box center [88, 123] width 8 height 9
checkbox input "true"
drag, startPoint x: 106, startPoint y: 103, endPoint x: 49, endPoint y: 95, distance: 57.5
click at [49, 95] on div "Add contact Contact name [PERSON_NAME] Email address Phone International [GEOGR…" at bounding box center [446, 224] width 893 height 449
type input "[PERSON_NAME]"
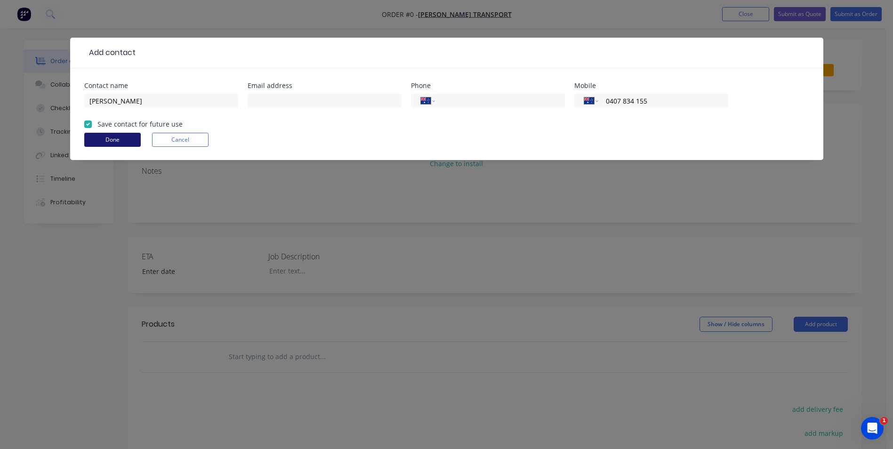
click at [115, 138] on button "Done" at bounding box center [112, 140] width 56 height 14
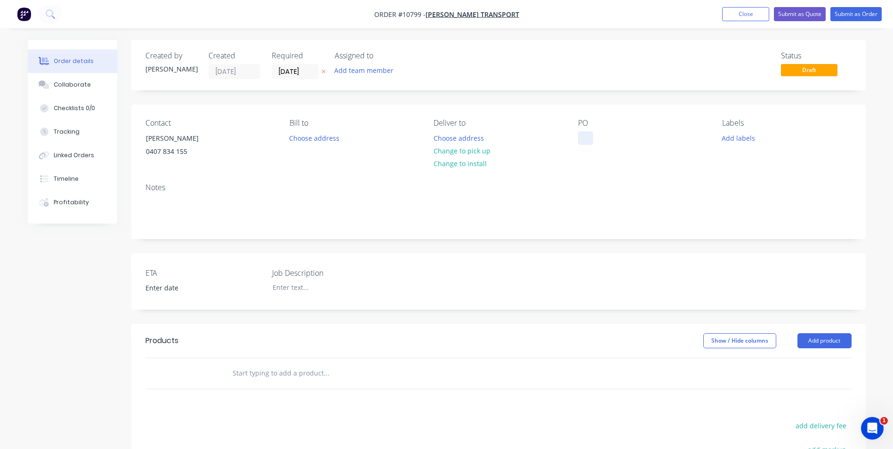
click at [585, 133] on div at bounding box center [585, 138] width 15 height 14
click at [290, 371] on input "text" at bounding box center [326, 373] width 188 height 19
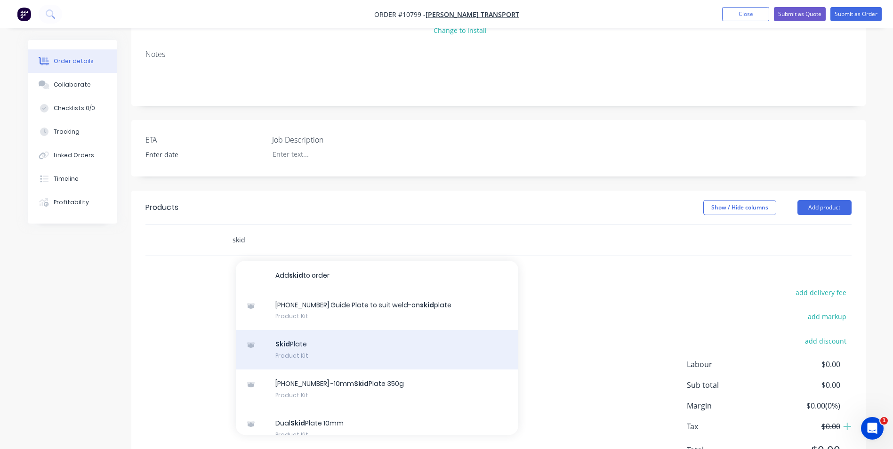
type input "skid"
click at [484, 361] on div "Skid Plate Product Kit" at bounding box center [377, 350] width 282 height 40
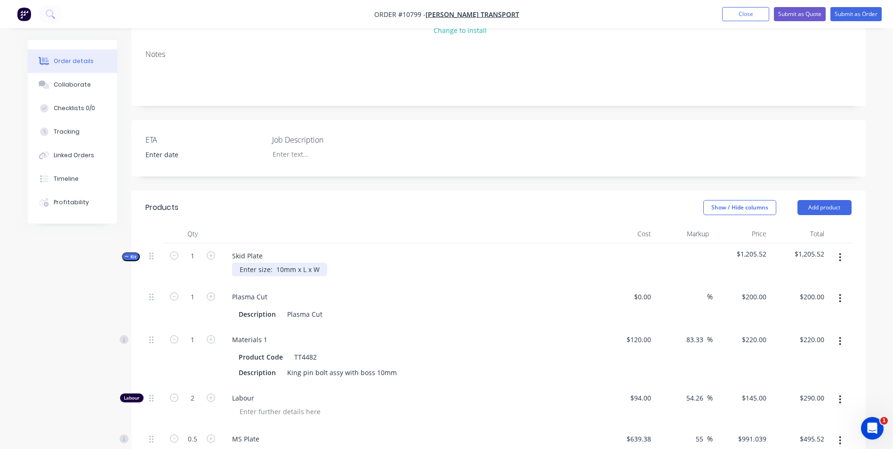
click at [299, 273] on div "Enter size: 10mm x L x W" at bounding box center [279, 270] width 95 height 14
drag, startPoint x: 274, startPoint y: 269, endPoint x: 216, endPoint y: 250, distance: 61.8
click at [218, 253] on div "Kit 1 Skid Plate Enter size: 10mm x1500 L x 1000 w $1,205.52 $1,205.52" at bounding box center [498, 263] width 706 height 41
click at [61, 85] on div "Collaborate" at bounding box center [72, 84] width 37 height 8
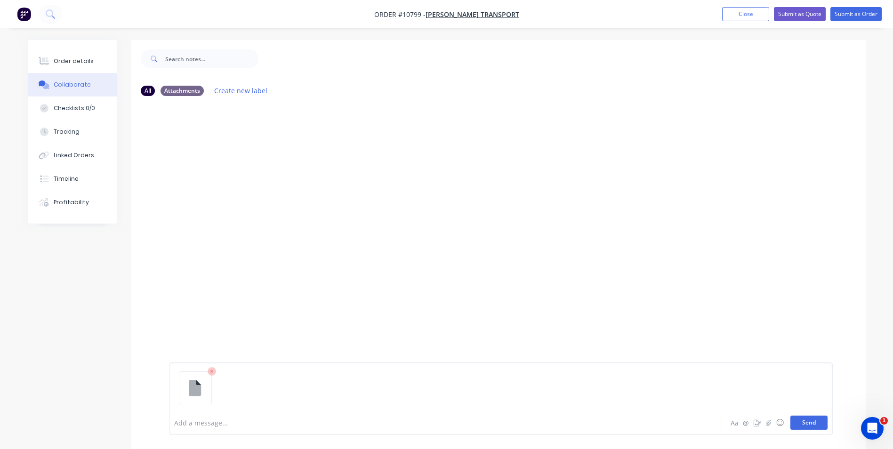
click at [809, 419] on button "Send" at bounding box center [808, 423] width 37 height 14
click at [207, 143] on p "IMG_1474.HEIC" at bounding box center [211, 142] width 47 height 9
drag, startPoint x: 207, startPoint y: 143, endPoint x: 161, endPoint y: 142, distance: 45.7
click at [161, 142] on div "RC You 05:07pm [DATE] IMG_1474.HEIC IMG_1474.HEIC Labels Download Delete" at bounding box center [498, 135] width 734 height 34
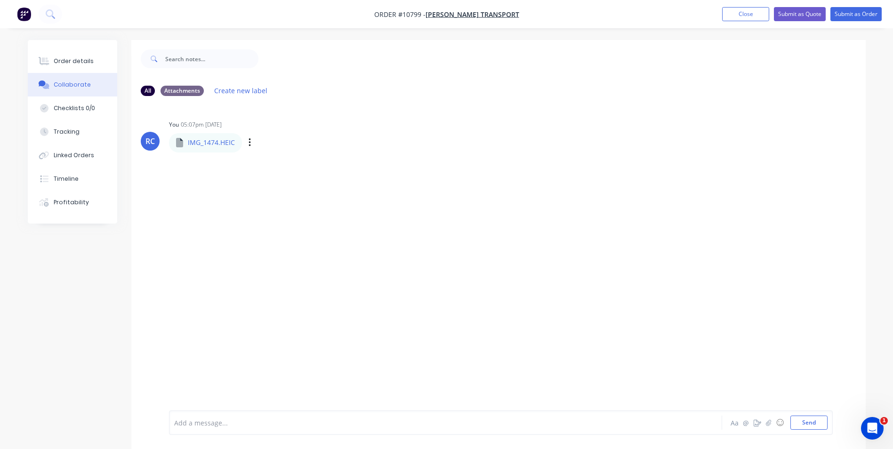
click at [161, 142] on div "RC You 05:07pm [DATE] IMG_1474.HEIC IMG_1474.HEIC Labels Download Delete" at bounding box center [498, 135] width 734 height 34
click at [811, 419] on button "Send" at bounding box center [808, 423] width 37 height 14
click at [246, 142] on div "Labels Download Delete" at bounding box center [299, 143] width 106 height 14
click at [250, 145] on icon "button" at bounding box center [250, 142] width 3 height 11
click at [283, 187] on button "Delete" at bounding box center [311, 188] width 106 height 21
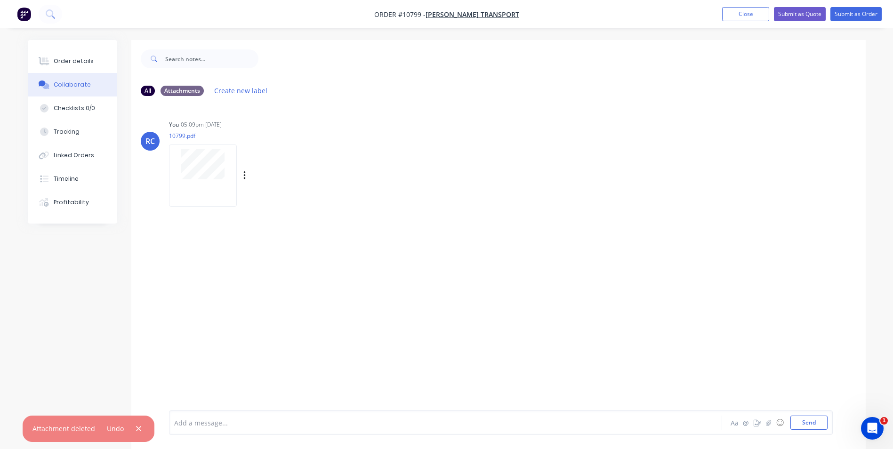
click at [297, 192] on div "Labels Download Delete" at bounding box center [255, 175] width 173 height 71
click at [83, 66] on button "Order details" at bounding box center [72, 61] width 89 height 24
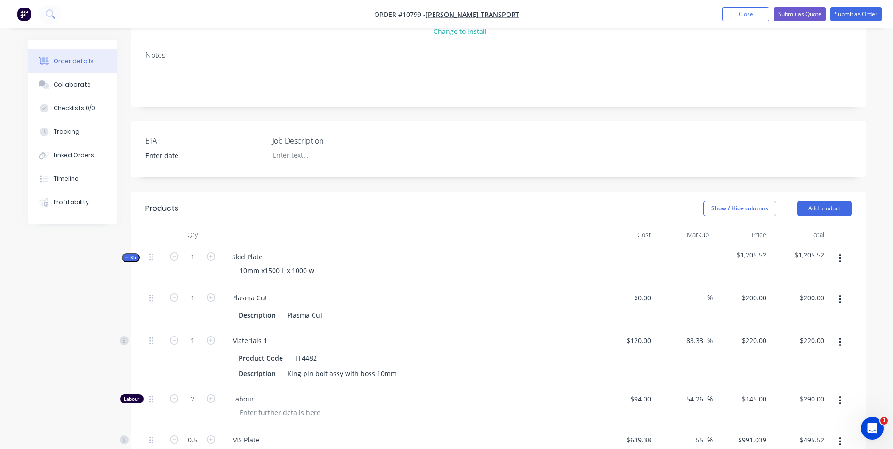
scroll to position [141, 0]
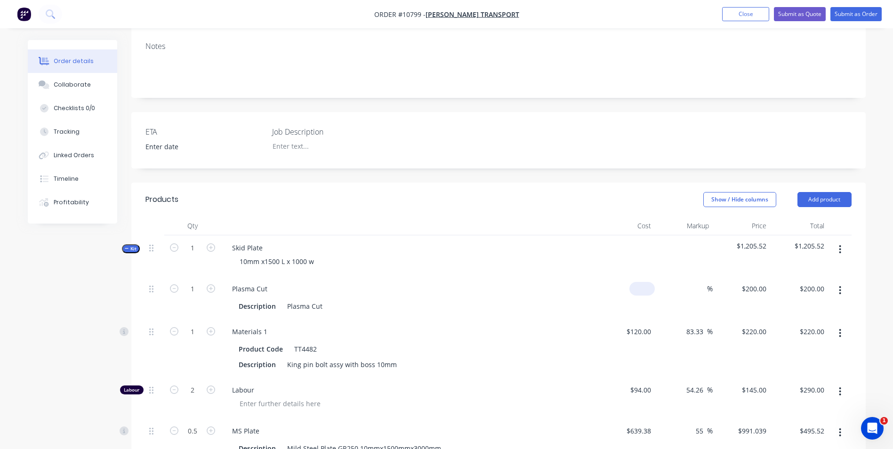
click at [641, 289] on div "$0.00" at bounding box center [641, 289] width 25 height 14
type input "$25.00"
click at [694, 283] on div "%" at bounding box center [702, 289] width 20 height 14
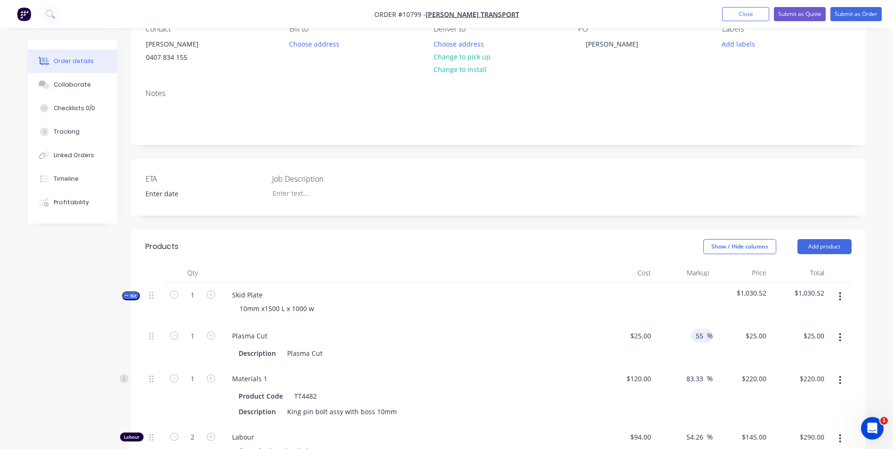
type input "55"
type input "$38.75"
click at [573, 333] on div "Plasma Cut" at bounding box center [409, 336] width 369 height 14
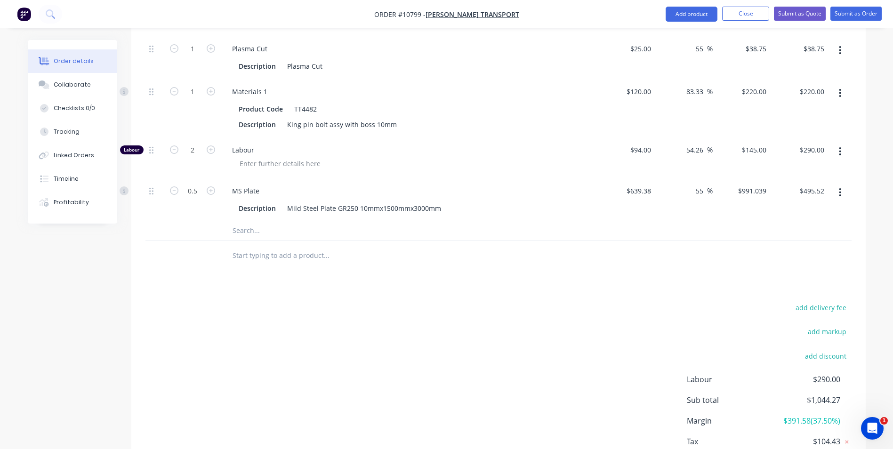
scroll to position [396, 0]
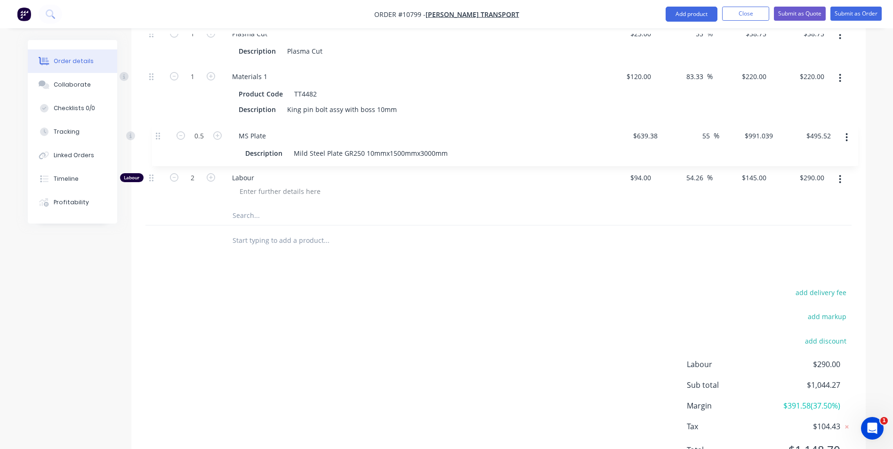
drag, startPoint x: 150, startPoint y: 174, endPoint x: 157, endPoint y: 129, distance: 44.9
click at [157, 129] on div "1 Plasma Cut Description Plasma Cut $25.00 $25.00 55 55 % $38.75 $38.75 $38.75 …" at bounding box center [498, 113] width 706 height 185
click at [864, 11] on button "Submit as Order" at bounding box center [855, 14] width 51 height 14
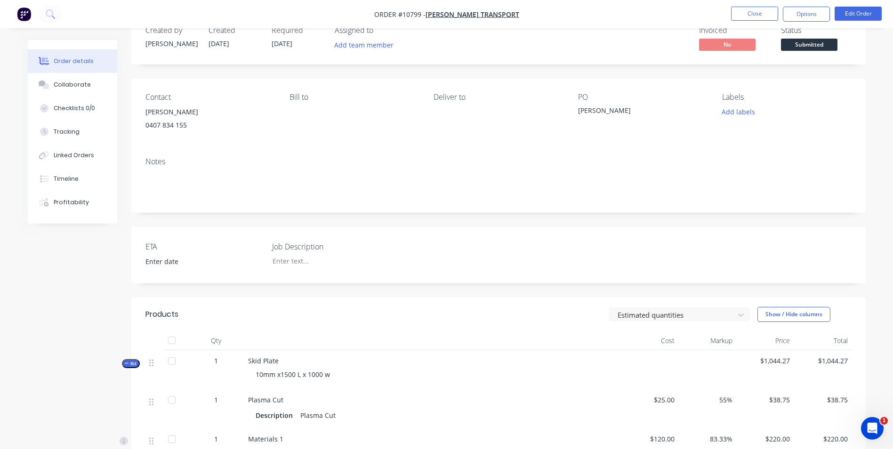
scroll to position [47, 0]
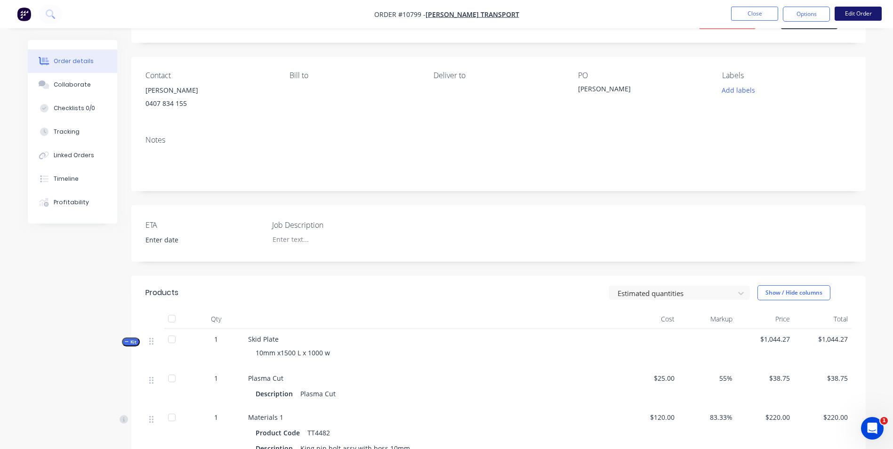
click at [848, 14] on button "Edit Order" at bounding box center [858, 14] width 47 height 14
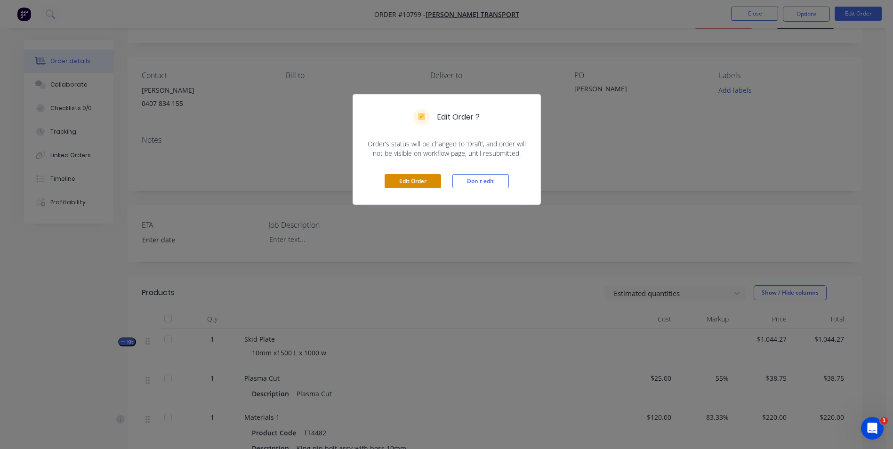
click at [394, 185] on button "Edit Order" at bounding box center [413, 181] width 56 height 14
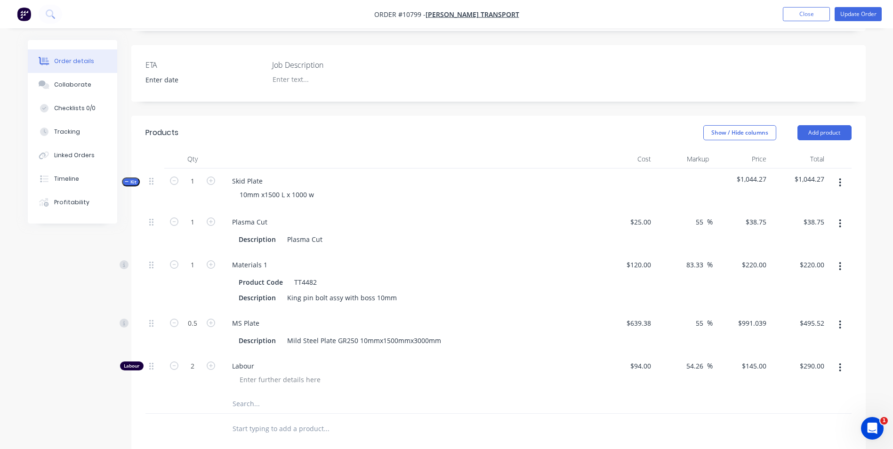
scroll to position [235, 0]
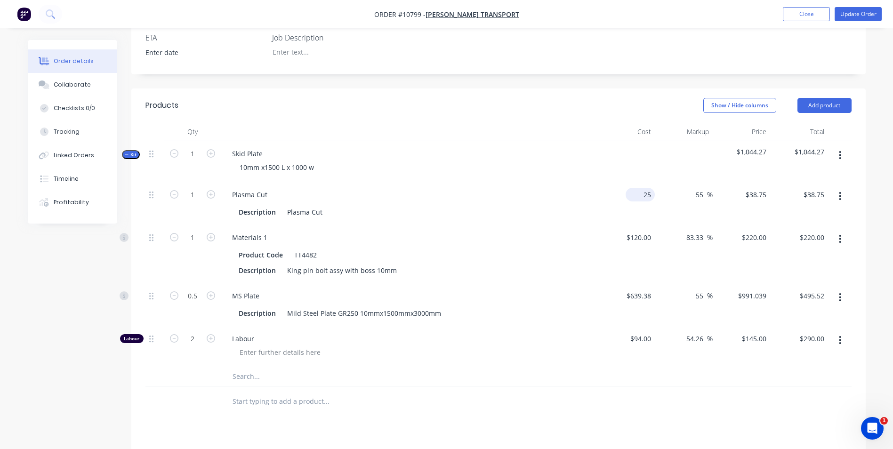
click at [637, 194] on div "25 $25.00" at bounding box center [626, 203] width 58 height 43
type input "$55.00"
type input "$85.25"
click at [597, 217] on div "$55.00 $55.00" at bounding box center [626, 203] width 58 height 43
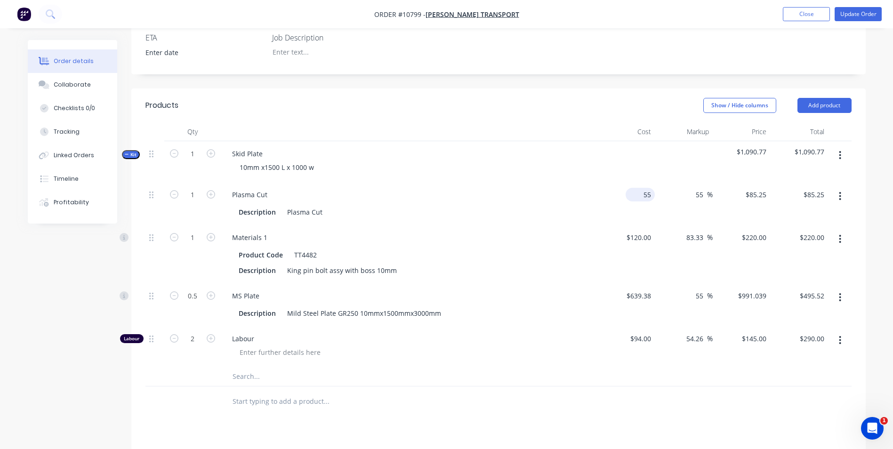
click at [636, 200] on div "55 $55.00" at bounding box center [626, 203] width 58 height 43
type input "$55.00"
click at [189, 340] on input "2" at bounding box center [192, 339] width 24 height 14
type input "2.5"
type input "$362.50"
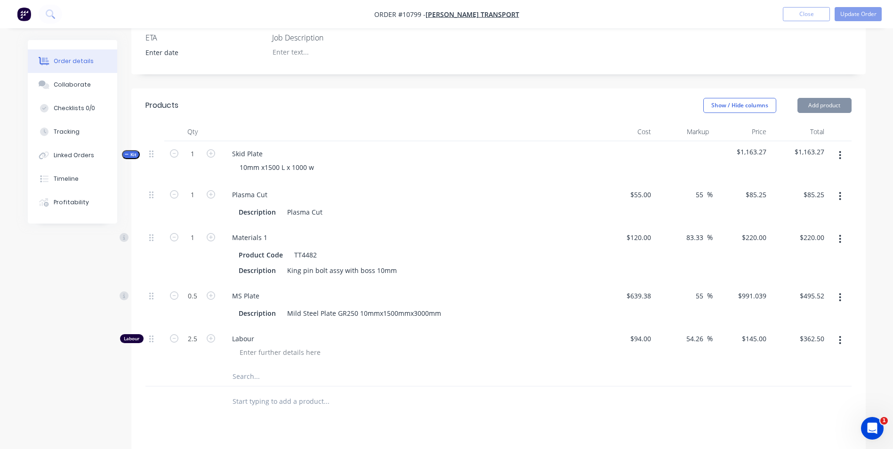
click at [374, 356] on div at bounding box center [413, 353] width 362 height 14
click at [826, 189] on div "85.25 85.25" at bounding box center [817, 195] width 22 height 14
type input "100"
type input "81.82"
type input "$100.00"
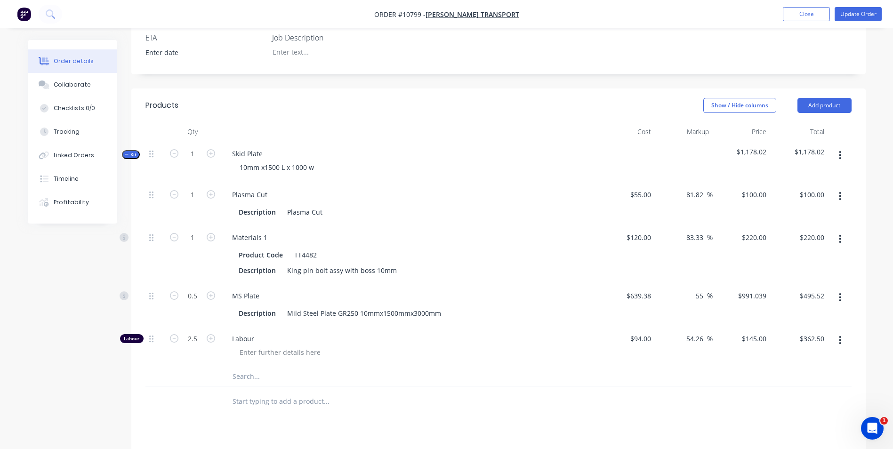
click at [808, 212] on div "$100.00 $100.00" at bounding box center [799, 203] width 58 height 43
click at [819, 180] on div "$1,178.02" at bounding box center [799, 161] width 58 height 41
click at [812, 193] on input "100.00" at bounding box center [815, 195] width 25 height 14
type input "130"
type input "136.36"
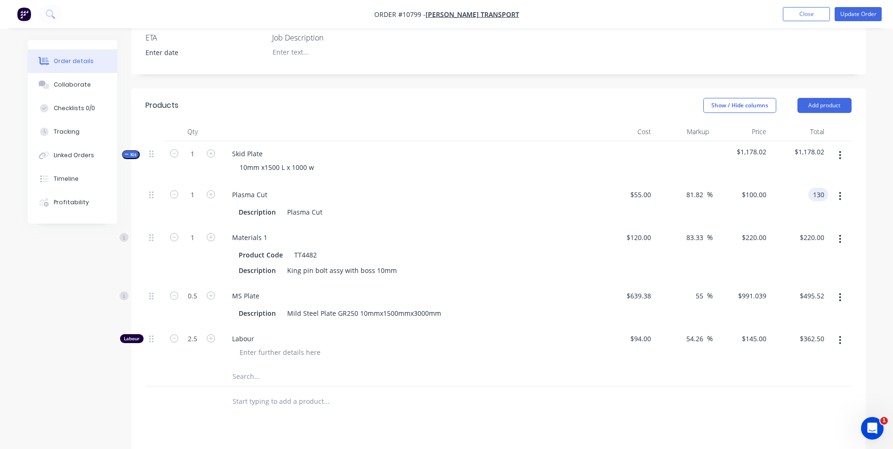
type input "$130.00"
click at [797, 223] on div "$130.00 130" at bounding box center [799, 203] width 58 height 43
click at [806, 196] on input "130.00" at bounding box center [813, 195] width 29 height 14
type input "128"
type input "132.73"
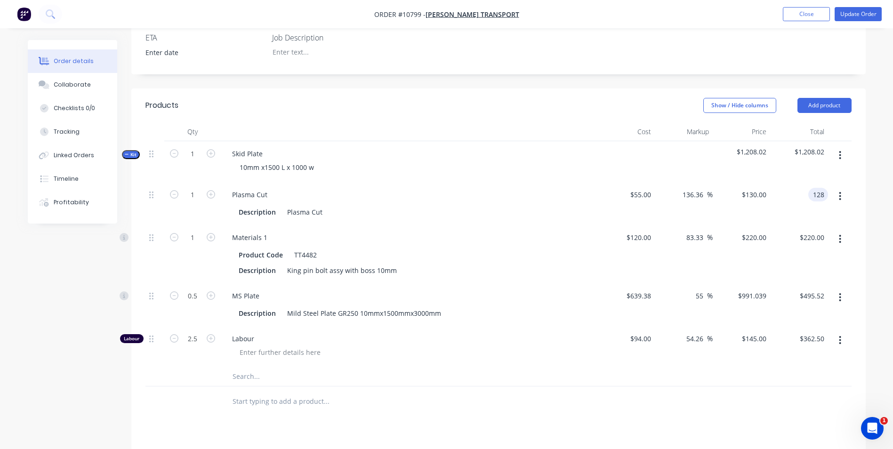
type input "$128.00"
click at [814, 208] on div "$128.00 $128.00" at bounding box center [799, 203] width 58 height 43
click at [816, 195] on input "128.00" at bounding box center [813, 195] width 29 height 14
type input "120"
type input "118.18"
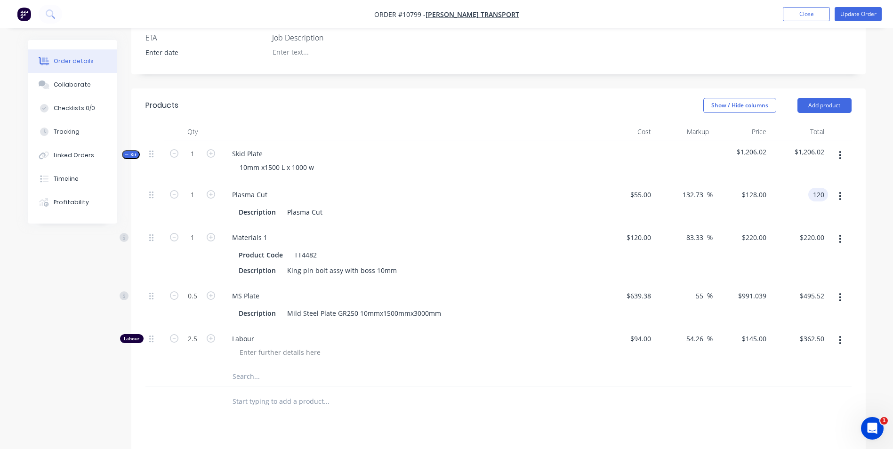
type input "$120.00"
click at [796, 217] on div "$120.00 $120.00" at bounding box center [799, 203] width 58 height 43
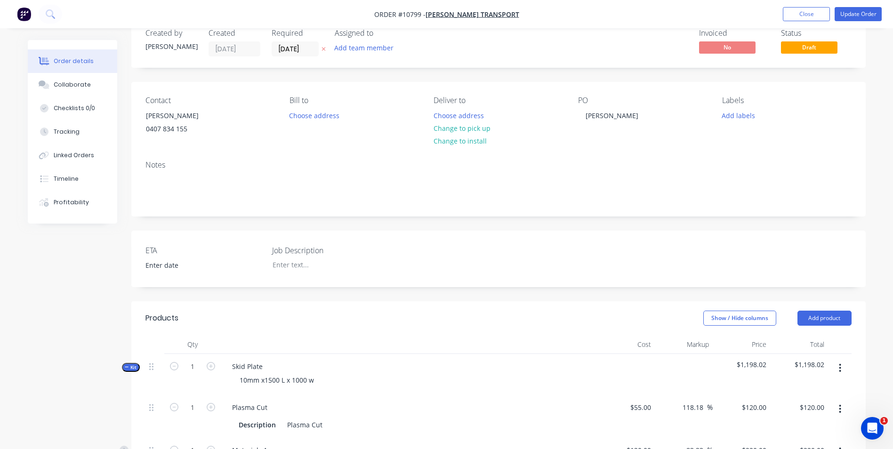
scroll to position [20, 0]
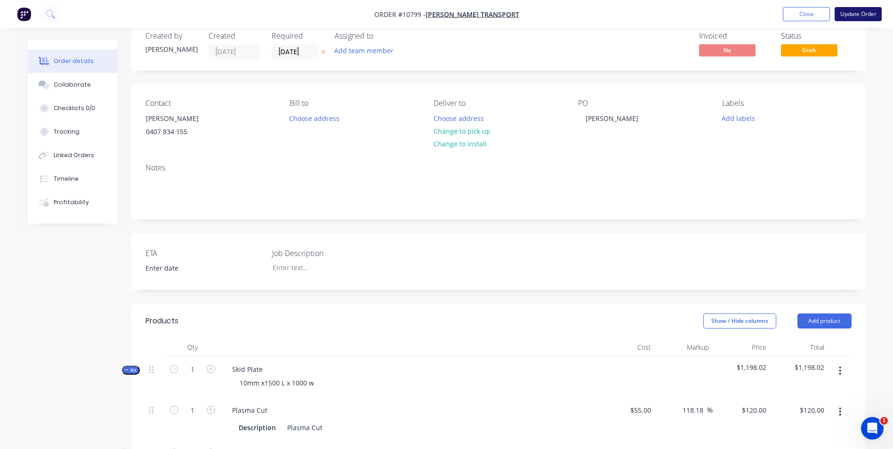
click at [860, 12] on button "Update Order" at bounding box center [858, 14] width 47 height 14
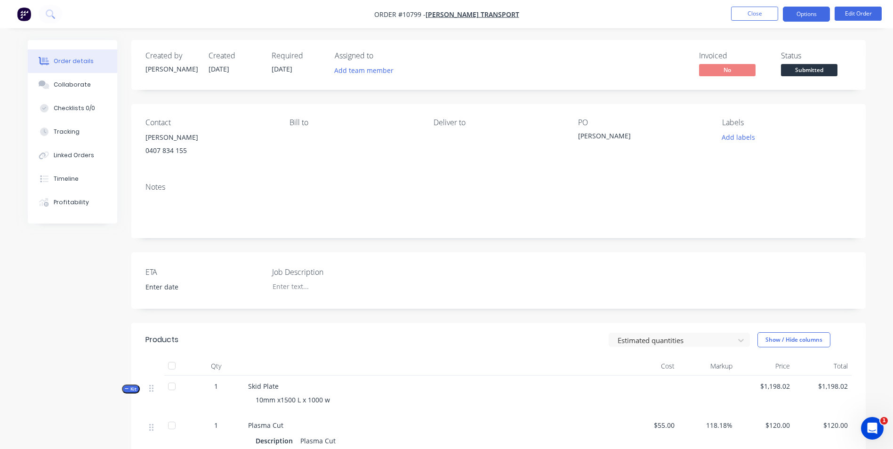
click at [807, 9] on button "Options" at bounding box center [806, 14] width 47 height 15
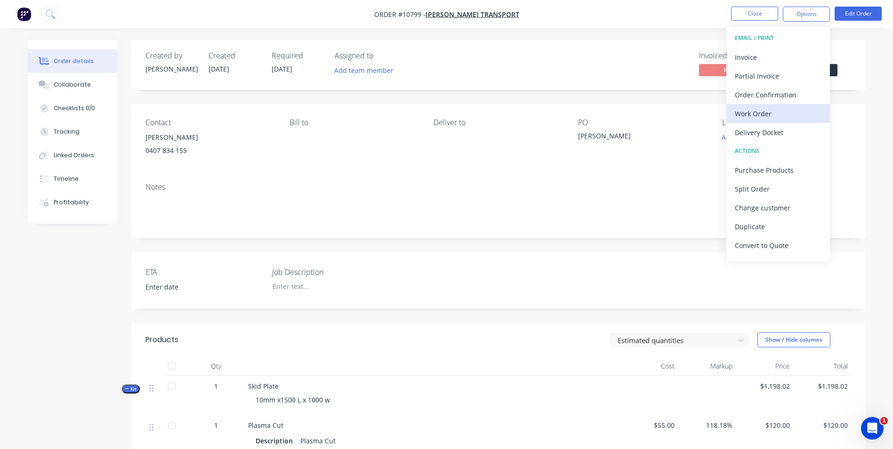
click at [743, 115] on div "Work Order" at bounding box center [778, 114] width 87 height 14
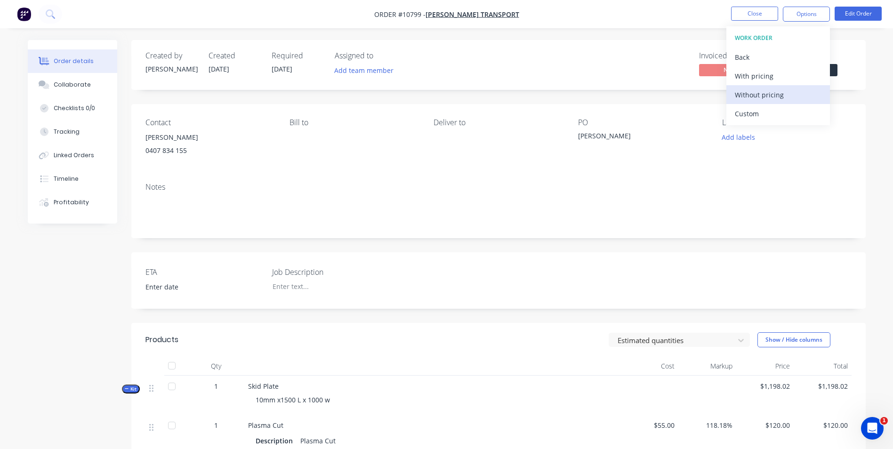
click at [750, 95] on div "Without pricing" at bounding box center [778, 95] width 87 height 14
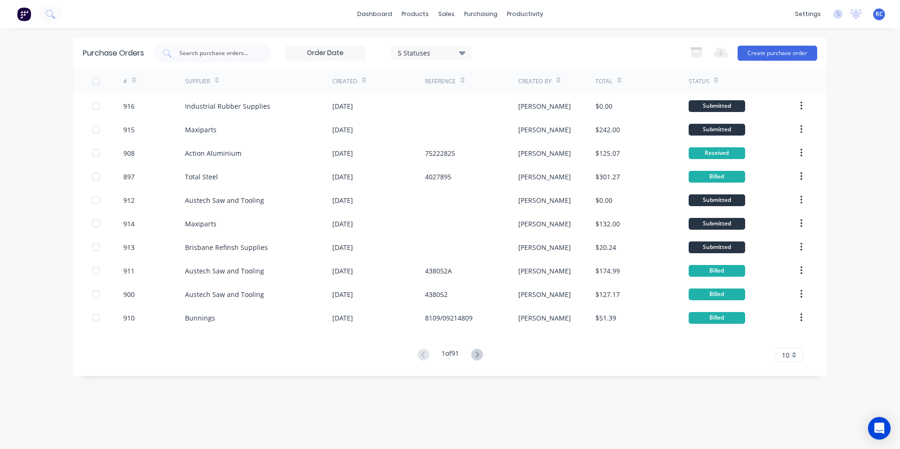
click at [328, 56] on input at bounding box center [325, 53] width 79 height 14
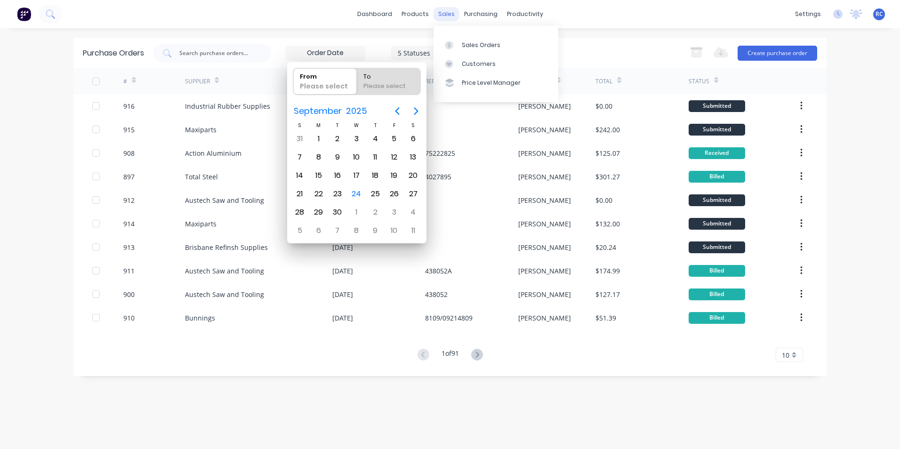
drag, startPoint x: 455, startPoint y: 19, endPoint x: 453, endPoint y: 24, distance: 6.0
click at [455, 19] on div "sales" at bounding box center [447, 14] width 26 height 14
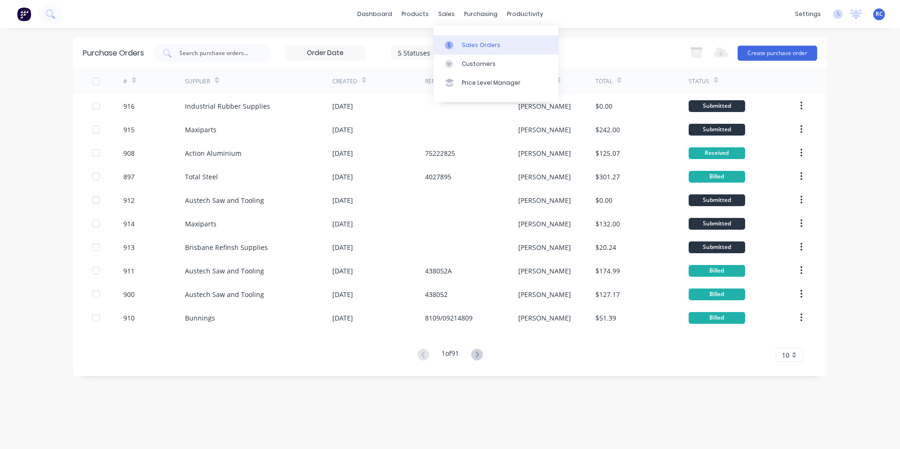
click at [463, 40] on link "Sales Orders" at bounding box center [496, 44] width 125 height 19
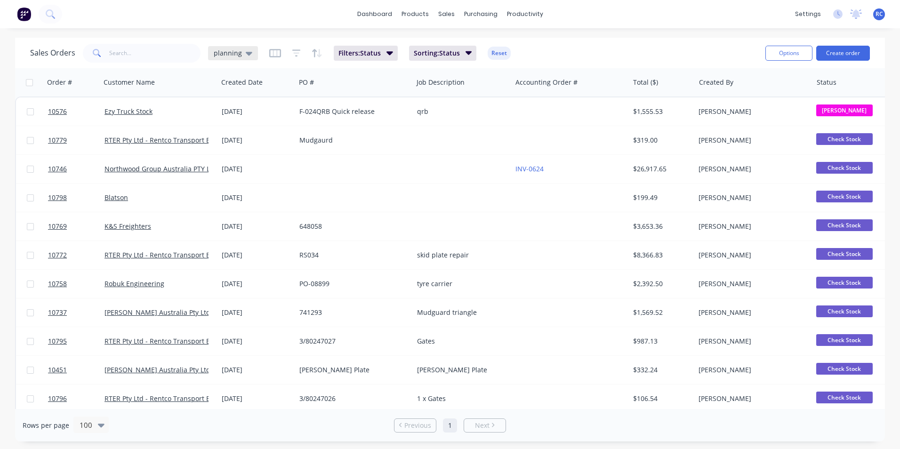
drag, startPoint x: 275, startPoint y: 53, endPoint x: 243, endPoint y: 52, distance: 32.0
click at [270, 52] on icon "button" at bounding box center [275, 52] width 12 height 9
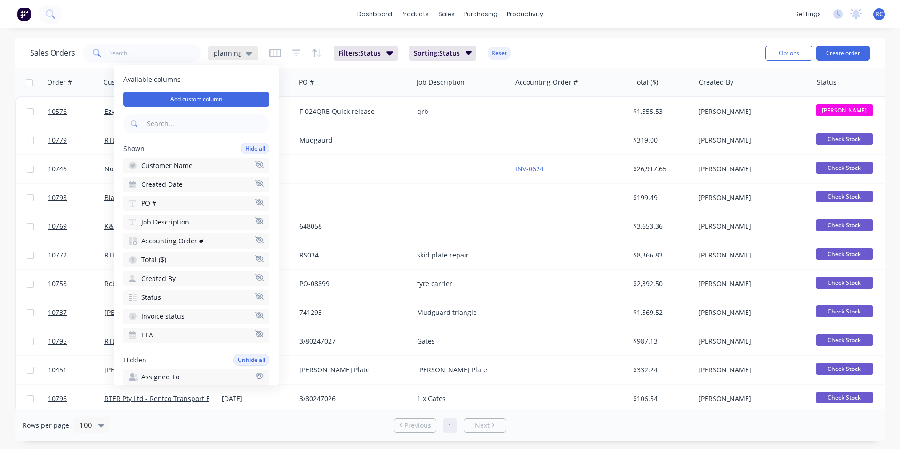
click at [241, 52] on div "planning" at bounding box center [233, 53] width 39 height 8
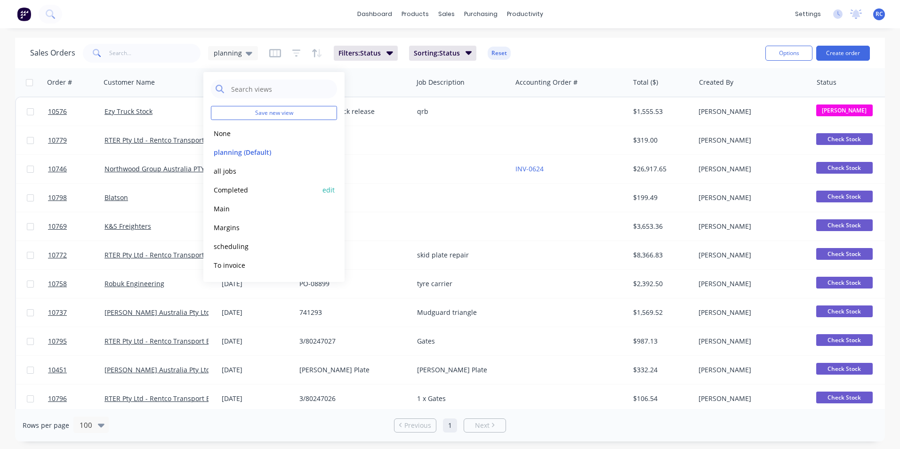
click at [231, 191] on button "Completed" at bounding box center [264, 190] width 107 height 11
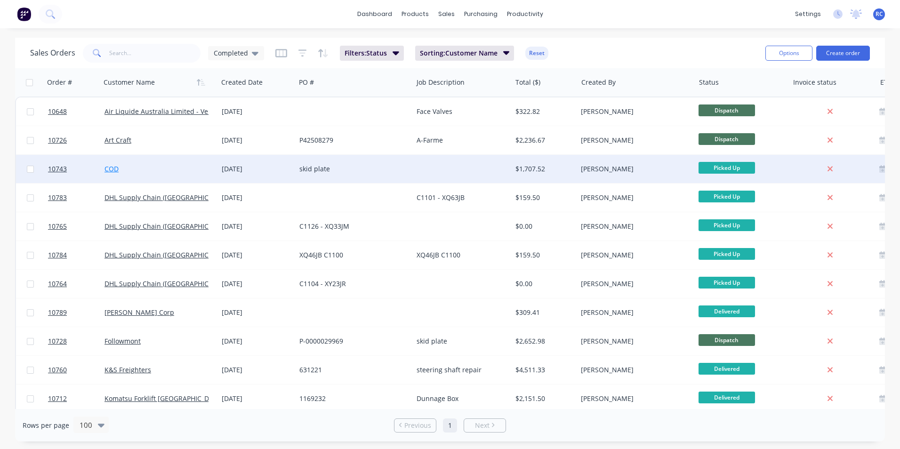
click at [107, 167] on link "COD" at bounding box center [112, 168] width 14 height 9
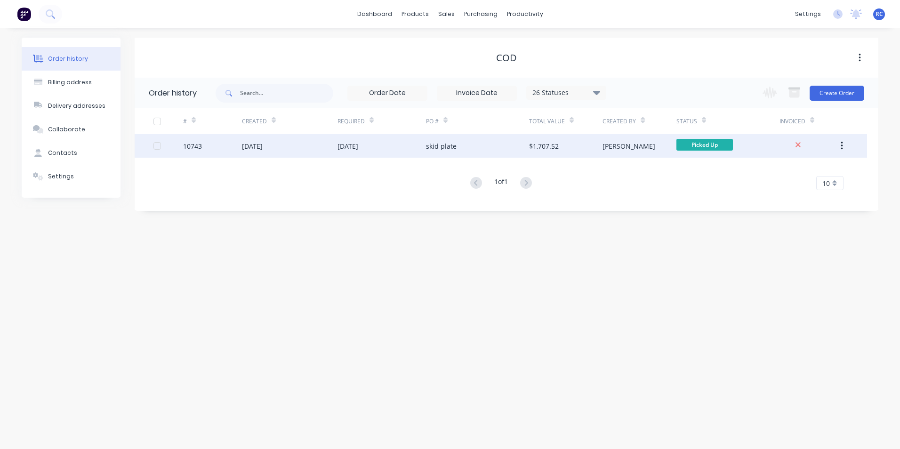
click at [263, 145] on div "[DATE]" at bounding box center [252, 146] width 21 height 10
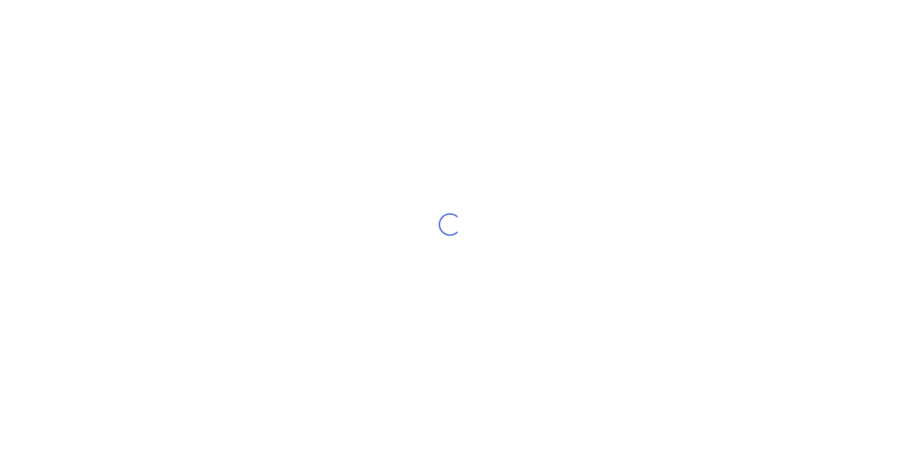
click at [277, 145] on div "Loading..." at bounding box center [450, 224] width 900 height 449
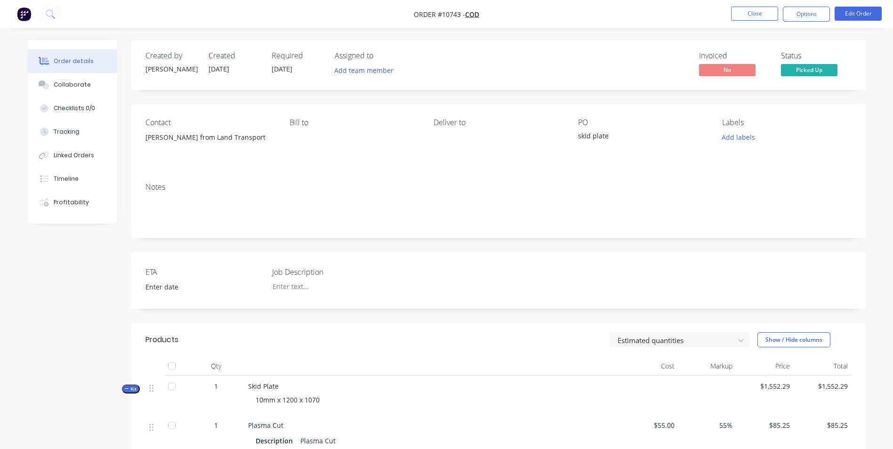
click at [485, 186] on div "Notes" at bounding box center [498, 187] width 706 height 9
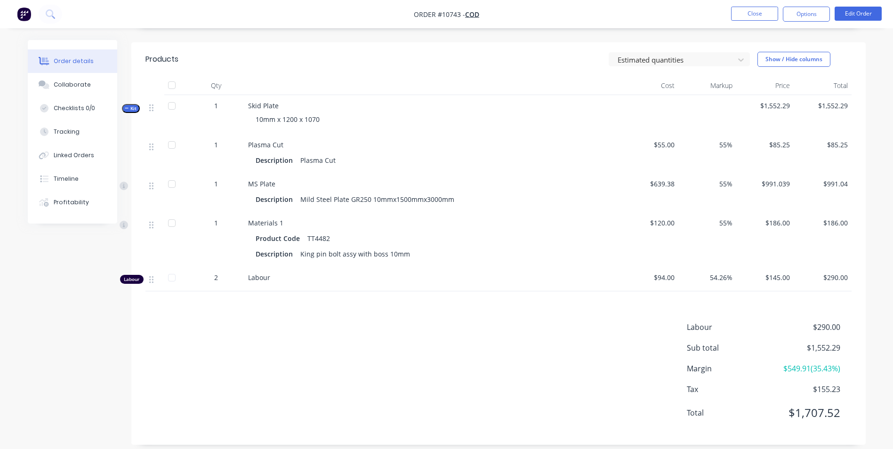
scroll to position [290, 0]
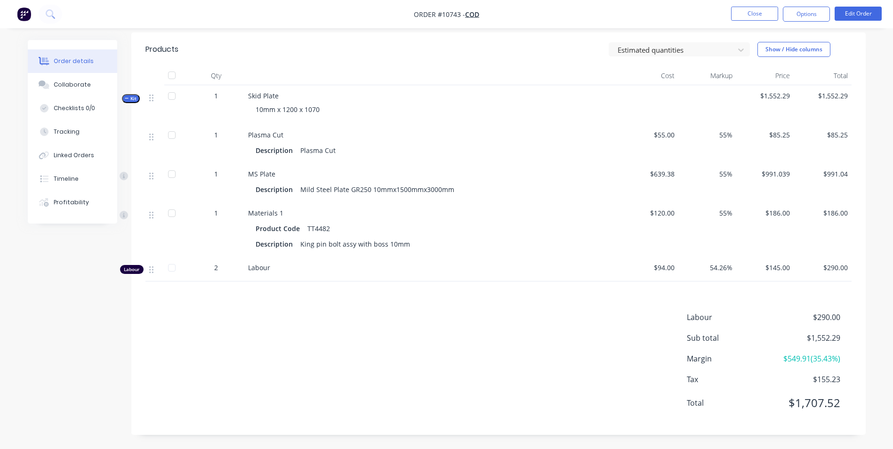
click at [215, 171] on span "1" at bounding box center [216, 174] width 4 height 10
click at [859, 22] on nav "Order #10743 - COD Close Options Edit Order" at bounding box center [446, 14] width 893 height 28
click at [852, 12] on button "Edit Order" at bounding box center [858, 14] width 47 height 14
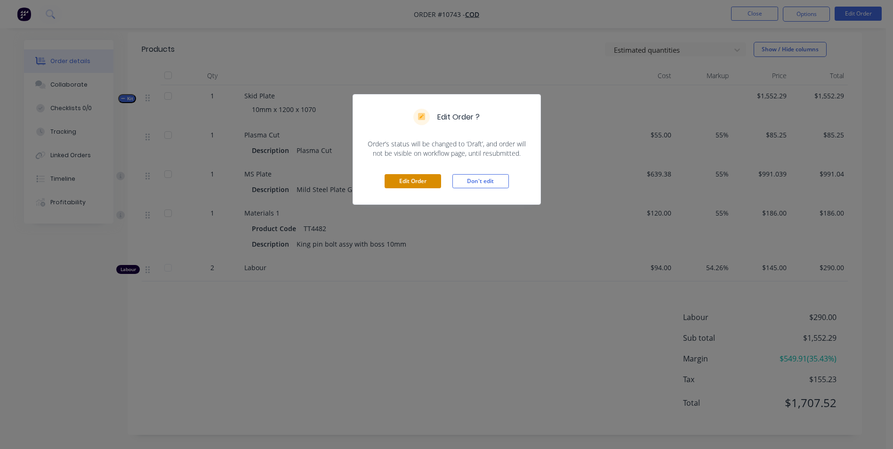
click at [419, 188] on button "Edit Order" at bounding box center [413, 181] width 56 height 14
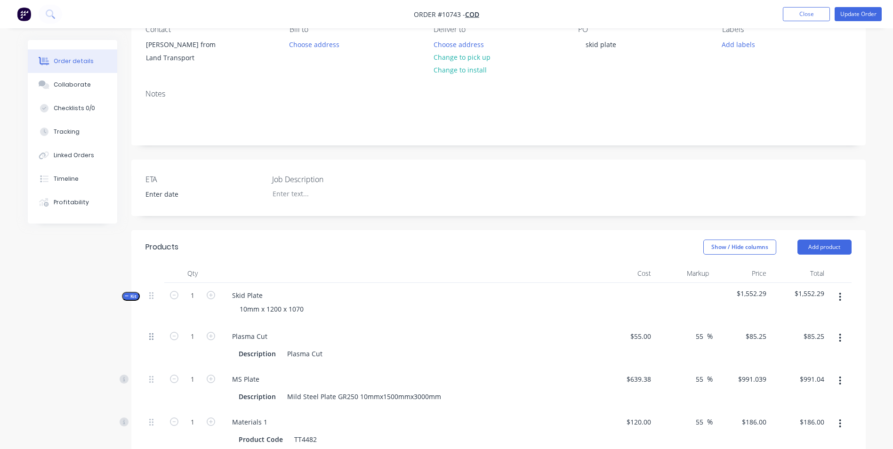
scroll to position [235, 0]
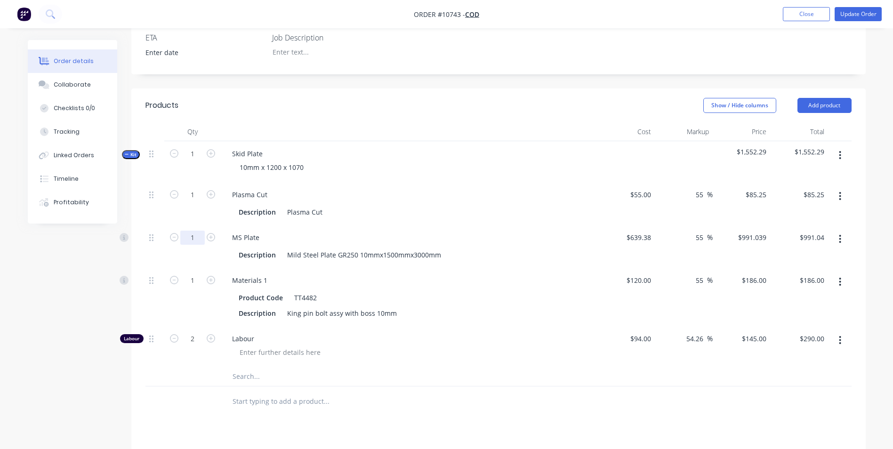
click at [187, 237] on input "1" at bounding box center [192, 238] width 24 height 14
type input "0.75"
type input "$743.28"
click at [281, 276] on div "Materials 1" at bounding box center [409, 280] width 369 height 14
click at [61, 131] on div "Tracking" at bounding box center [67, 132] width 26 height 8
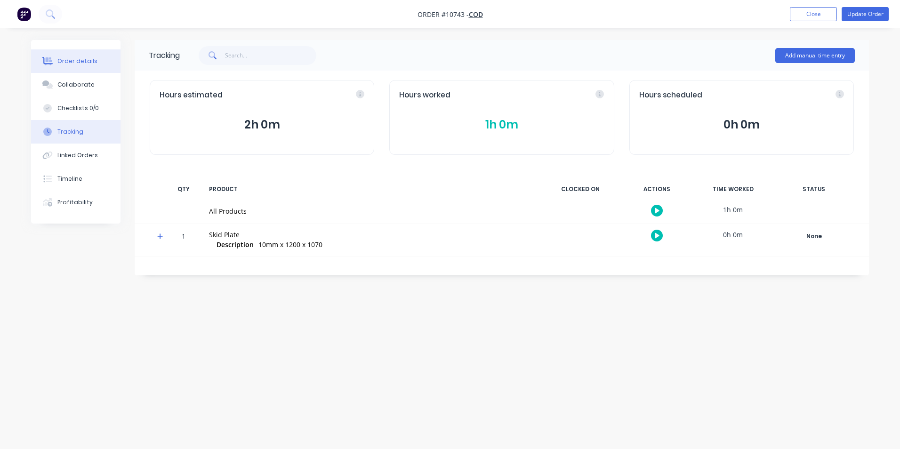
click at [78, 58] on div "Order details" at bounding box center [77, 61] width 40 height 8
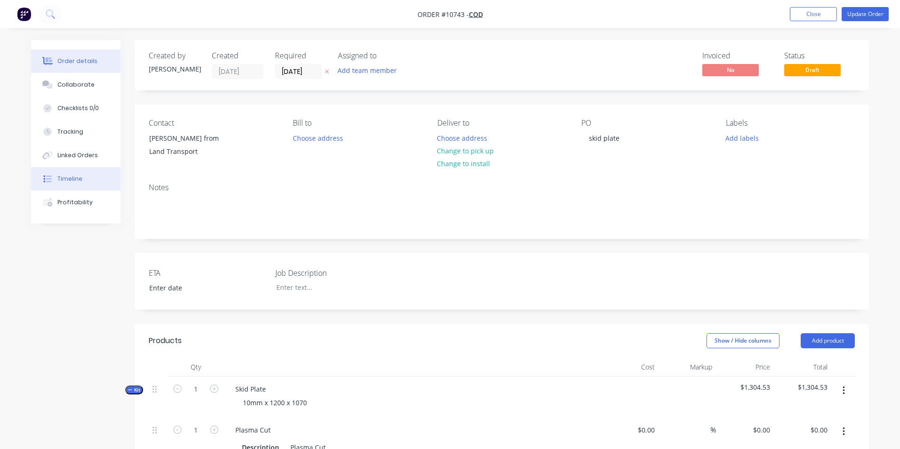
type input "$55.00"
type input "55"
type input "$85.25"
type input "$639.38"
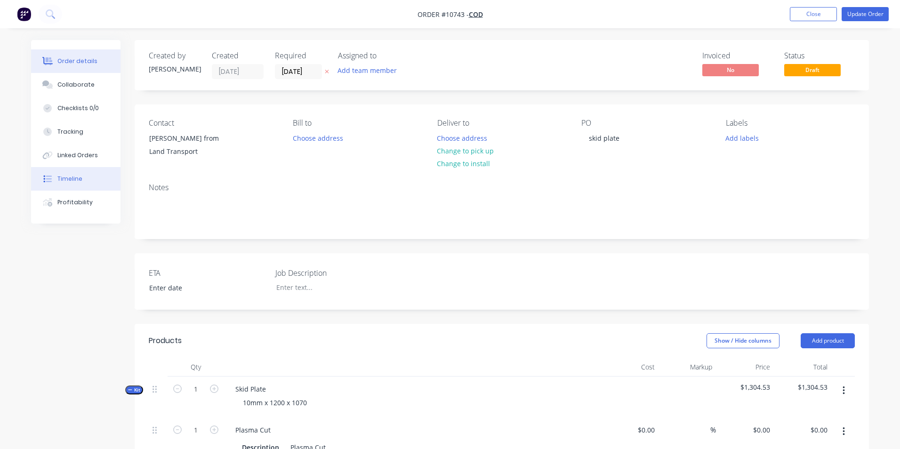
type input "55"
type input "$991.039"
type input "$743.28"
type input "$120.00"
type input "55"
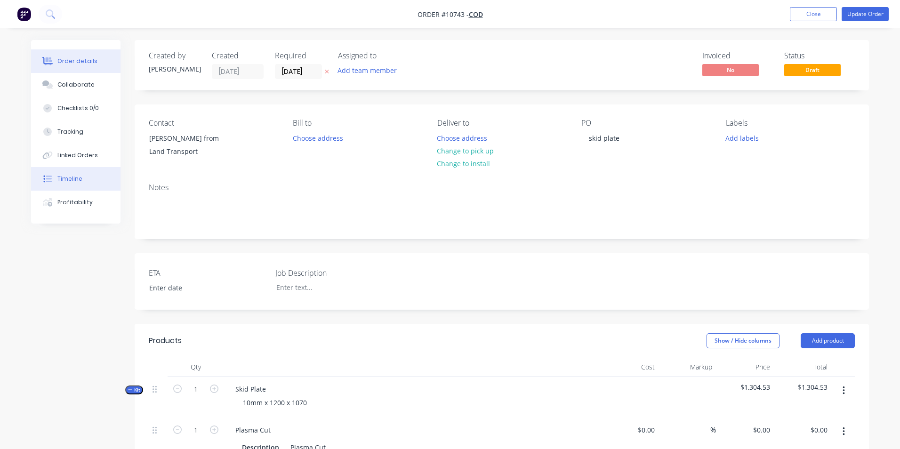
type input "$186.00"
type input "$94.00"
type input "54.26"
type input "$145.00"
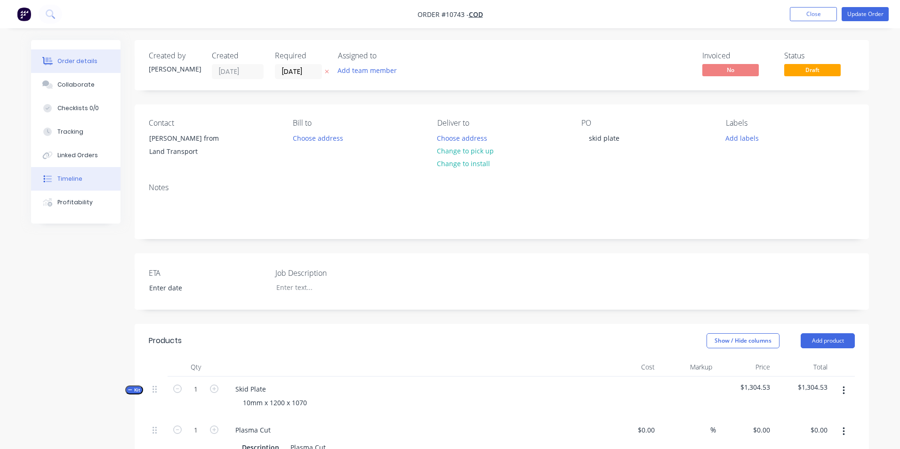
type input "$290.00"
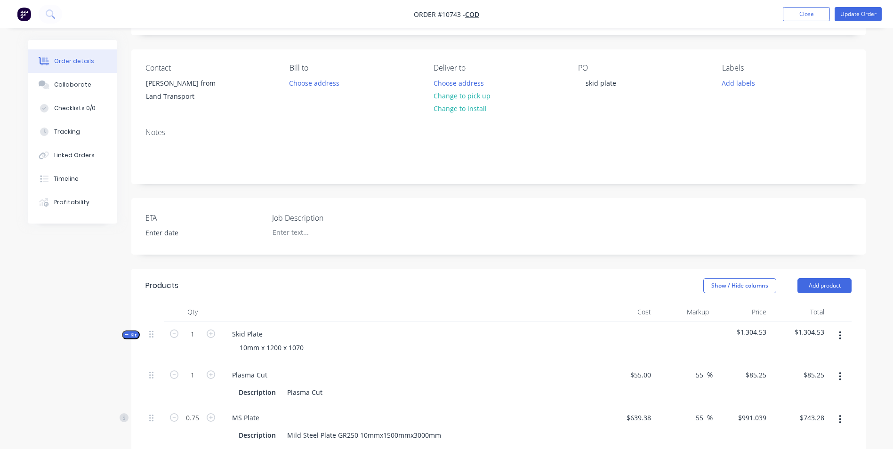
scroll to position [235, 0]
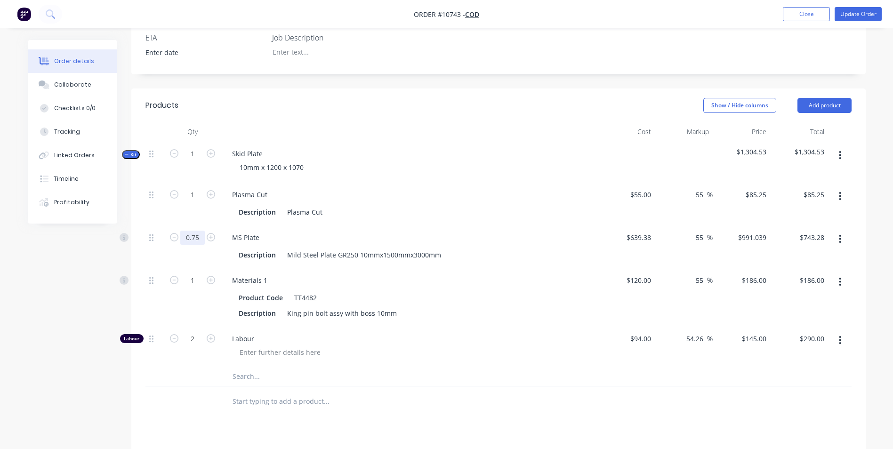
click at [190, 237] on input "0.75" at bounding box center [192, 238] width 24 height 14
type input "0.5"
type input "$495.52"
click at [194, 306] on div "1" at bounding box center [192, 297] width 56 height 58
click at [175, 341] on icon "button" at bounding box center [174, 338] width 8 height 8
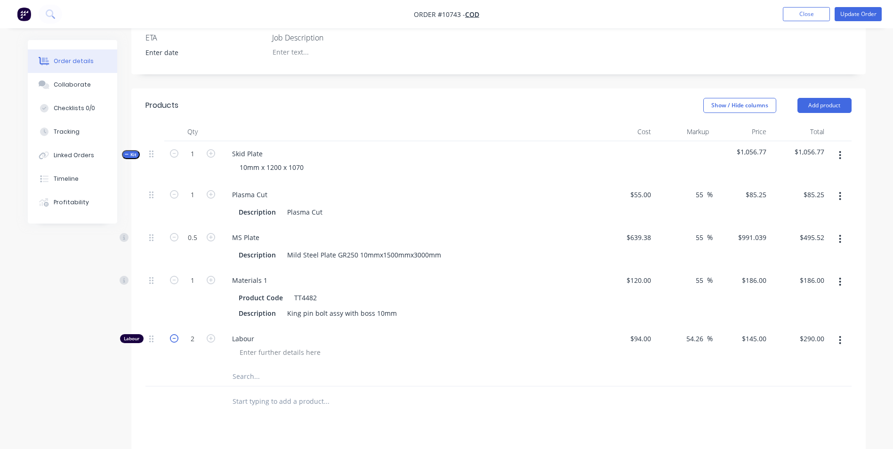
type input "1"
type input "$145.00"
click at [211, 341] on icon "button" at bounding box center [211, 338] width 8 height 8
type input "2"
type input "$290.00"
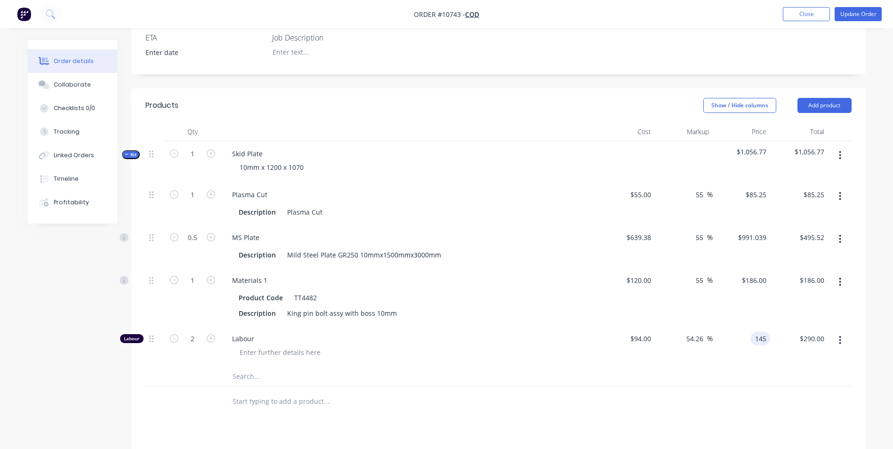
click at [746, 336] on div "145 145" at bounding box center [742, 346] width 58 height 41
type input "$145.00"
click at [205, 340] on button "button" at bounding box center [211, 338] width 12 height 10
type input "3"
type input "$435.00"
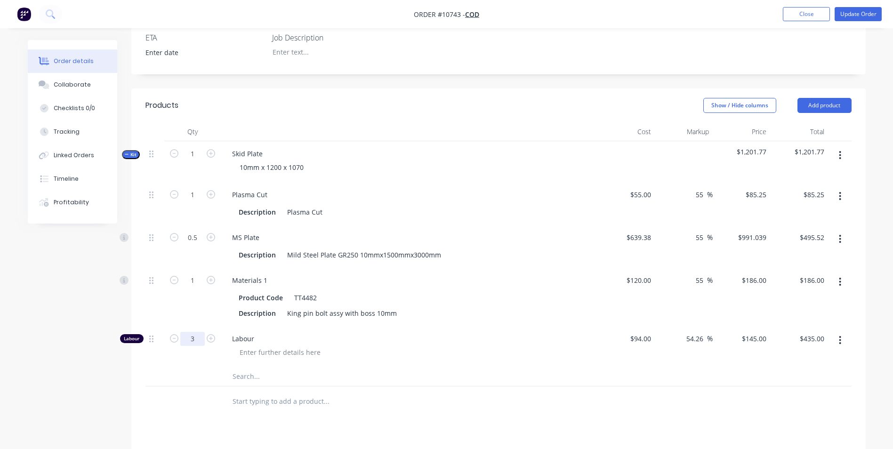
click at [185, 340] on input "3" at bounding box center [192, 339] width 24 height 14
type input "1.75"
type input "$253.75"
click at [375, 385] on input "text" at bounding box center [326, 376] width 188 height 19
click at [198, 343] on input "1.75" at bounding box center [192, 339] width 24 height 14
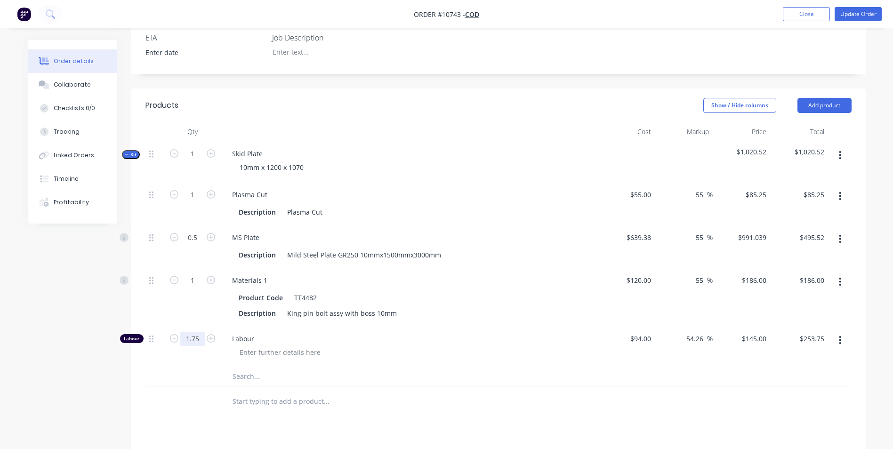
type input "."
type input "1.66"
type input "$240.70"
click at [221, 315] on div "Materials 1 Product Code TT4482 Description King pin bolt assy with boss 10mm" at bounding box center [409, 297] width 377 height 58
click at [187, 340] on input "1.66" at bounding box center [192, 339] width 24 height 14
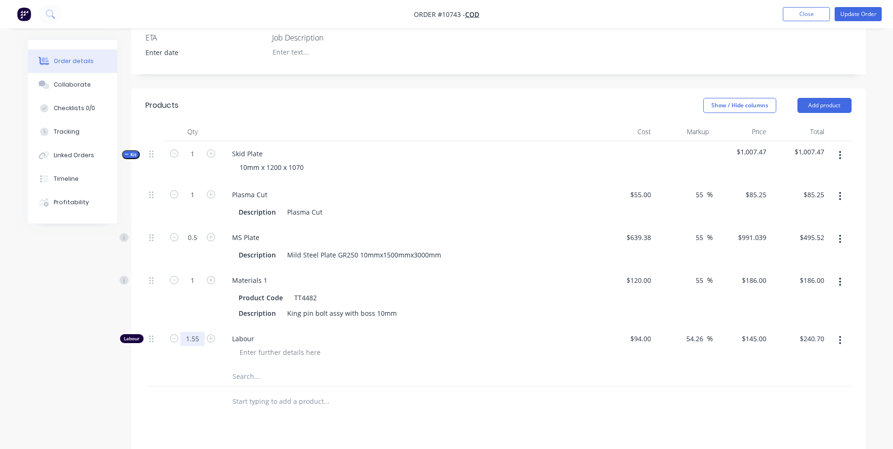
type input "1.55"
type input "$224.75"
click at [217, 307] on div "1" at bounding box center [192, 297] width 56 height 58
click at [190, 342] on input "1.55" at bounding box center [192, 339] width 24 height 14
type input "1.5"
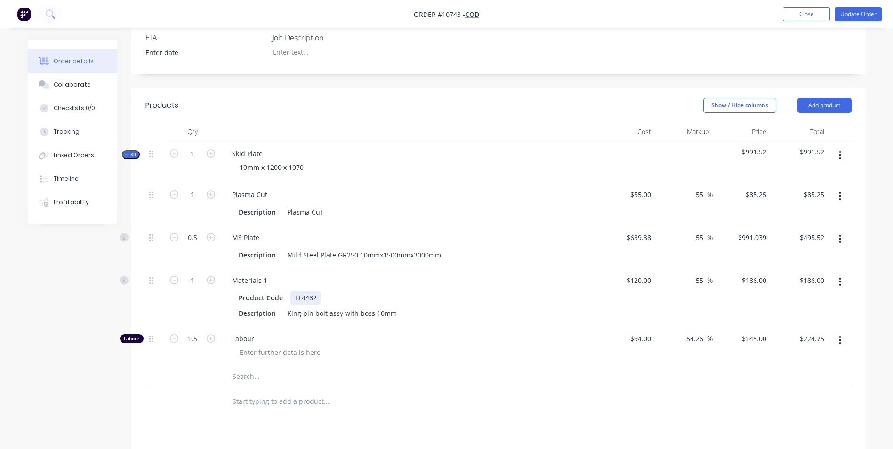
type input "$217.50"
click at [293, 305] on div "Product Code TT4482 Description King pin bolt assy with boss 10mm" at bounding box center [409, 304] width 369 height 31
click at [820, 239] on input "495.52" at bounding box center [813, 238] width 29 height 14
type input "520"
type input "62.66"
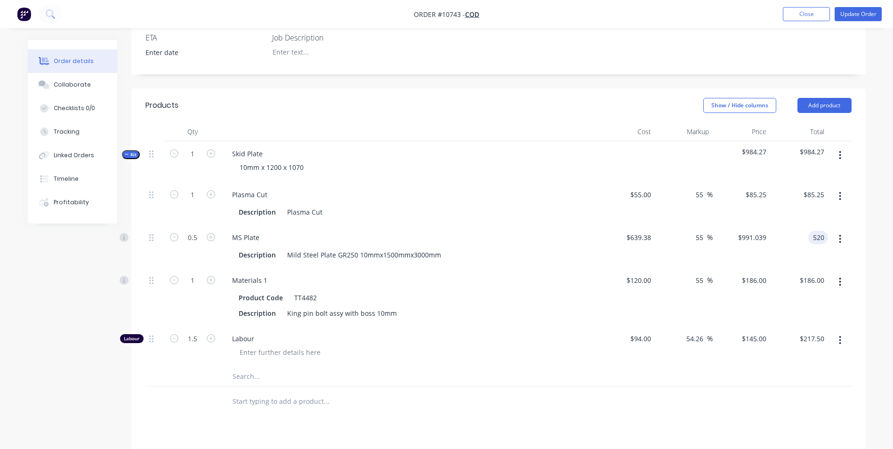
type input "$1,040.00"
click at [796, 265] on div "$520.00 520" at bounding box center [799, 246] width 58 height 43
click at [828, 237] on div at bounding box center [840, 246] width 24 height 43
click at [815, 240] on input "520.00" at bounding box center [813, 238] width 29 height 14
type input "512"
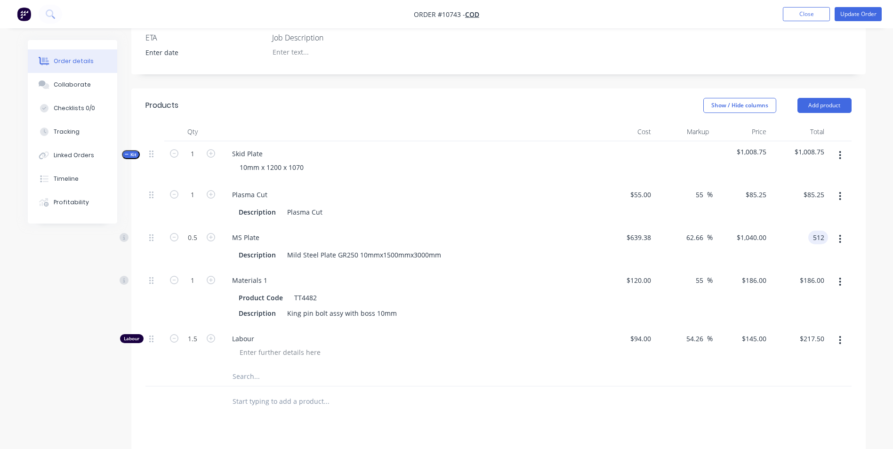
type input "60.16"
type input "$1,024.00"
type input "$512.00"
click at [782, 252] on div "$512.00 $512.00" at bounding box center [799, 246] width 58 height 43
click at [804, 190] on div "85.25 85.25" at bounding box center [815, 195] width 25 height 14
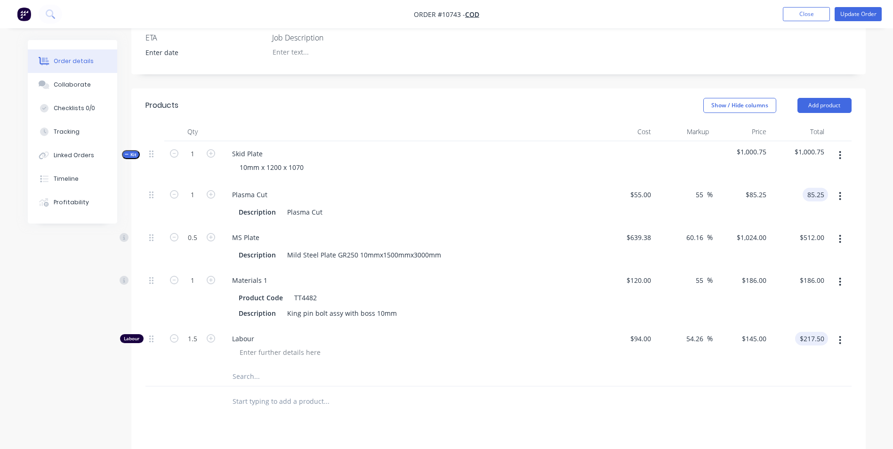
type input "$85.25"
click at [817, 342] on input "217.50" at bounding box center [815, 339] width 25 height 14
type input "217"
type input "53.9"
type input "$144.6667"
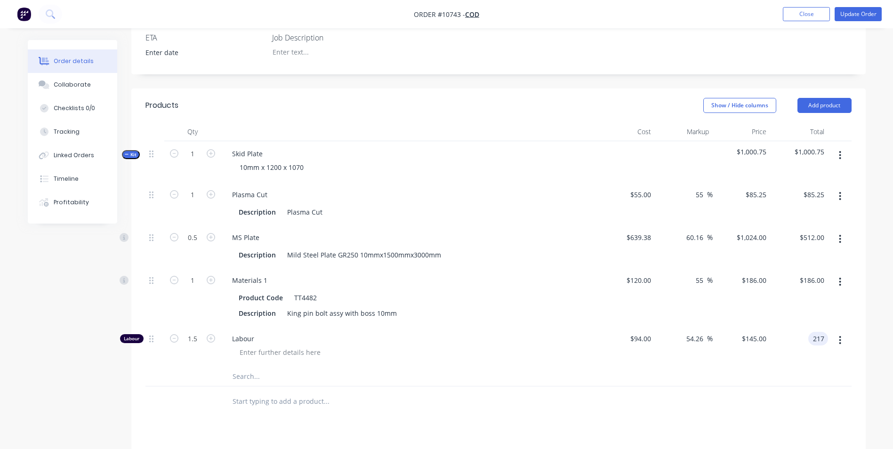
type input "$217.00"
click at [783, 304] on div "$186.00 $186.00" at bounding box center [799, 297] width 58 height 58
type input "186.00"
click at [811, 279] on input "186.00" at bounding box center [813, 280] width 29 height 14
type input "85.25"
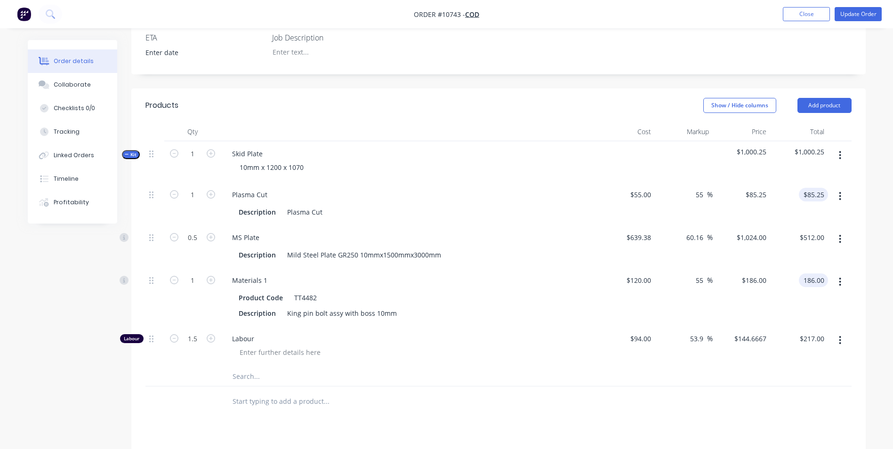
type input "$186.00"
click at [813, 198] on input "85.25" at bounding box center [815, 195] width 25 height 14
type input "85"
type input "54.55"
type input "$85.00"
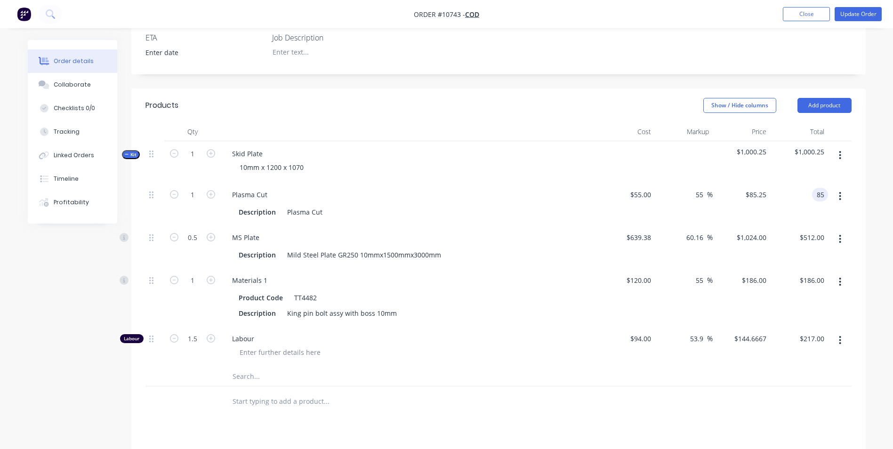
type input "$85.00"
click at [804, 220] on div "$85.00 $85.00" at bounding box center [799, 203] width 58 height 43
click at [850, 16] on button "Update Order" at bounding box center [858, 14] width 47 height 14
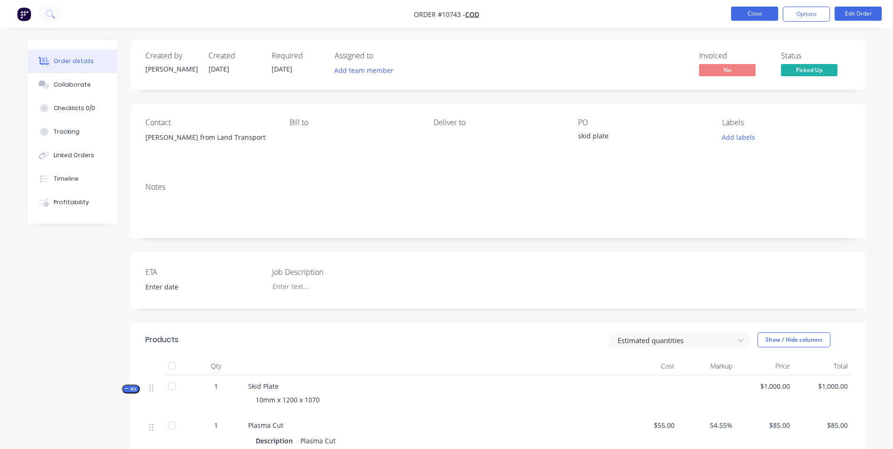
click at [758, 13] on button "Close" at bounding box center [754, 14] width 47 height 14
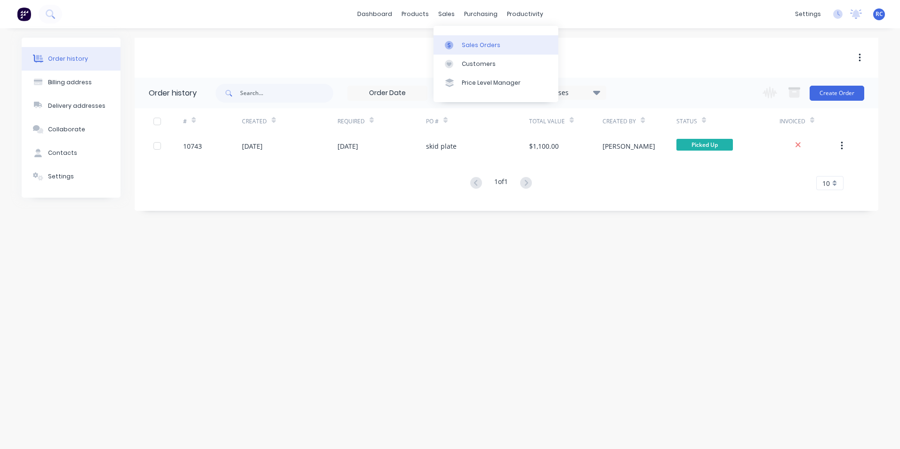
click at [462, 43] on div "Sales Orders" at bounding box center [481, 45] width 39 height 8
